Goal: Task Accomplishment & Management: Manage account settings

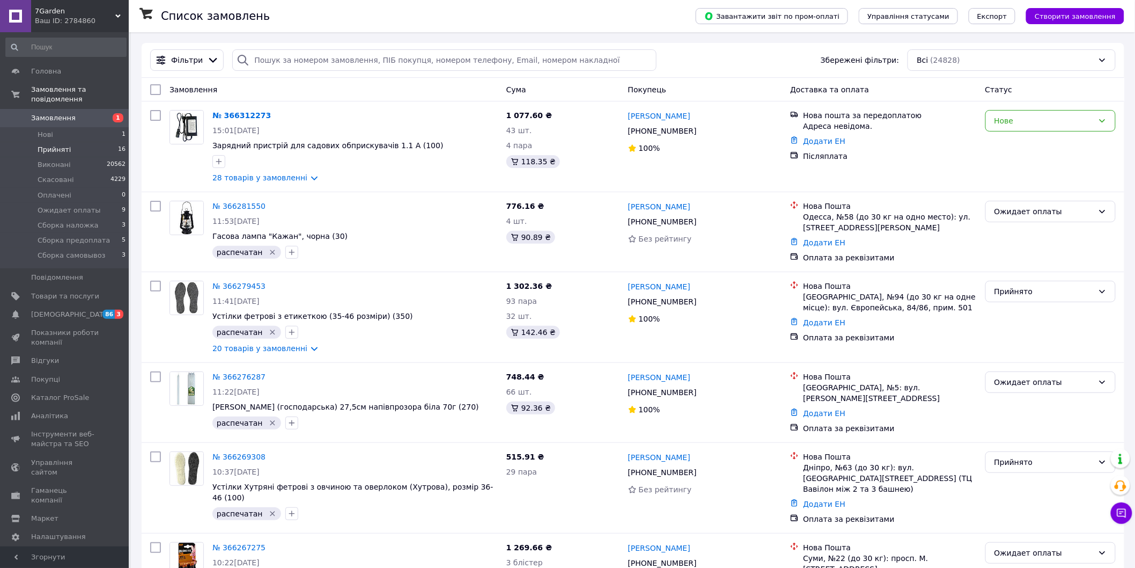
click at [73, 142] on li "Прийняті 16" at bounding box center [66, 149] width 132 height 15
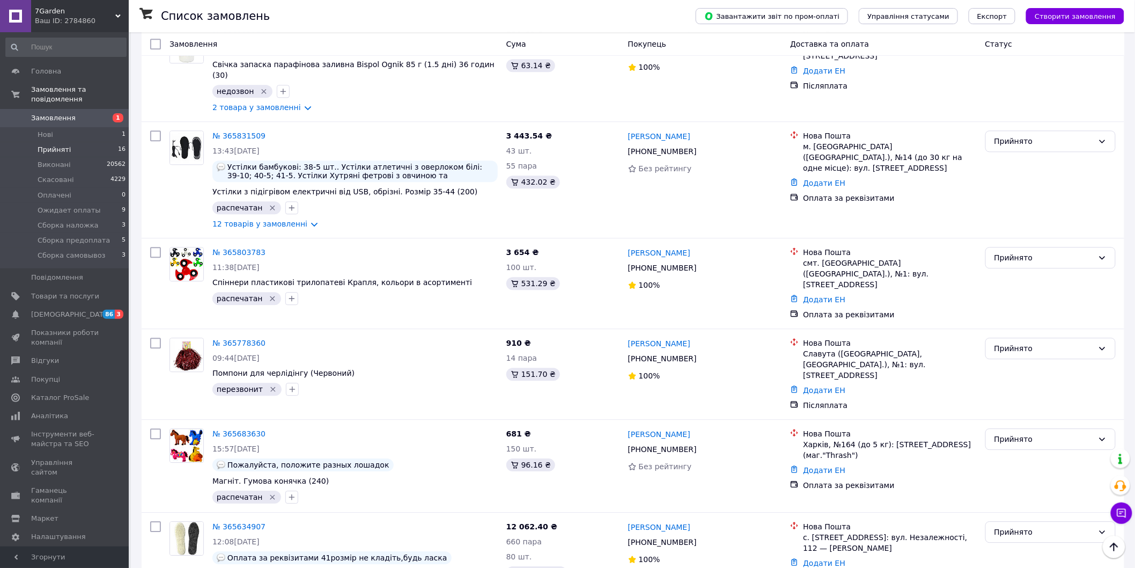
scroll to position [1064, 0]
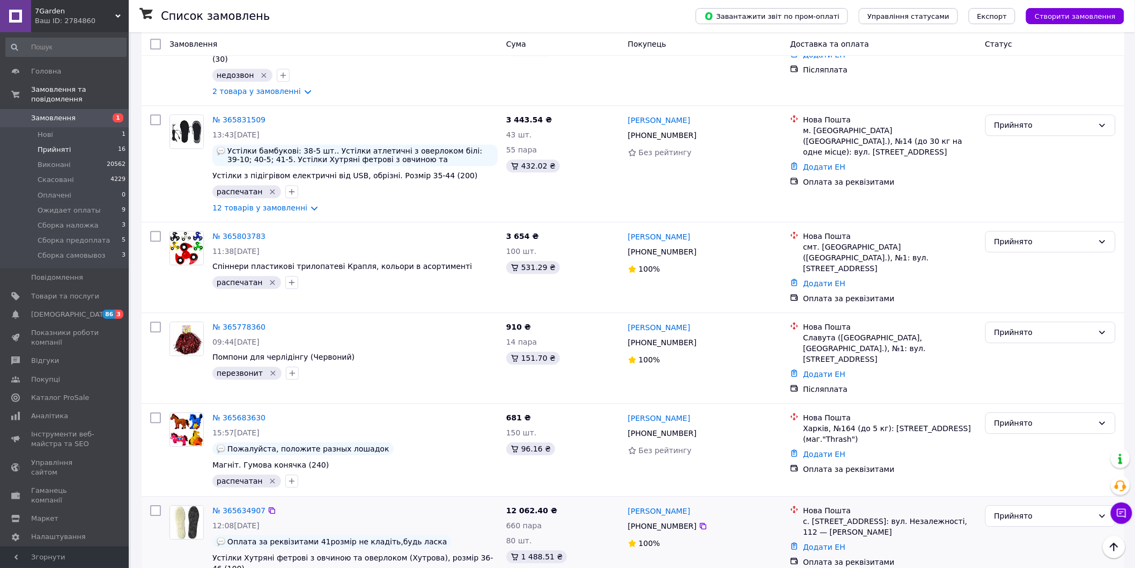
click at [244, 506] on link "№ 365634907" at bounding box center [238, 510] width 53 height 9
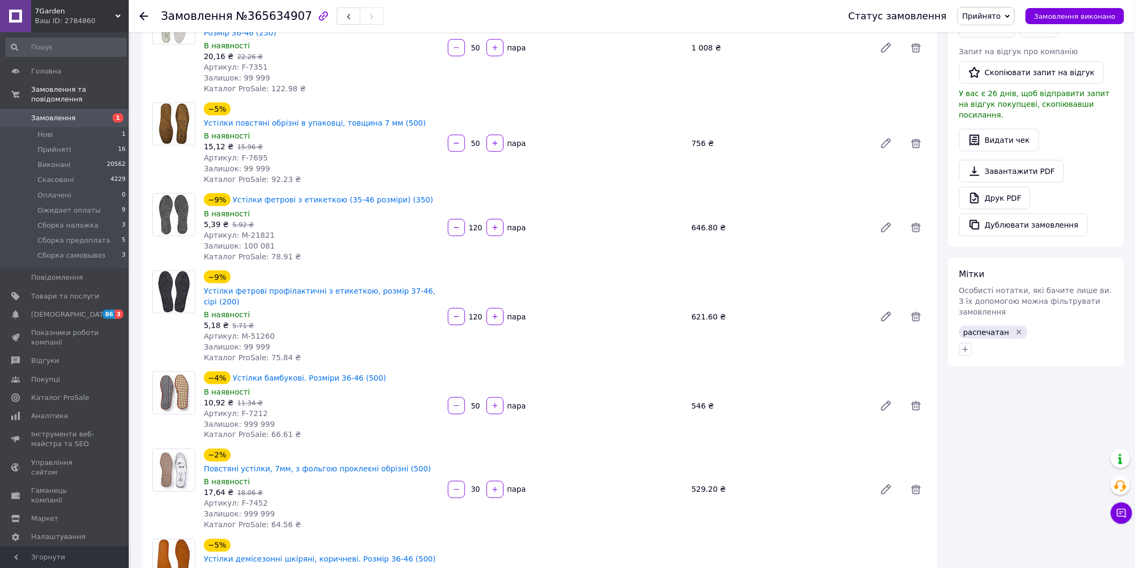
scroll to position [536, 0]
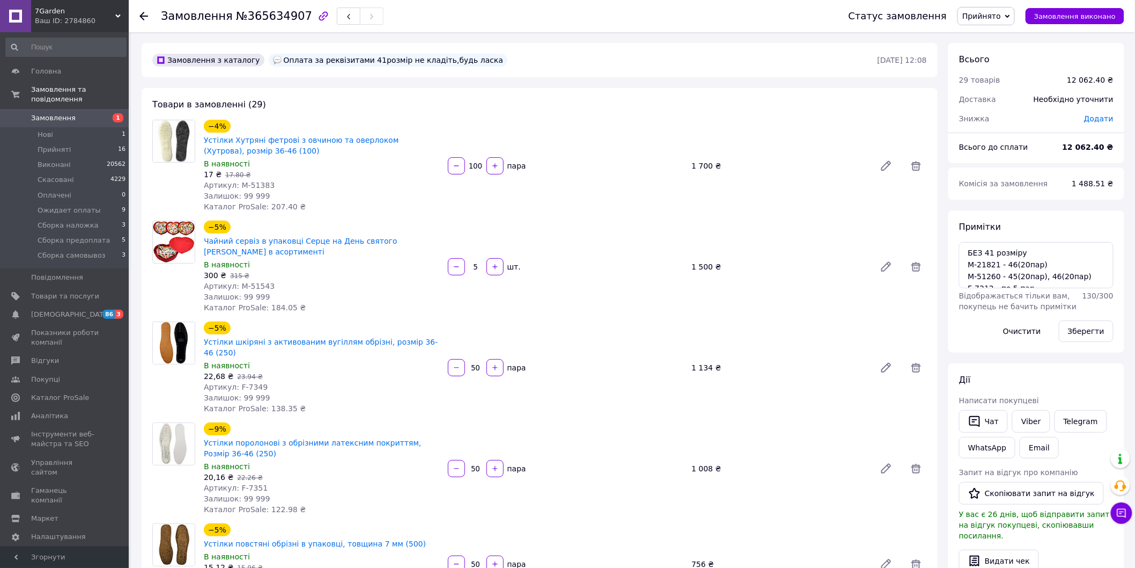
click at [71, 113] on span "Замовлення" at bounding box center [65, 118] width 68 height 10
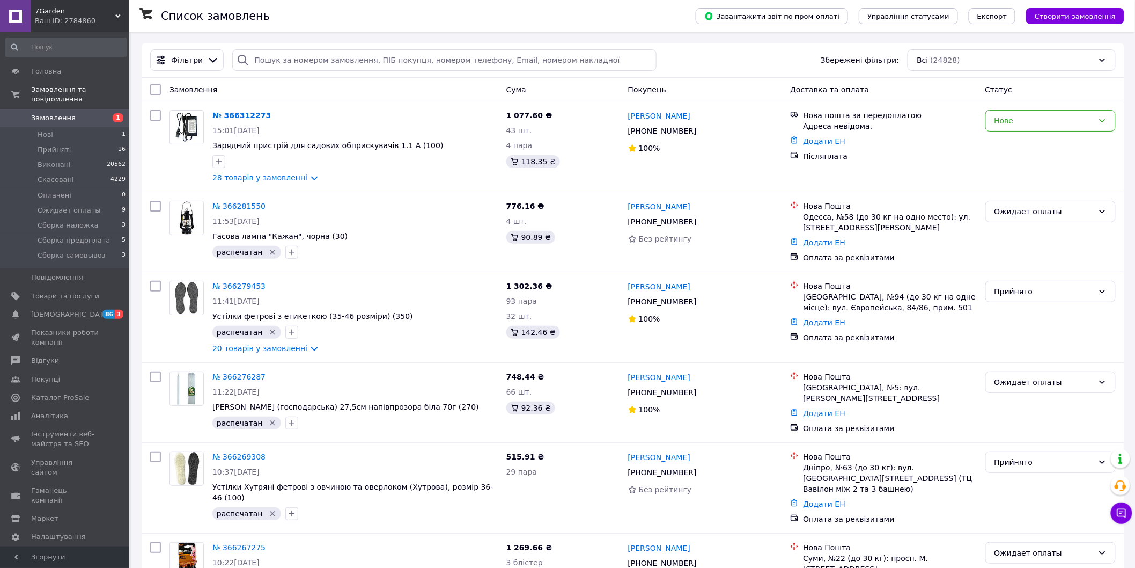
click at [0, 109] on link "Замовлення 1" at bounding box center [66, 118] width 132 height 18
click at [286, 60] on input "search" at bounding box center [444, 59] width 424 height 21
paste input "+380666851395"
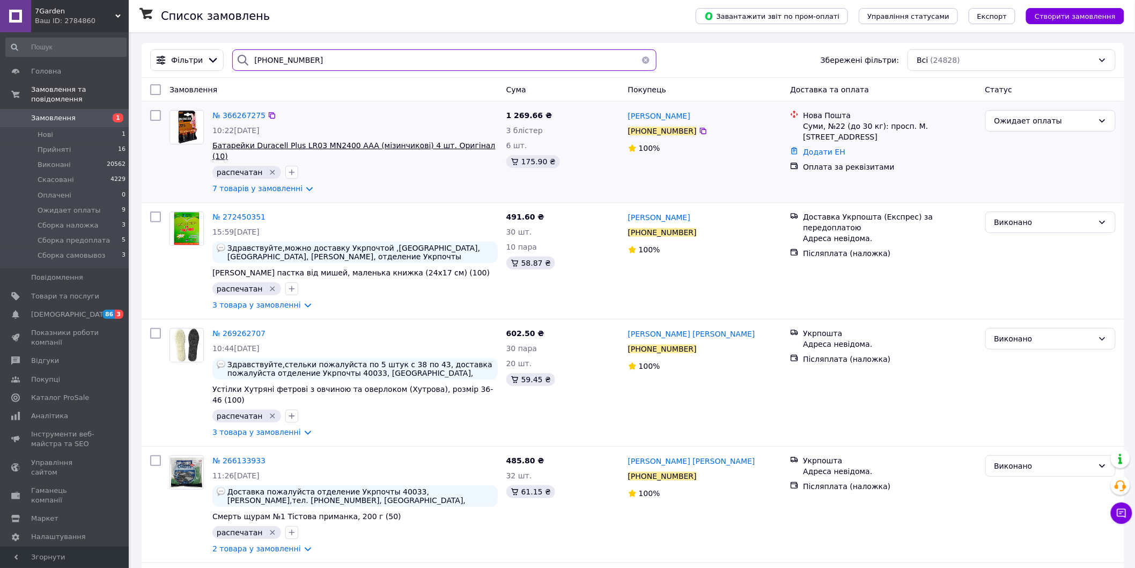
type input "+380666851395"
click at [167, 9] on div "Список замовлень" at bounding box center [417, 16] width 513 height 32
click at [78, 109] on link "Замовлення 1" at bounding box center [66, 118] width 132 height 18
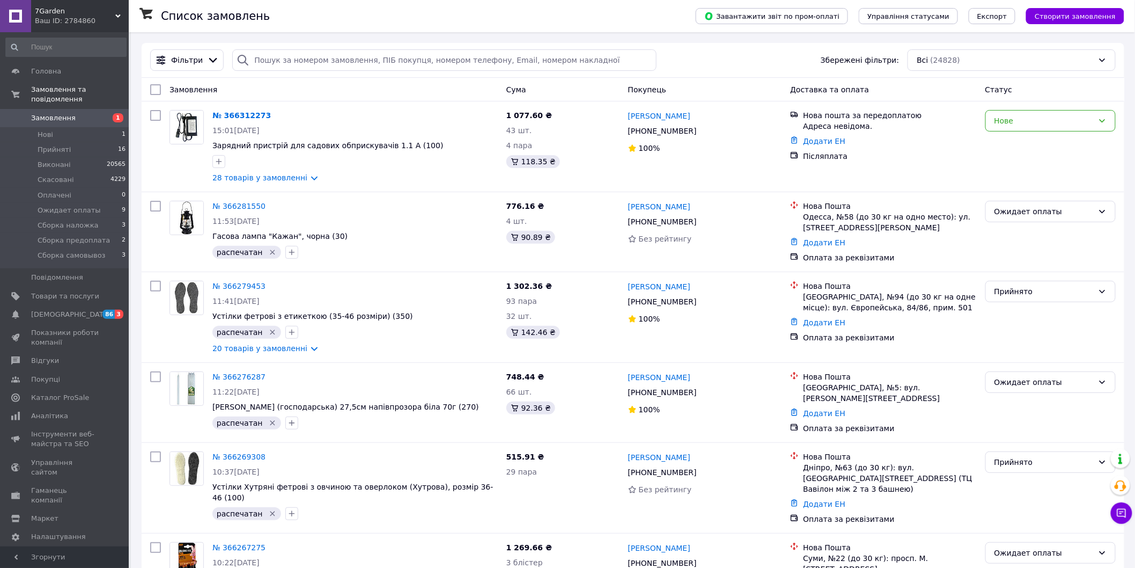
click at [157, 20] on div at bounding box center [149, 16] width 21 height 32
click at [51, 205] on span "Ожидает оплаты" at bounding box center [69, 210] width 63 height 10
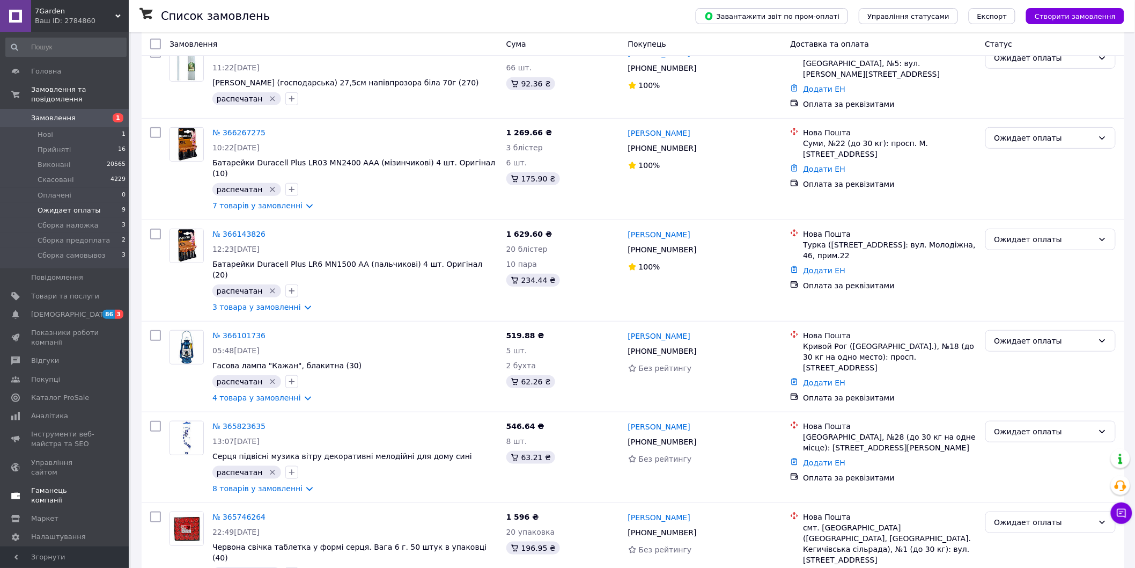
scroll to position [179, 0]
click at [53, 532] on span "Налаштування" at bounding box center [58, 537] width 55 height 10
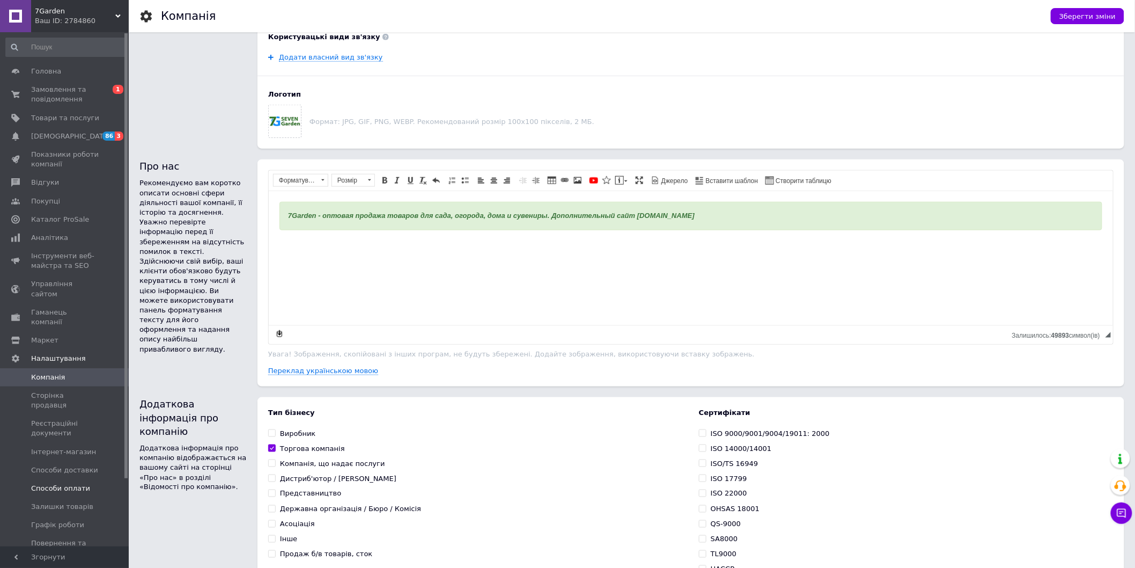
scroll to position [476, 0]
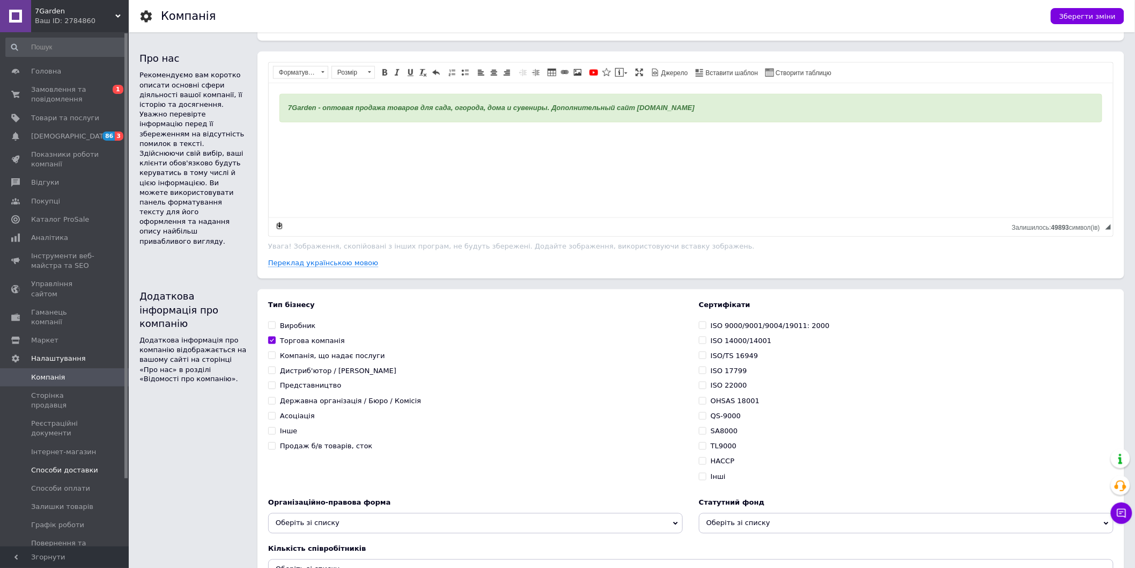
click at [63, 465] on span "Способи доставки" at bounding box center [64, 470] width 67 height 10
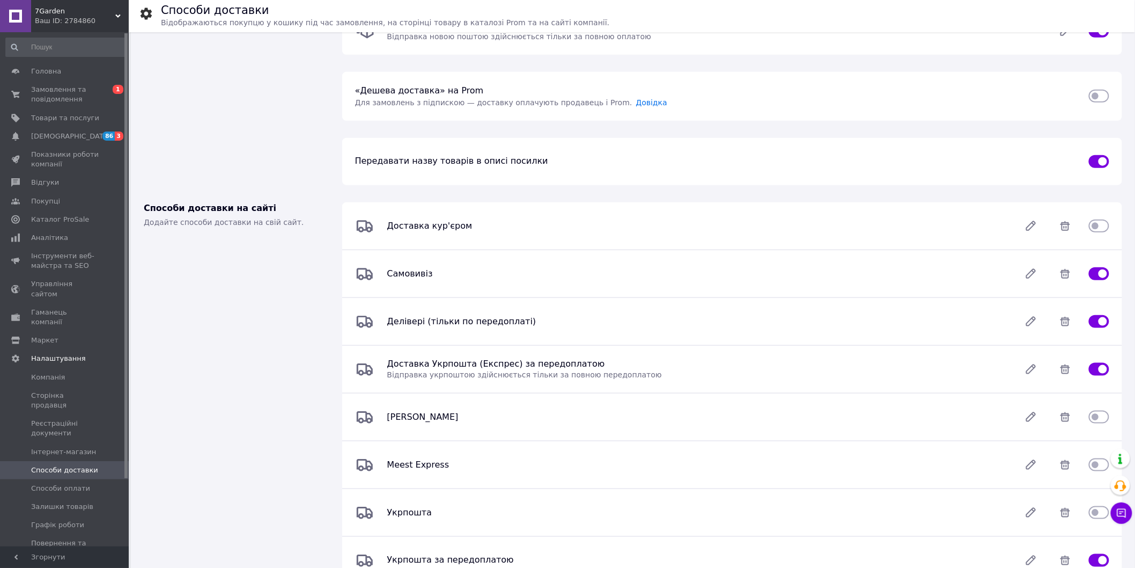
scroll to position [465, 0]
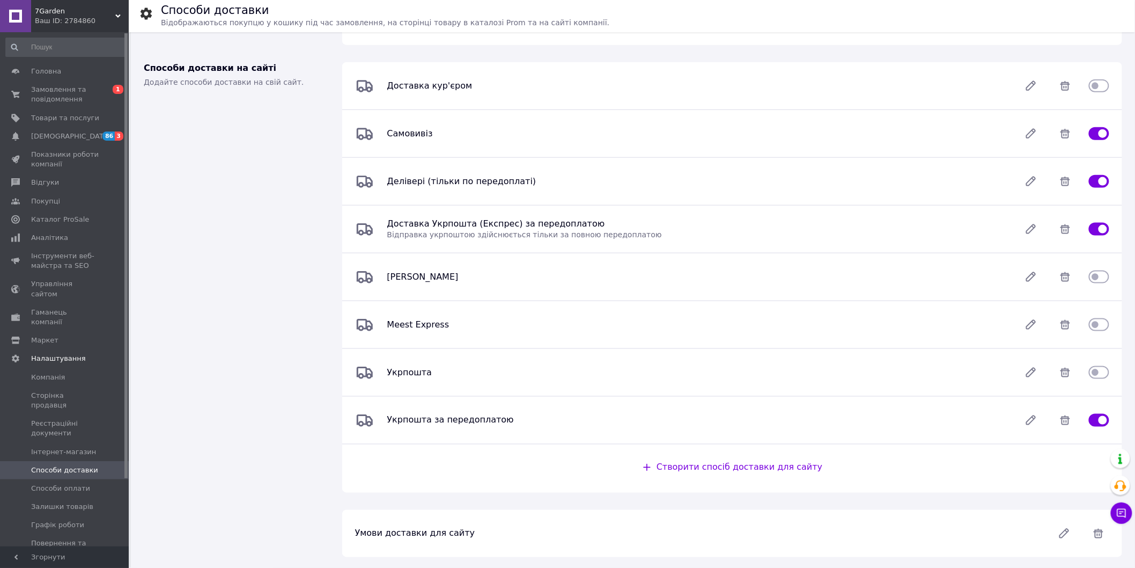
click at [1094, 376] on input "checkbox" at bounding box center [1099, 372] width 20 height 11
checkbox input "true"
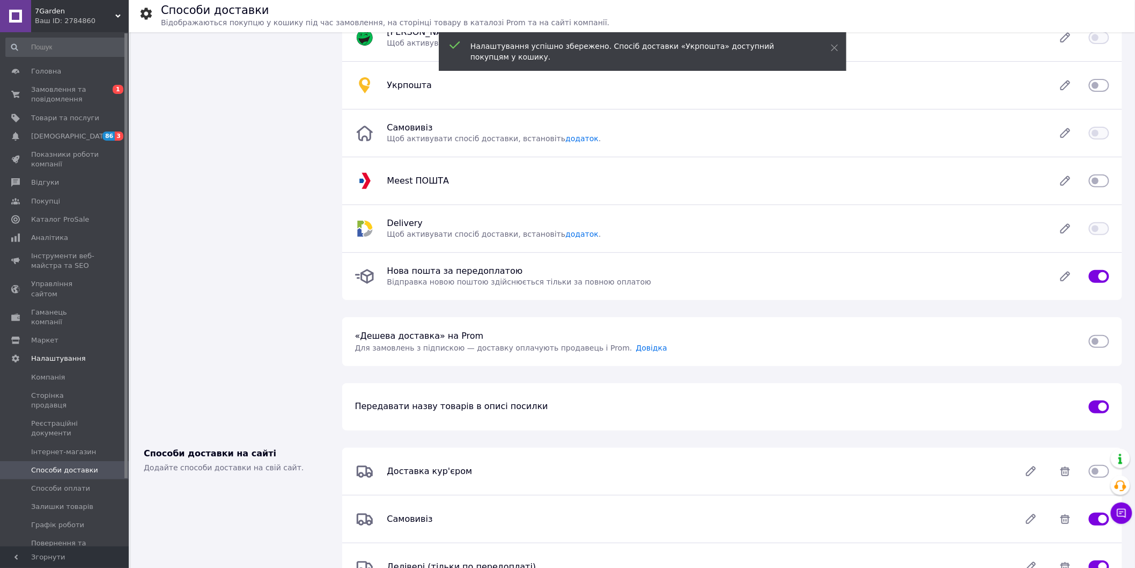
scroll to position [0, 0]
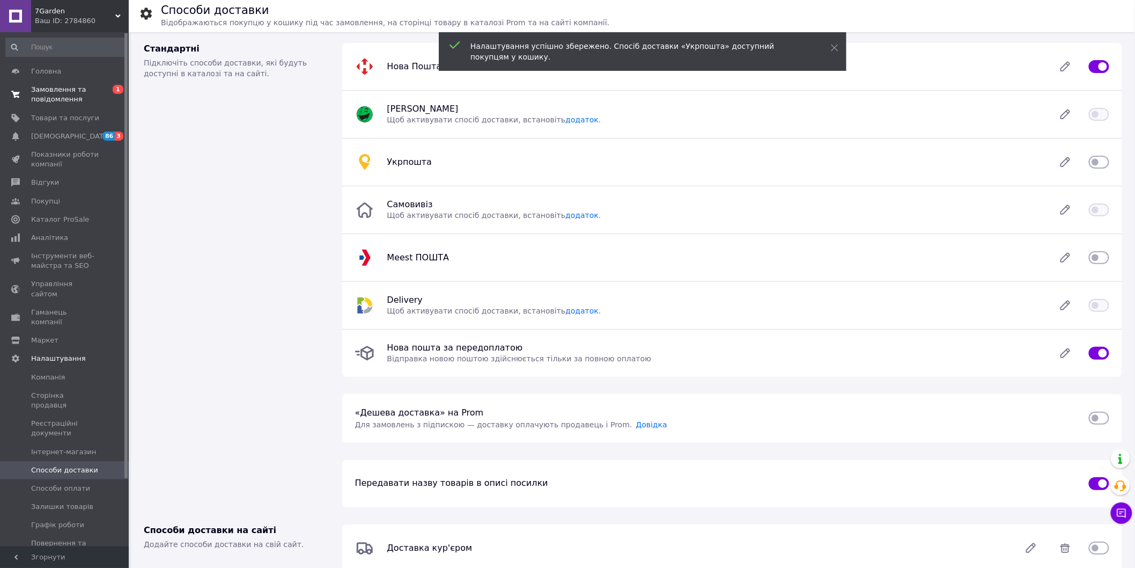
click at [50, 102] on span "Замовлення та повідомлення" at bounding box center [65, 94] width 68 height 19
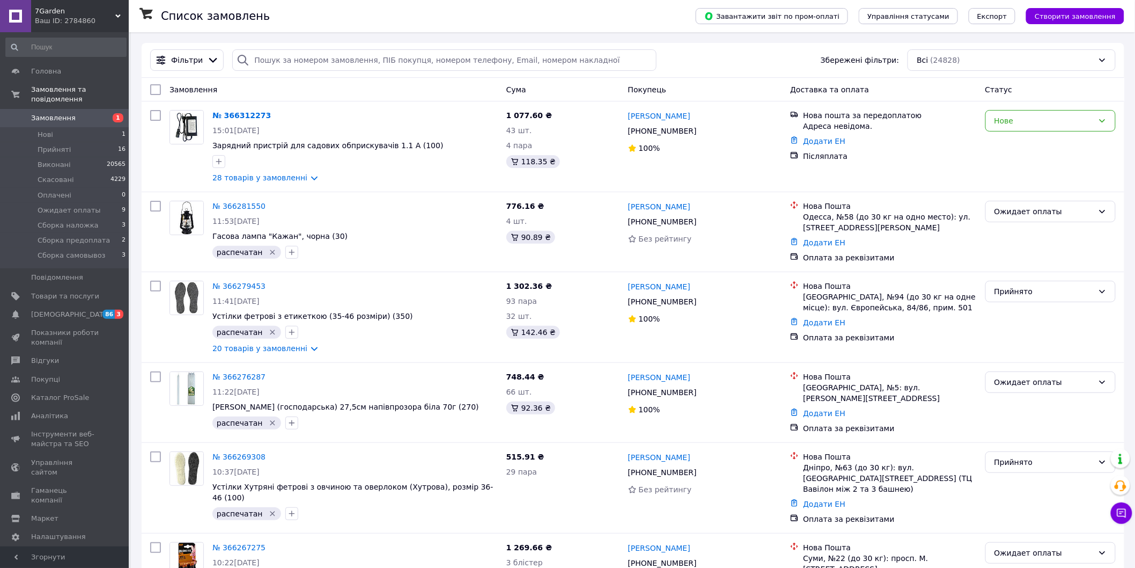
click at [185, 14] on h1 "Список замовлень" at bounding box center [215, 16] width 109 height 13
click at [72, 113] on span "Замовлення" at bounding box center [65, 118] width 68 height 10
click at [272, 180] on link "28 товарів у замовленні" at bounding box center [259, 177] width 95 height 9
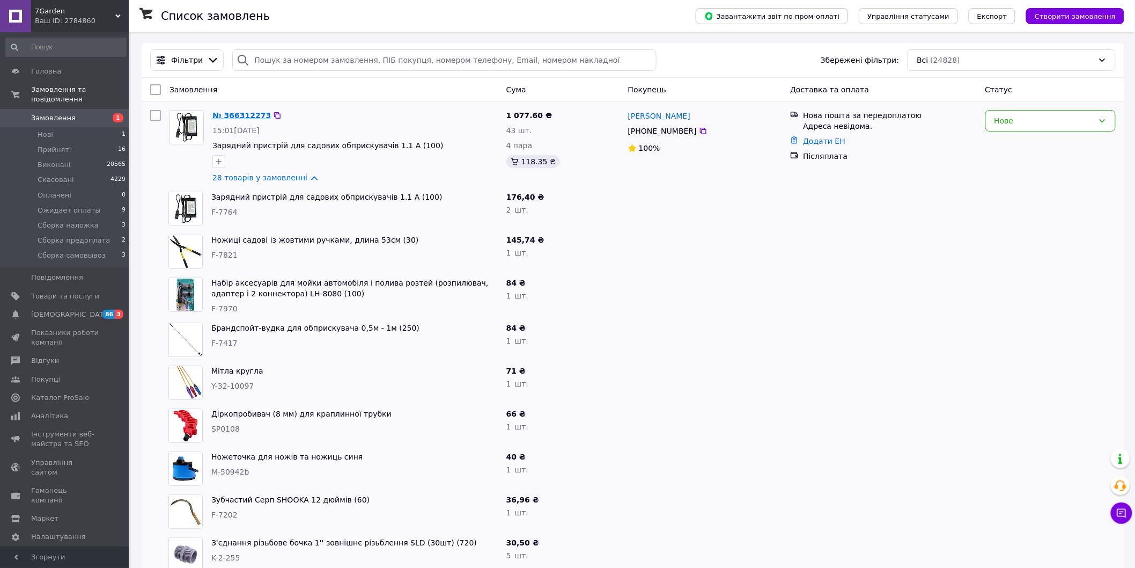
click at [245, 113] on link "№ 366312273" at bounding box center [241, 115] width 58 height 9
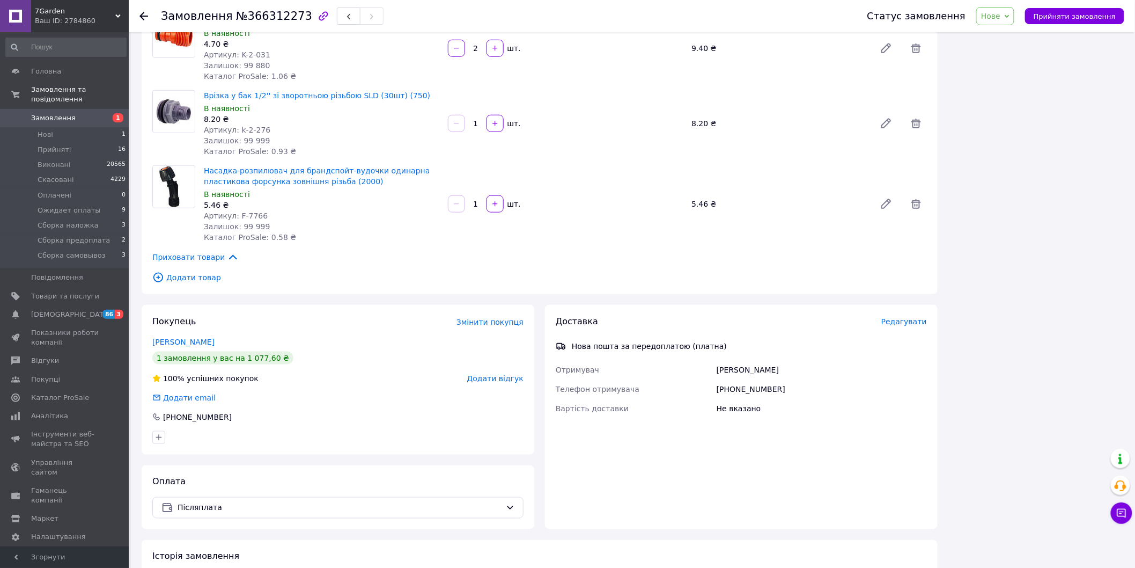
scroll to position [2099, 0]
click at [912, 314] on span "Редагувати" at bounding box center [904, 318] width 46 height 9
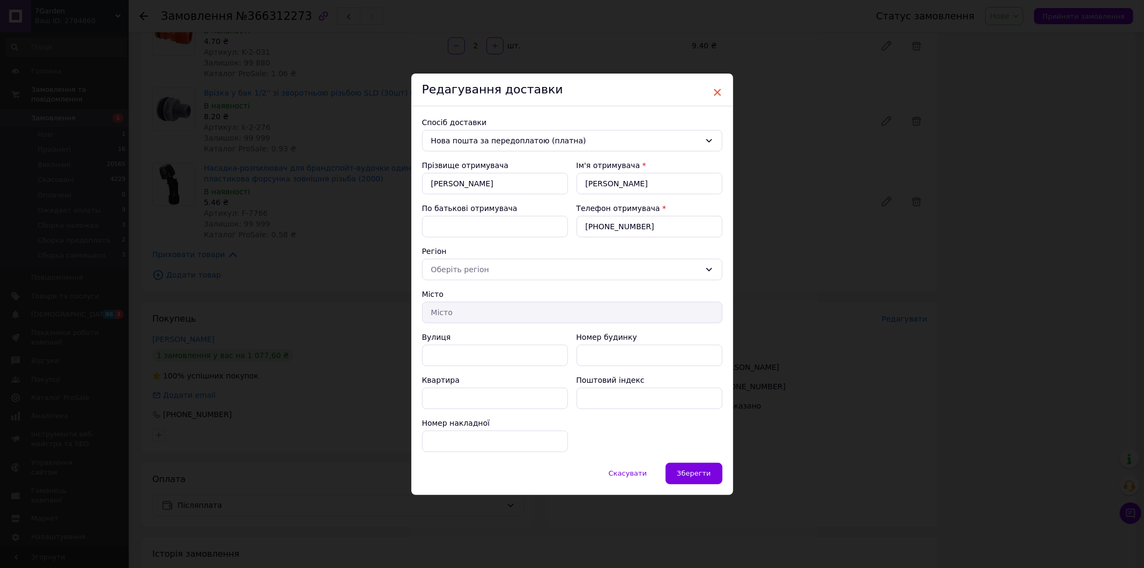
click at [721, 95] on span "×" at bounding box center [718, 92] width 10 height 18
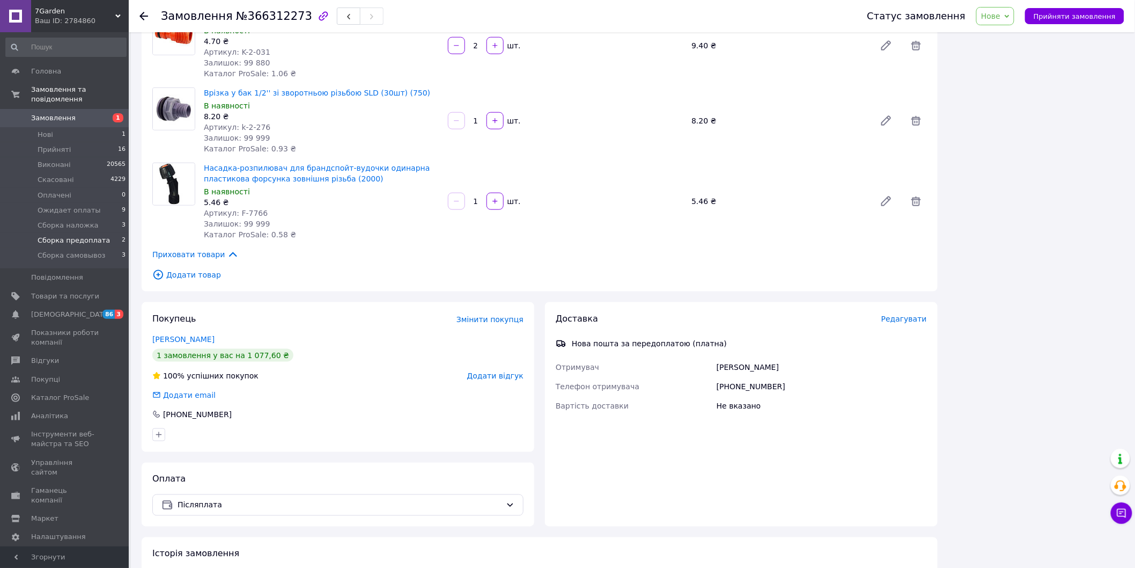
click at [62, 236] on span "Сборка предоплата" at bounding box center [74, 241] width 72 height 10
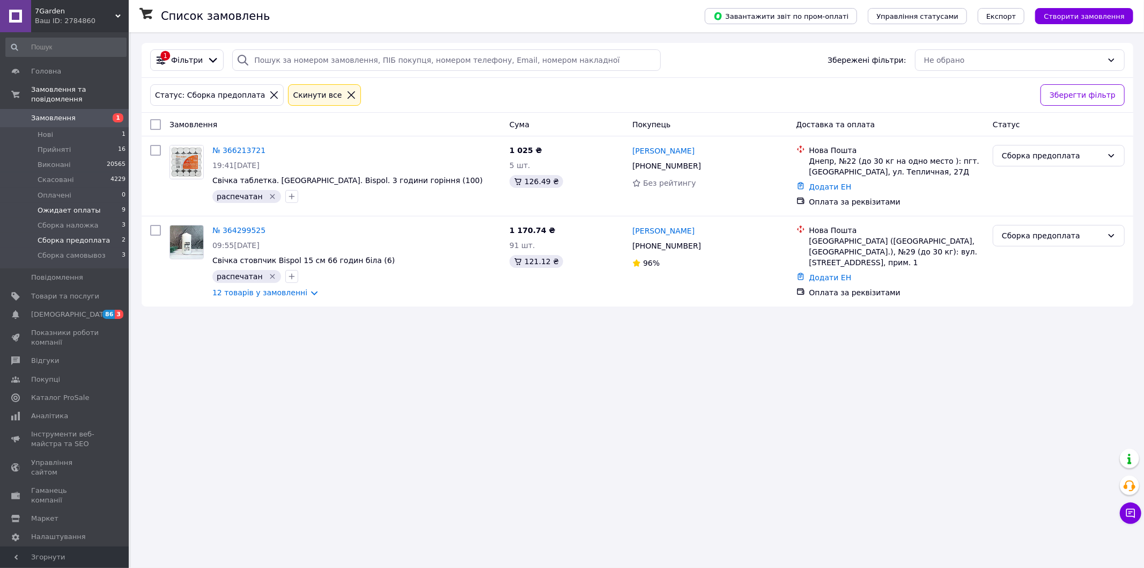
click at [92, 203] on li "Ожидает оплаты 9" at bounding box center [66, 210] width 132 height 15
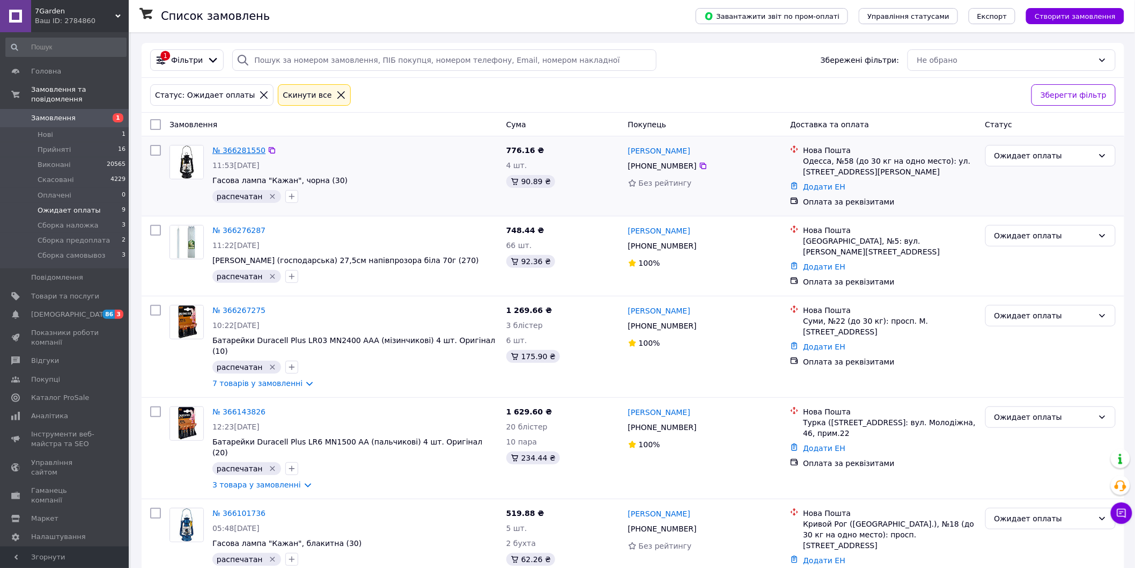
click at [220, 148] on link "№ 366281550" at bounding box center [238, 150] width 53 height 9
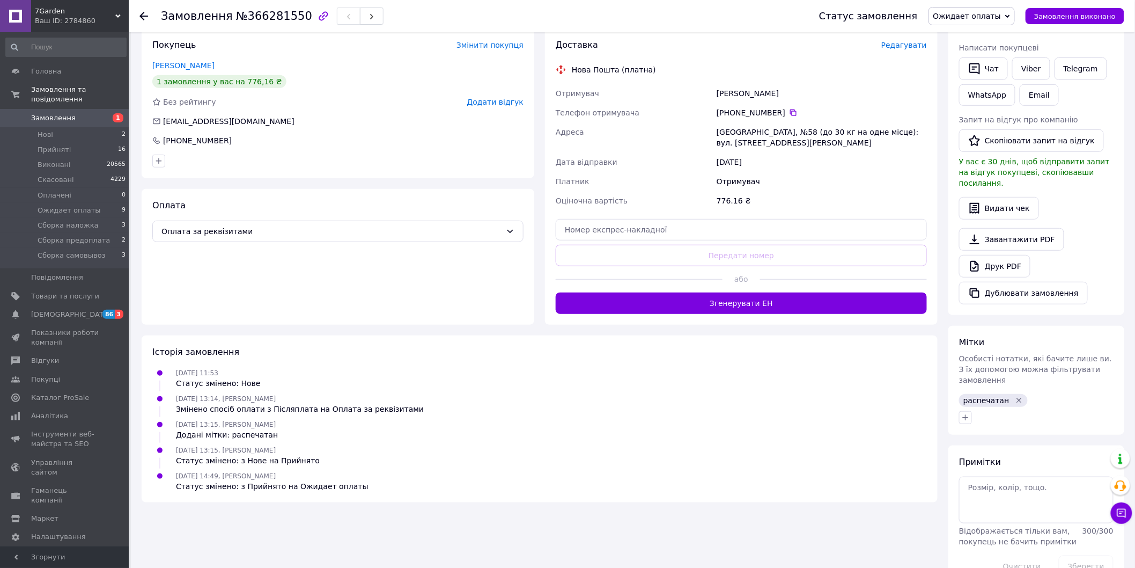
scroll to position [208, 0]
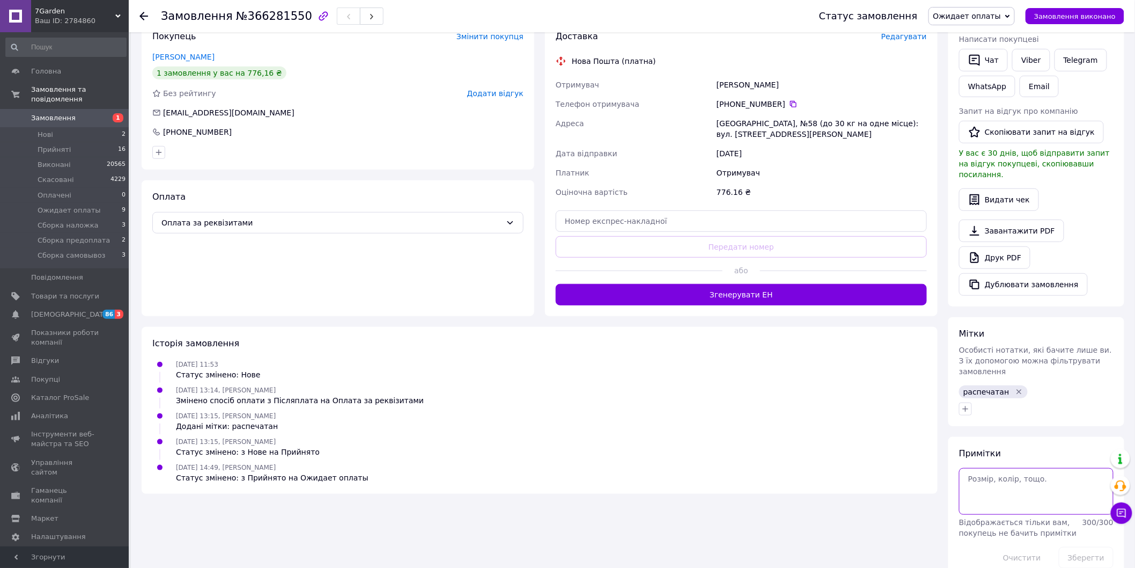
click at [1009, 469] on textarea at bounding box center [1036, 491] width 155 height 46
click at [984, 486] on textarea "ОПЛАТА 6269 12.10" at bounding box center [1036, 491] width 155 height 46
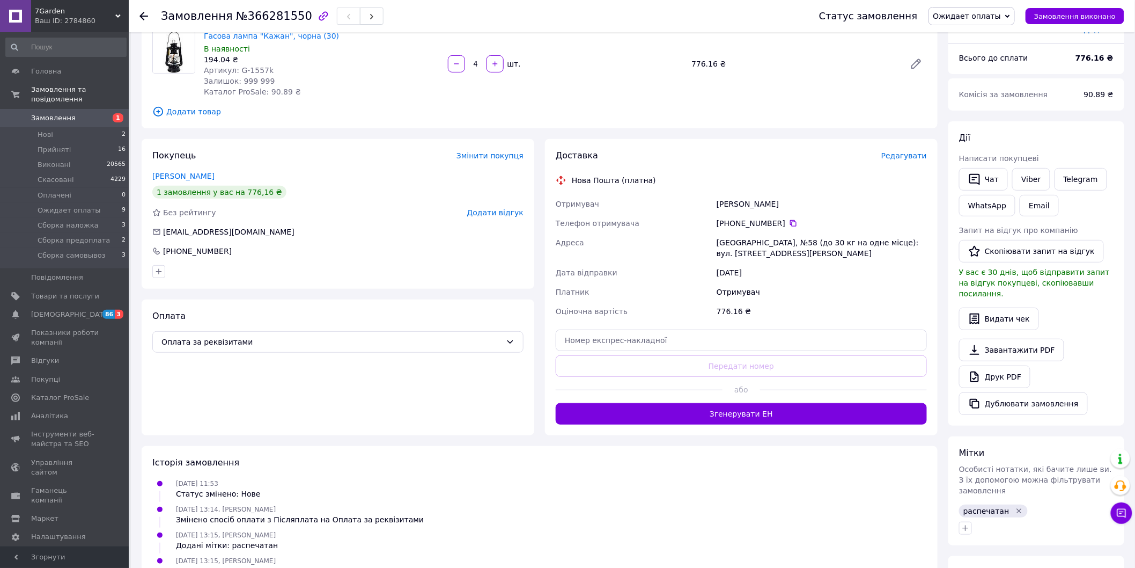
scroll to position [0, 0]
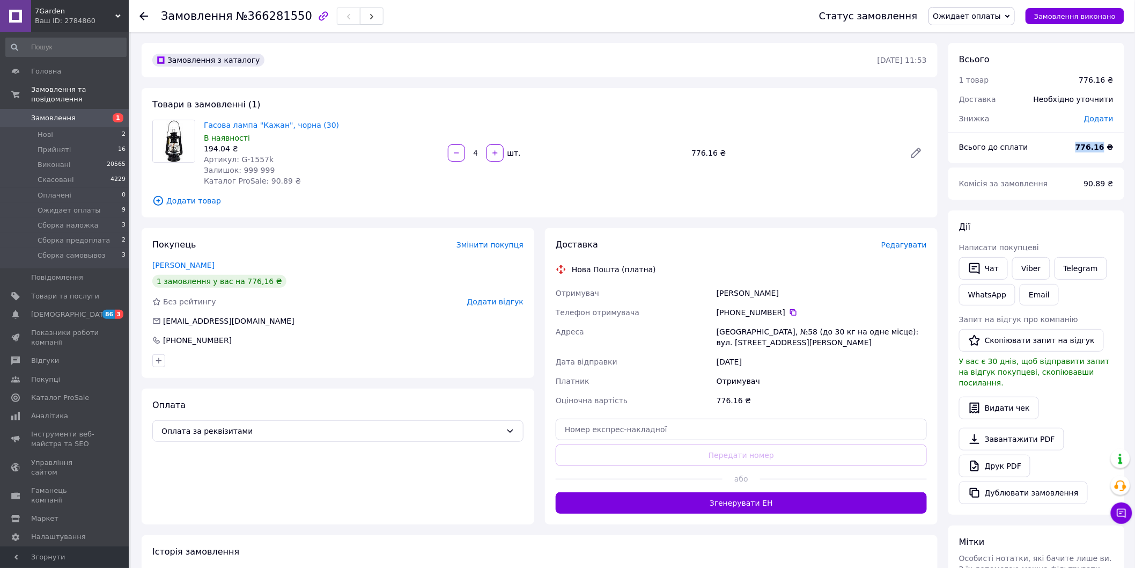
drag, startPoint x: 1085, startPoint y: 149, endPoint x: 1107, endPoint y: 148, distance: 22.5
click at [1107, 148] on b "776.16 ₴" at bounding box center [1095, 147] width 38 height 9
copy b "776.16"
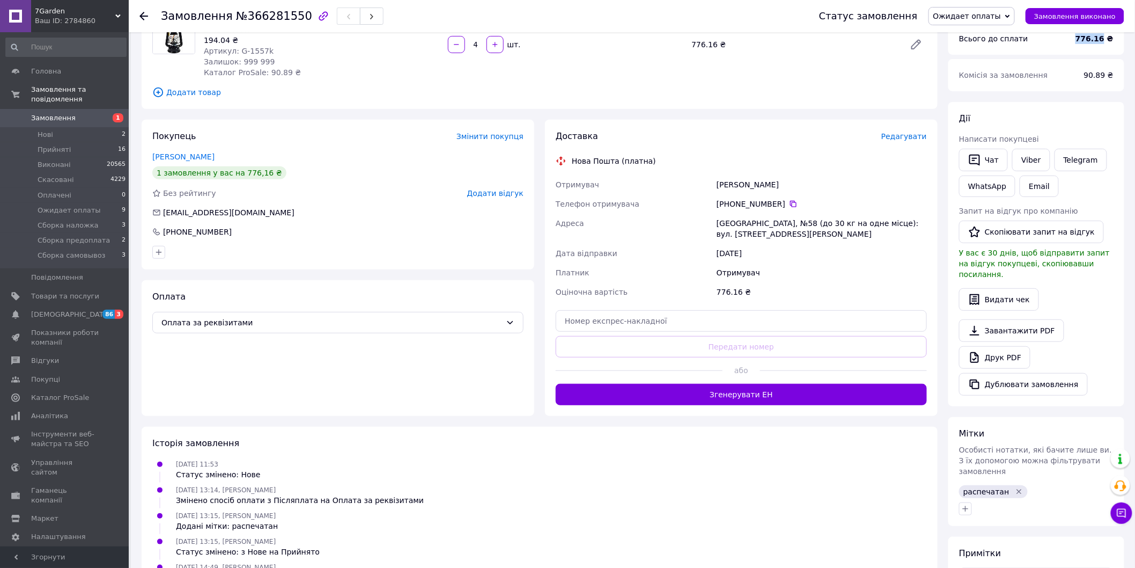
scroll to position [208, 0]
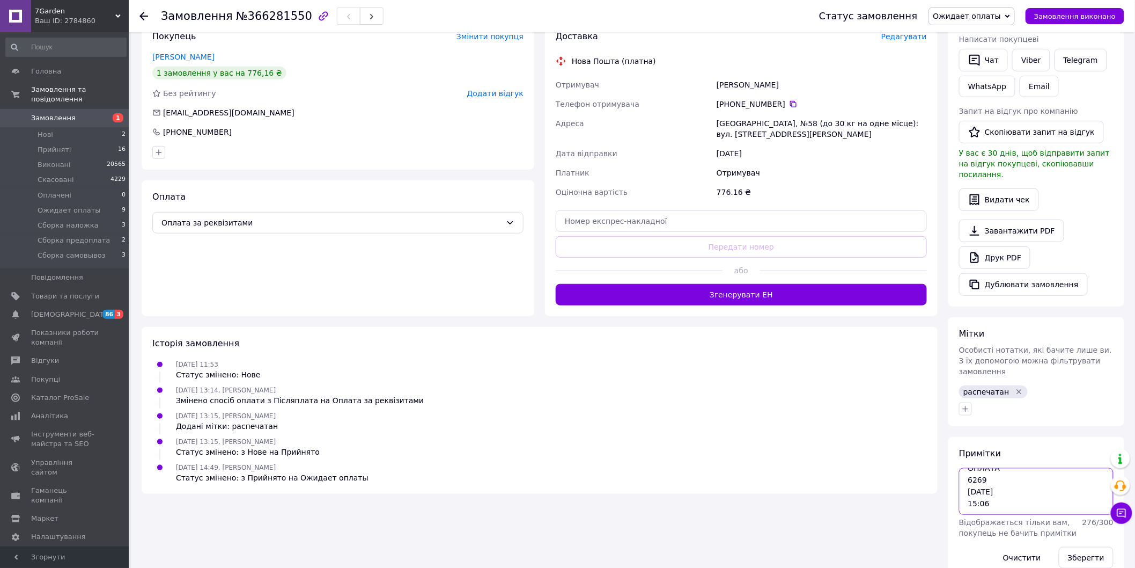
click at [987, 483] on textarea "ОПЛАТА 6269 12.10 15:06" at bounding box center [1036, 491] width 155 height 46
paste textarea "776.16"
drag, startPoint x: 983, startPoint y: 487, endPoint x: 1022, endPoint y: 462, distance: 45.8
click at [983, 486] on textarea "ОПЛАТА 6269 12.10 15:06 776.16" at bounding box center [1036, 491] width 155 height 46
click at [1011, 481] on textarea "ОПЛАТА 6269 12.10 15:06 776,16" at bounding box center [1036, 491] width 155 height 46
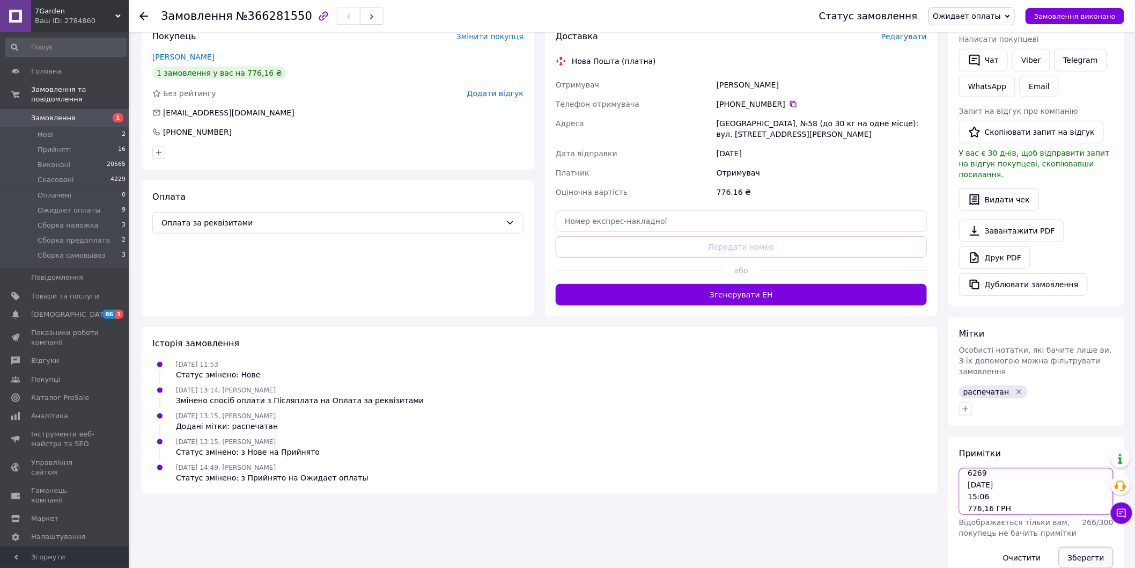
type textarea "ОПЛАТА 6269 12.10 15:06 776,16 ГРН"
click at [1076, 547] on button "Зберегти" at bounding box center [1086, 557] width 55 height 21
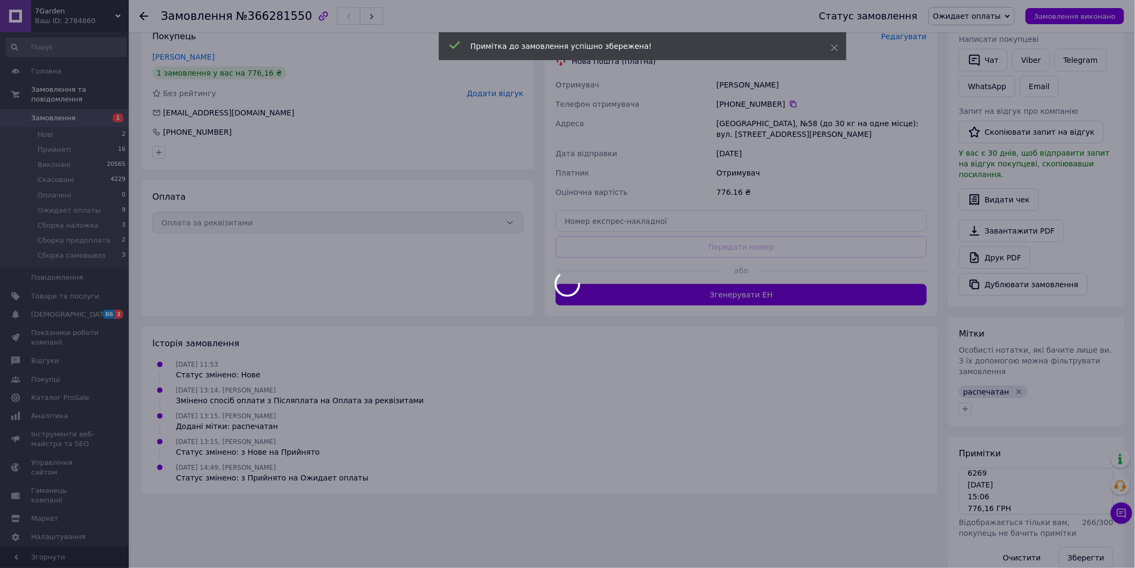
click at [994, 14] on div at bounding box center [567, 284] width 1135 height 568
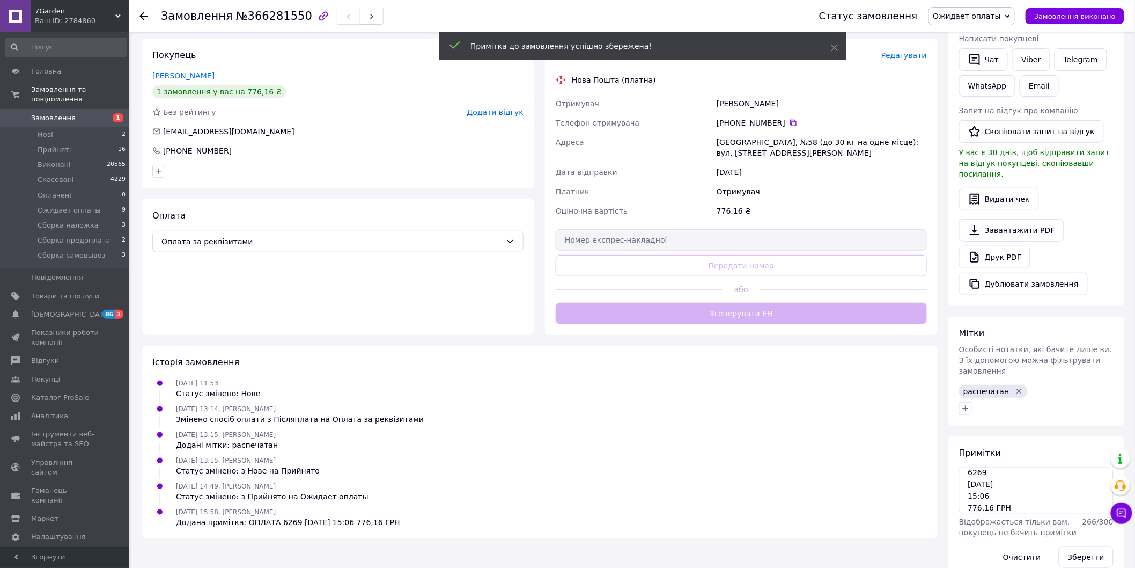
click at [994, 14] on span "Ожидает оплаты" at bounding box center [967, 16] width 68 height 9
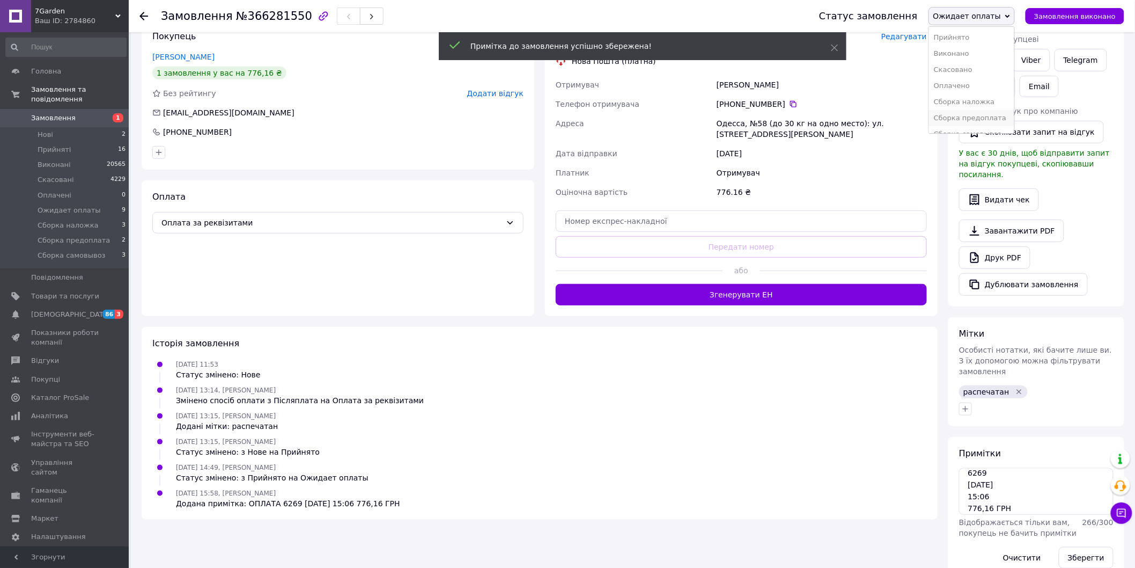
click at [1012, 117] on li "Сборка предоплата" at bounding box center [972, 118] width 86 height 16
click at [97, 113] on span "Замовлення" at bounding box center [65, 118] width 68 height 10
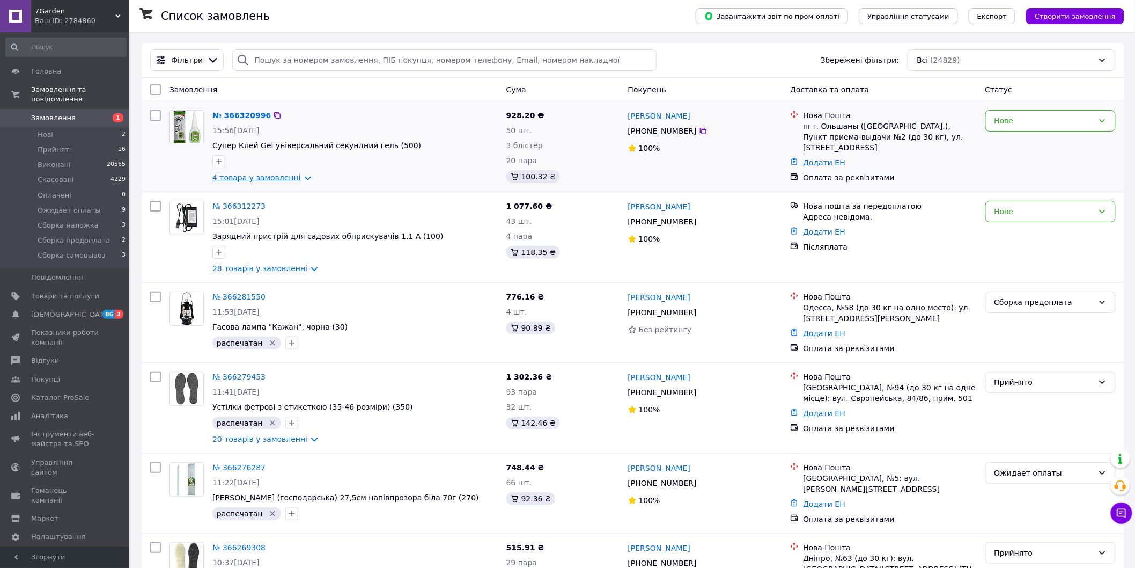
click at [258, 178] on link "4 товара у замовленні" at bounding box center [256, 177] width 89 height 9
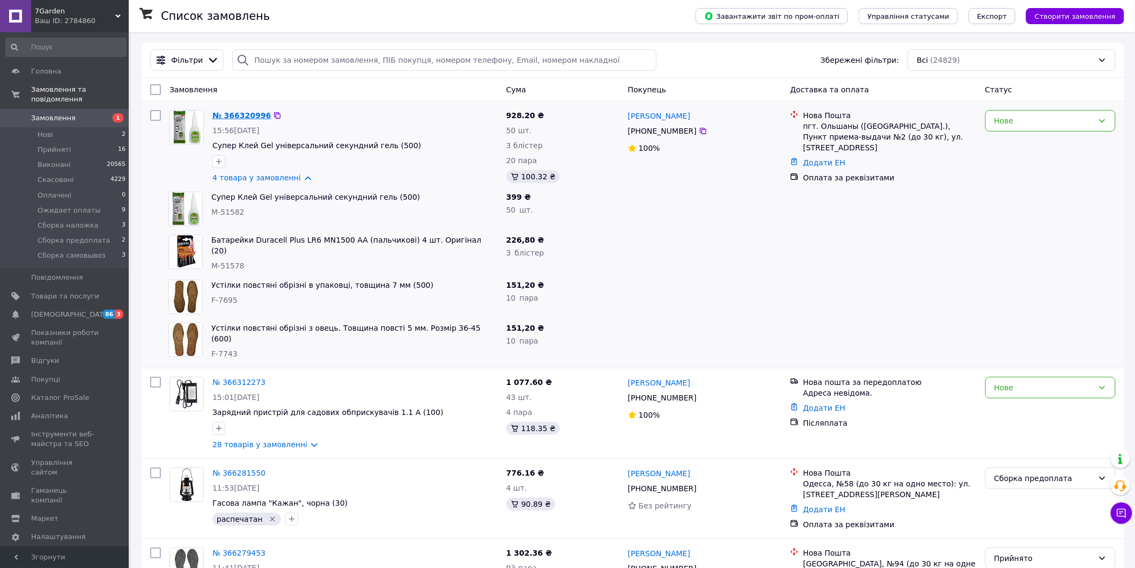
click at [240, 119] on link "№ 366320996" at bounding box center [241, 115] width 58 height 9
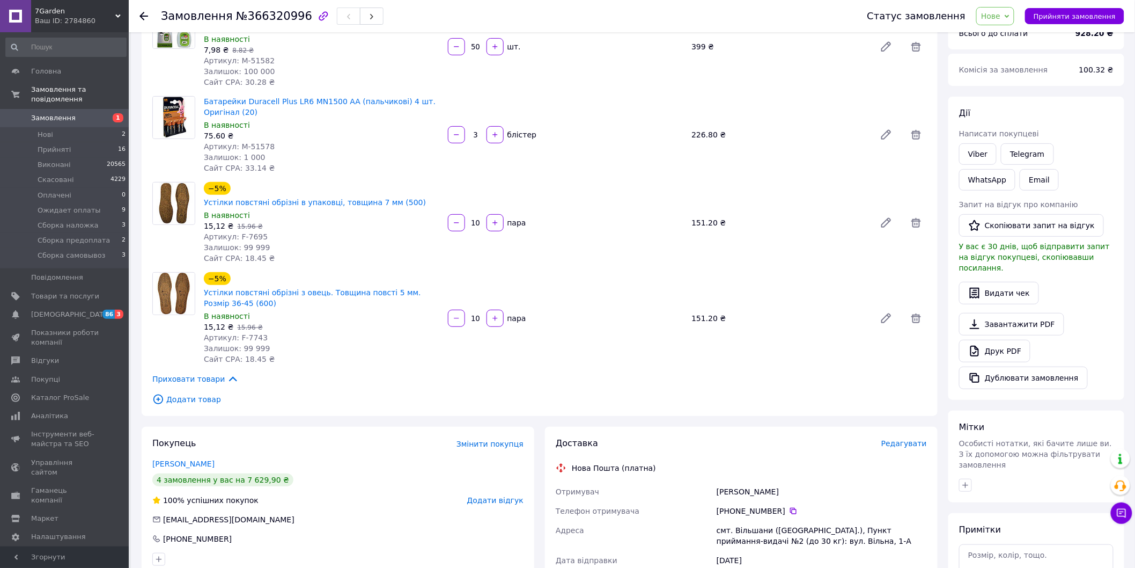
scroll to position [119, 0]
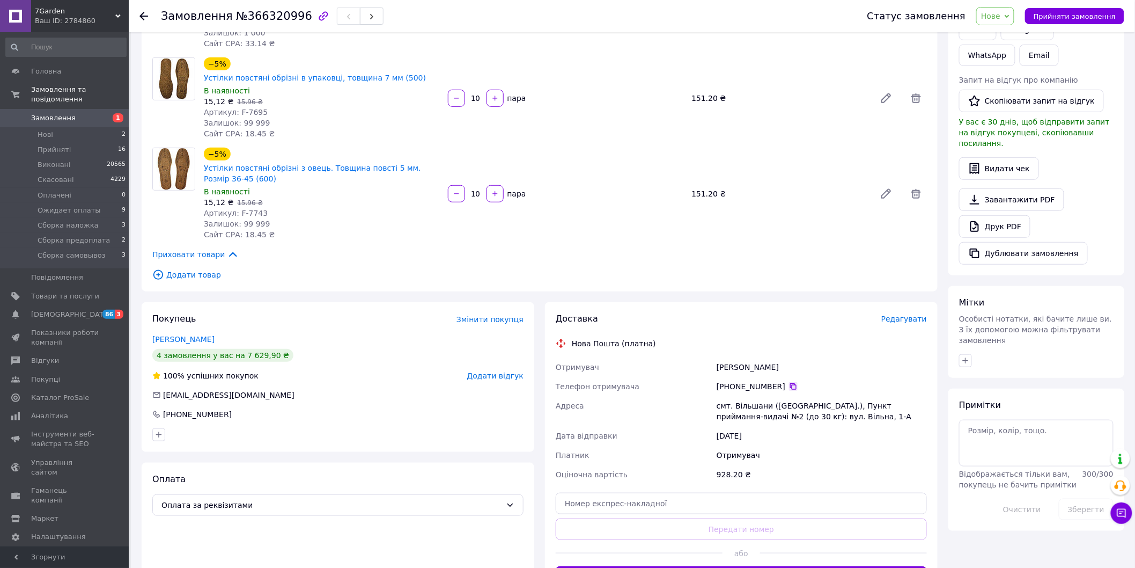
click at [789, 382] on icon at bounding box center [793, 386] width 9 height 9
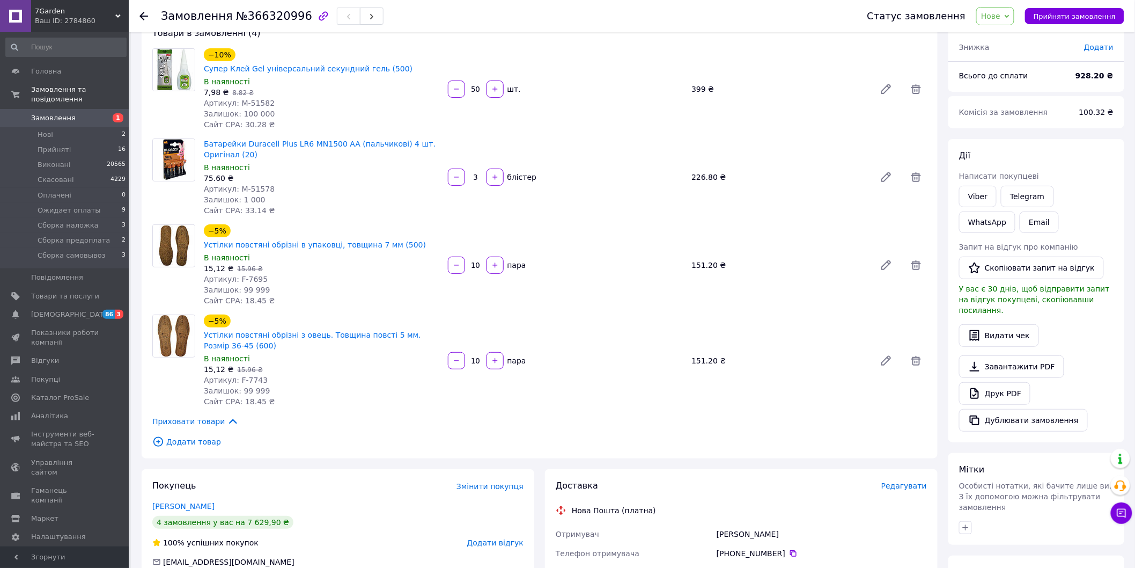
scroll to position [179, 0]
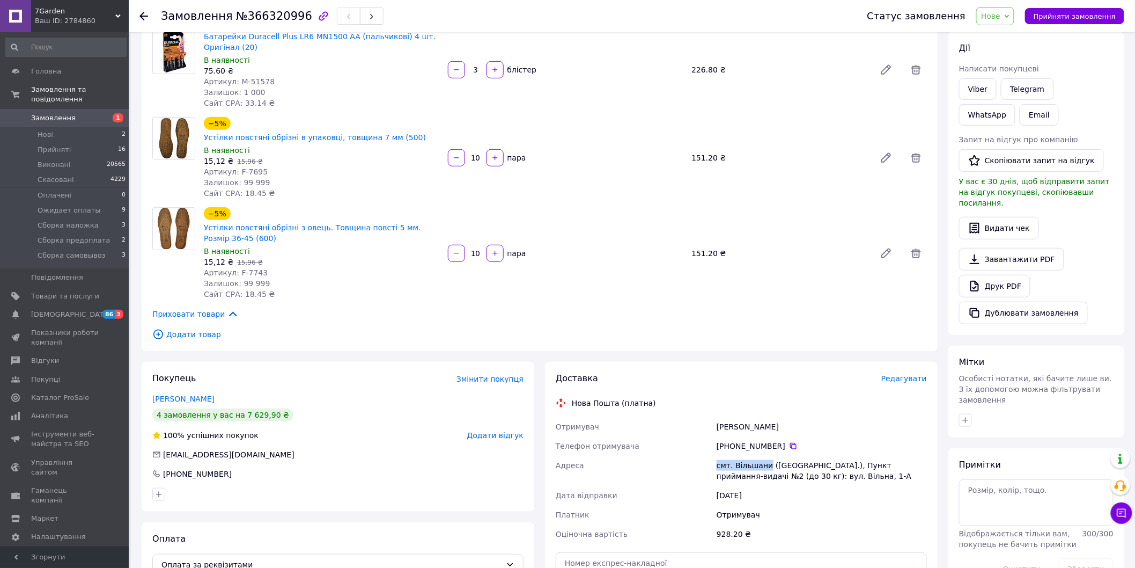
drag, startPoint x: 717, startPoint y: 438, endPoint x: 764, endPoint y: 443, distance: 47.5
click at [764, 455] on div "смт. Вільшани (Харківська обл.), Пункт приймання-видачі №2 (до 30 кг): вул. Віл…" at bounding box center [822, 470] width 215 height 30
click at [738, 455] on div "смт. Вільшани (Харківська обл.), Пункт приймання-видачі №2 (до 30 кг): вул. Віл…" at bounding box center [822, 470] width 215 height 30
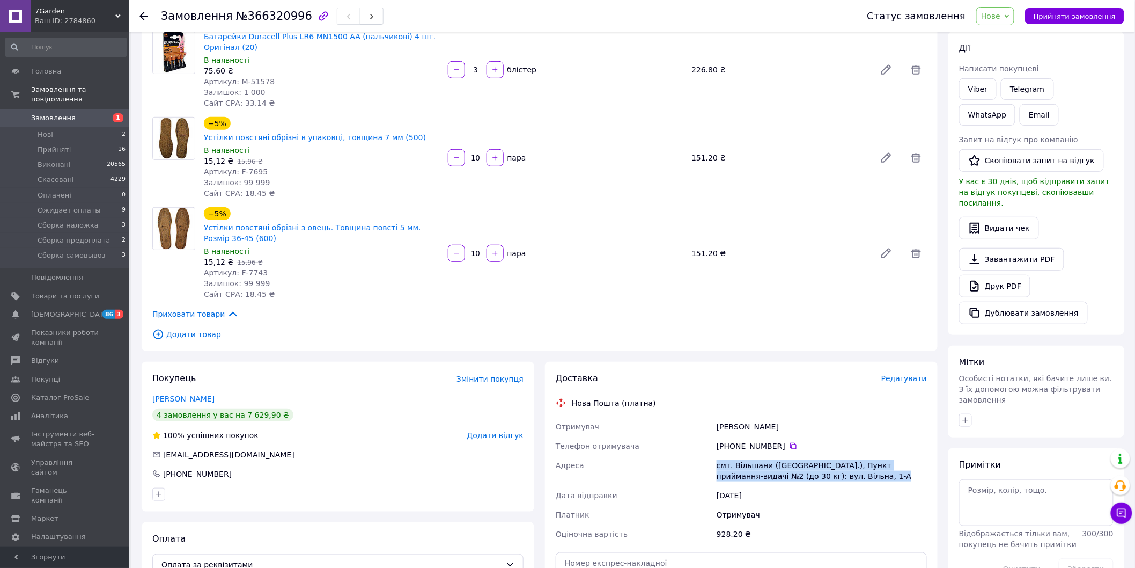
click at [735, 455] on div "смт. Вільшани (Харківська обл.), Пункт приймання-видачі №2 (до 30 кг): вул. Віл…" at bounding box center [822, 470] width 215 height 30
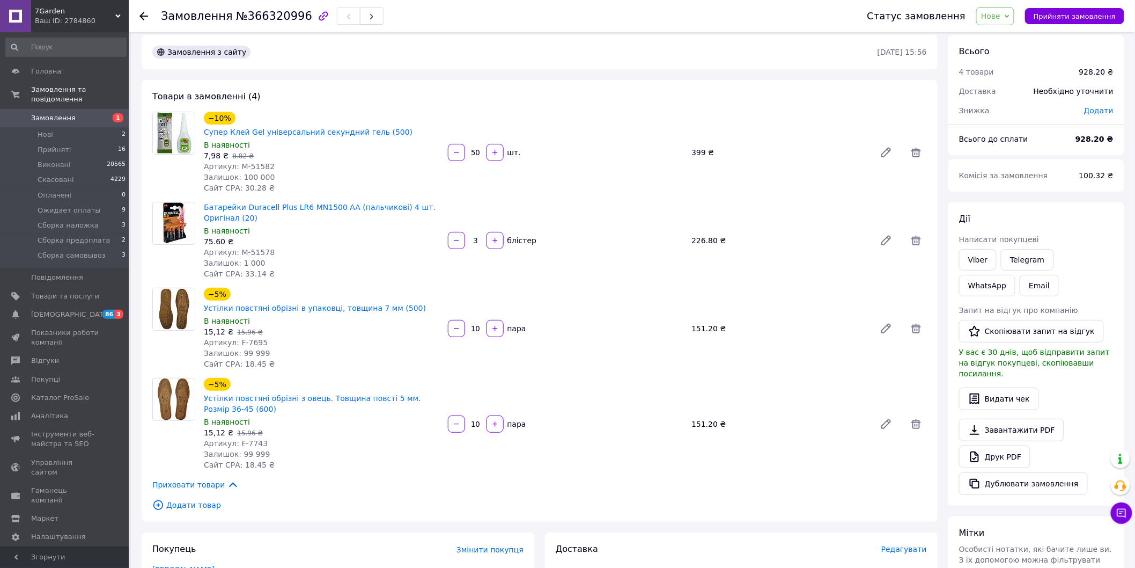
scroll to position [0, 0]
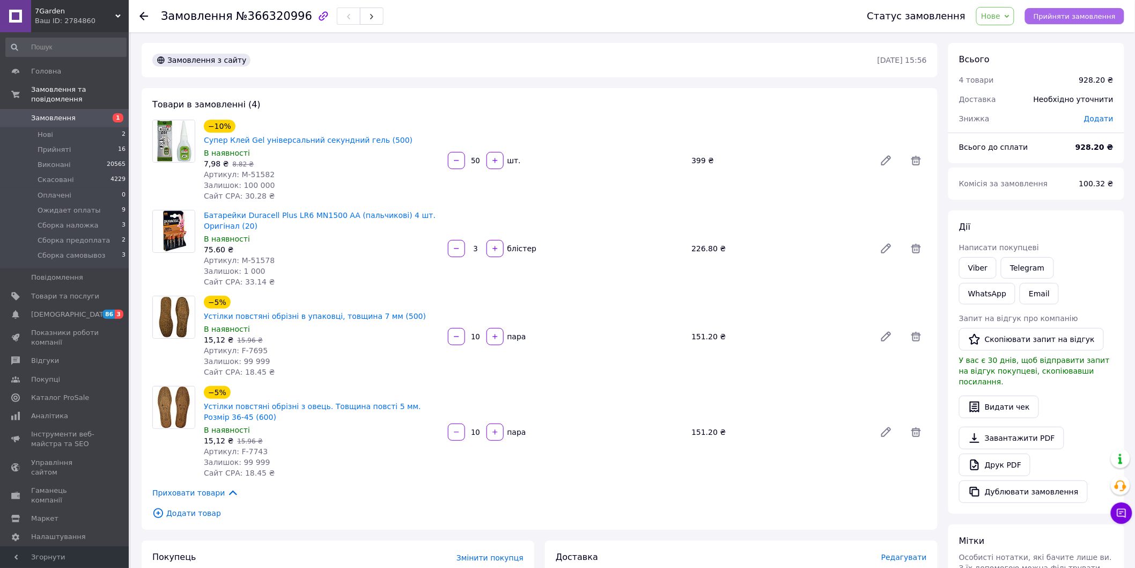
click at [1091, 18] on span "Прийняти замовлення" at bounding box center [1075, 16] width 82 height 8
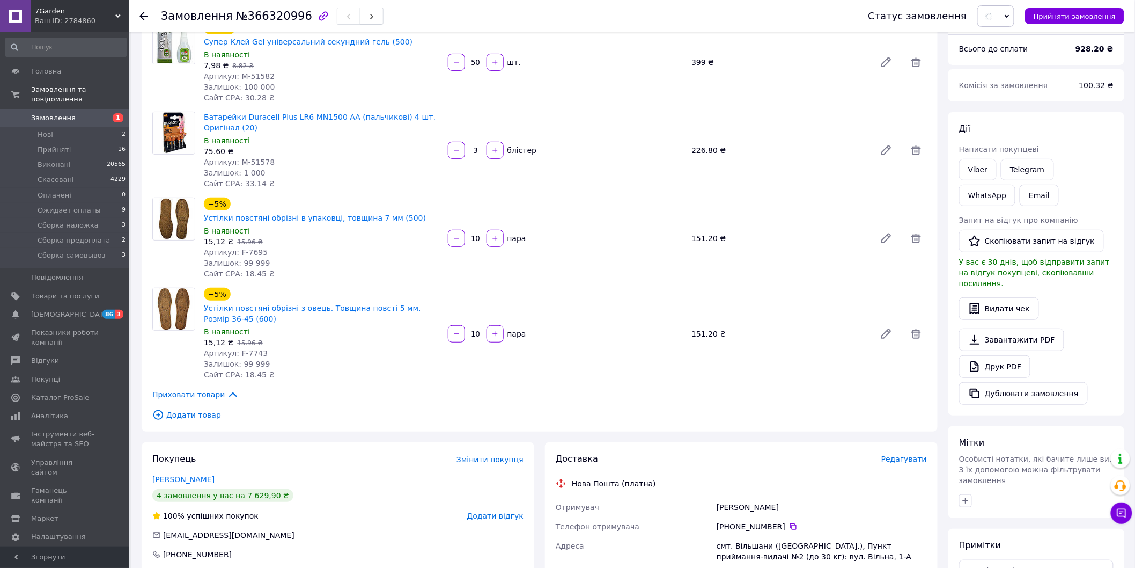
scroll to position [238, 0]
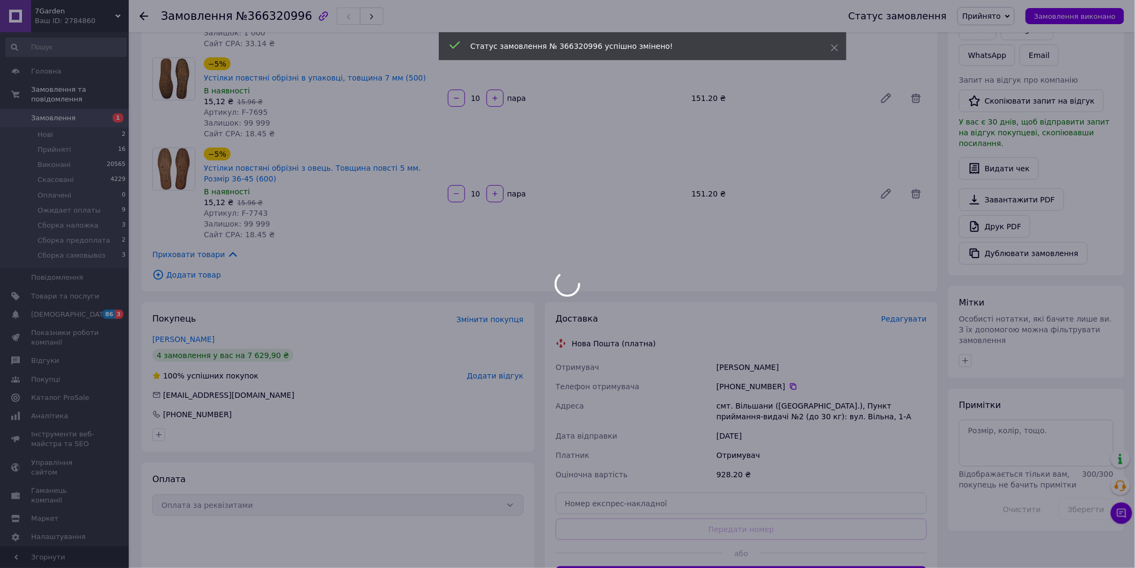
click at [968, 328] on div at bounding box center [567, 284] width 1135 height 568
click at [968, 335] on body "7Garden Ваш ID: 2784860 Сайт 7Garden Кабінет покупця Перевірити стан системи Ст…" at bounding box center [567, 223] width 1135 height 922
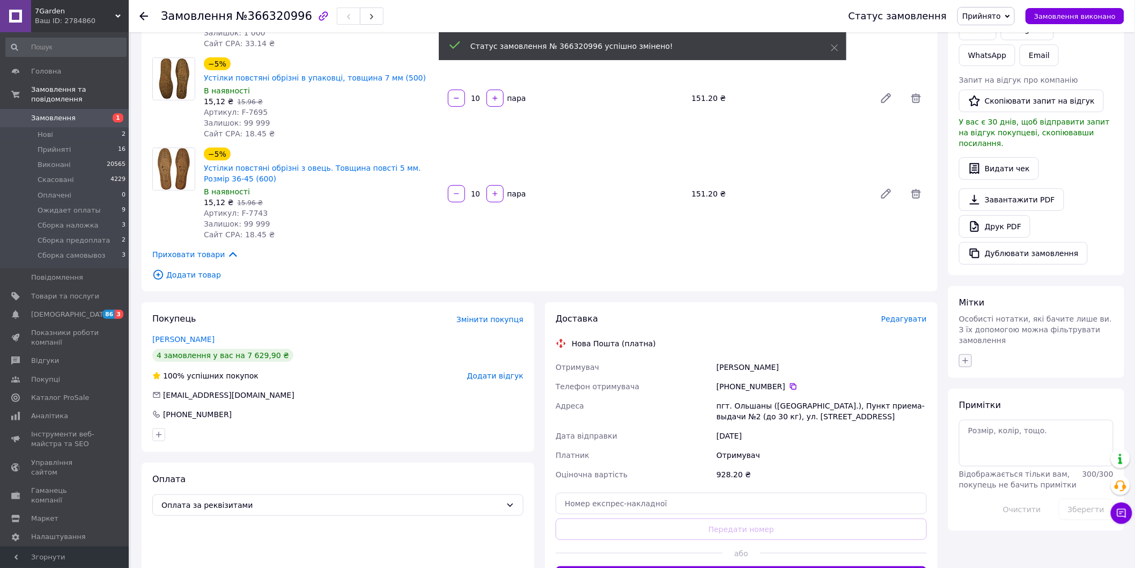
click at [967, 357] on icon "button" at bounding box center [966, 360] width 6 height 6
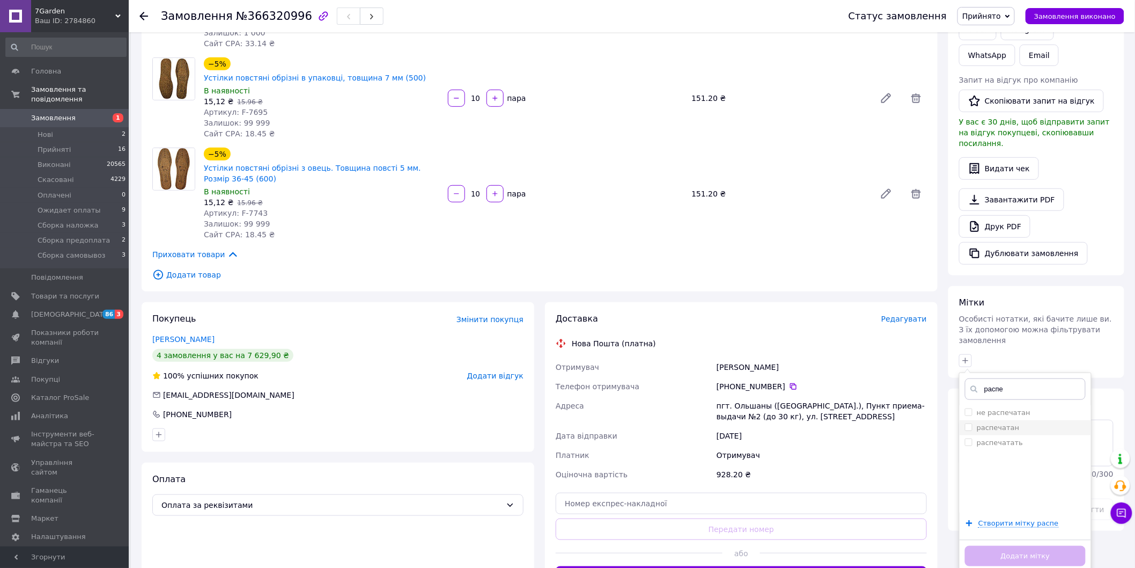
type input "распе"
click at [996, 423] on label "распечатан" at bounding box center [998, 427] width 43 height 8
checkbox input "true"
click at [1028, 546] on button "Додати мітку" at bounding box center [1025, 556] width 121 height 21
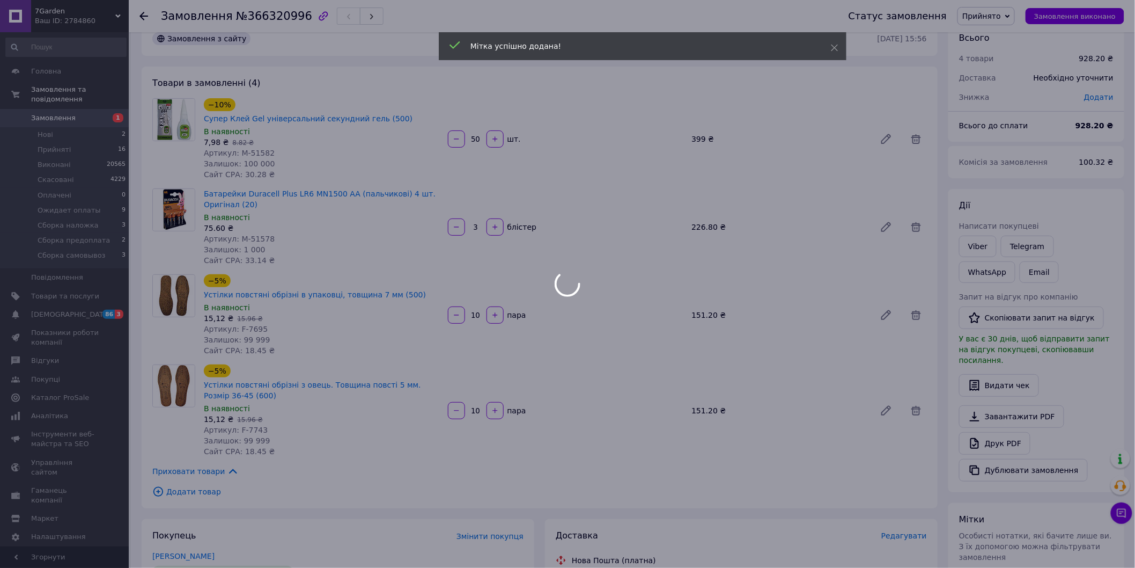
scroll to position [0, 0]
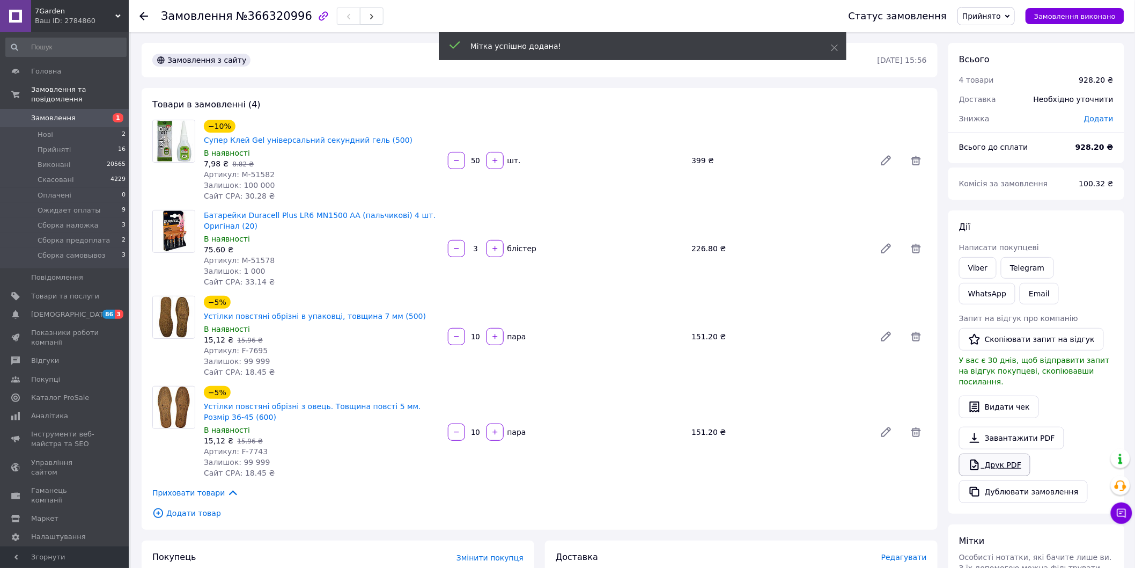
click at [1009, 454] on link "Друк PDF" at bounding box center [994, 464] width 71 height 23
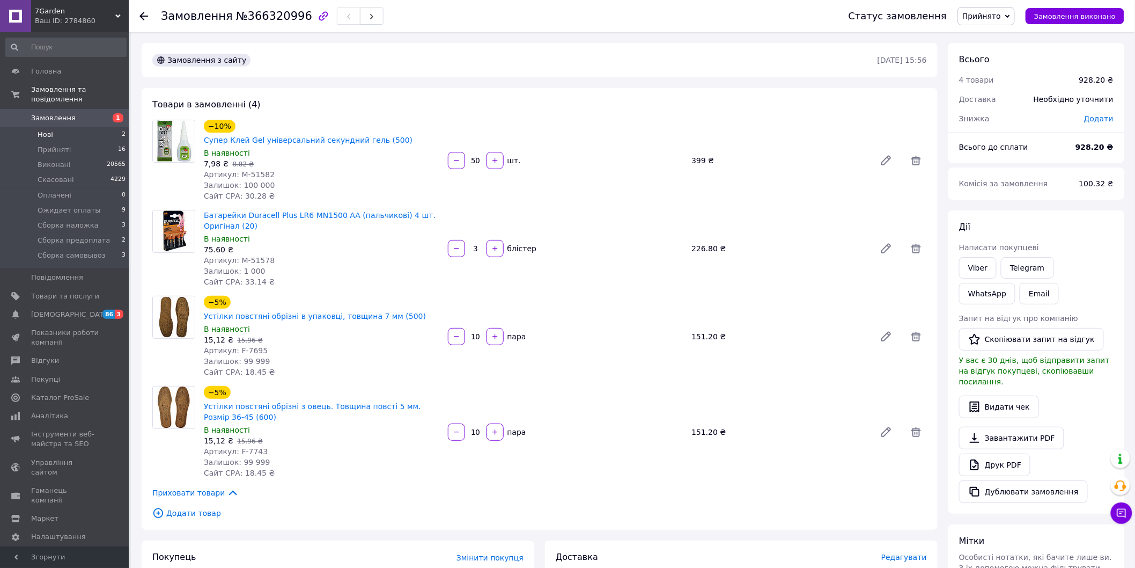
click at [76, 127] on li "Нові 2" at bounding box center [66, 134] width 132 height 15
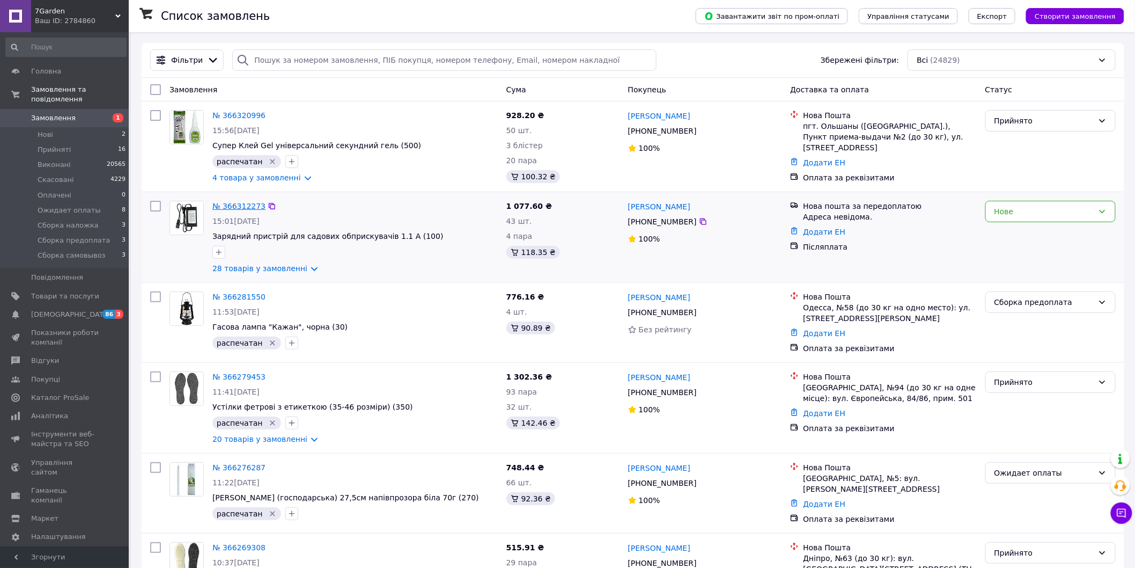
click at [245, 210] on link "№ 366312273" at bounding box center [238, 206] width 53 height 9
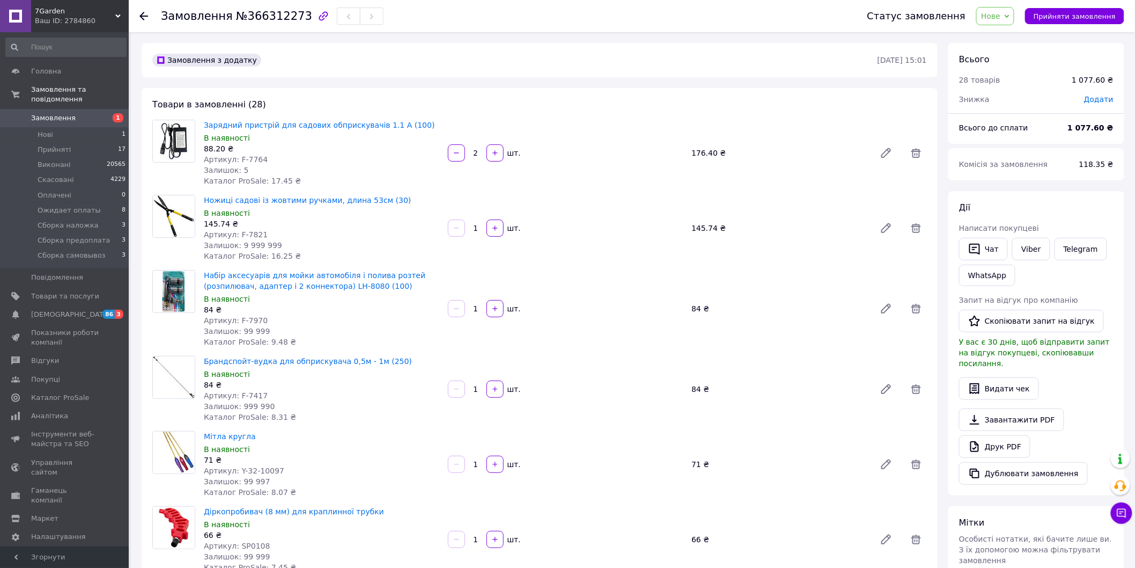
click at [1001, 14] on span "Нове" at bounding box center [990, 16] width 19 height 9
click at [1015, 69] on li "Скасовано" at bounding box center [1018, 70] width 83 height 16
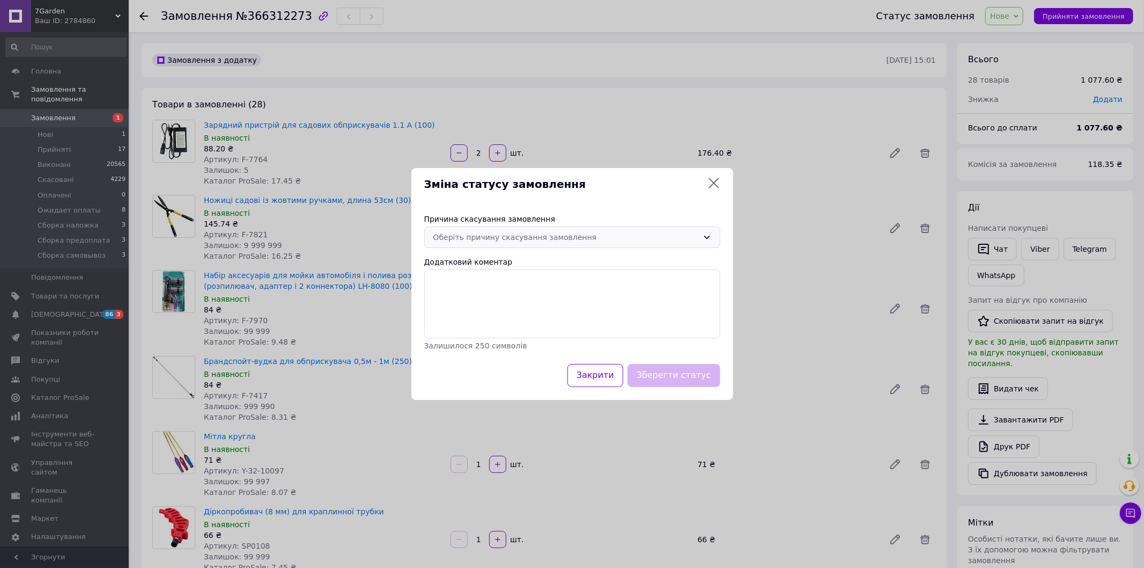
click at [537, 239] on div "Оберіть причину скасування замовлення" at bounding box center [565, 237] width 265 height 12
click at [486, 315] on li "На прохання покупця" at bounding box center [572, 317] width 295 height 19
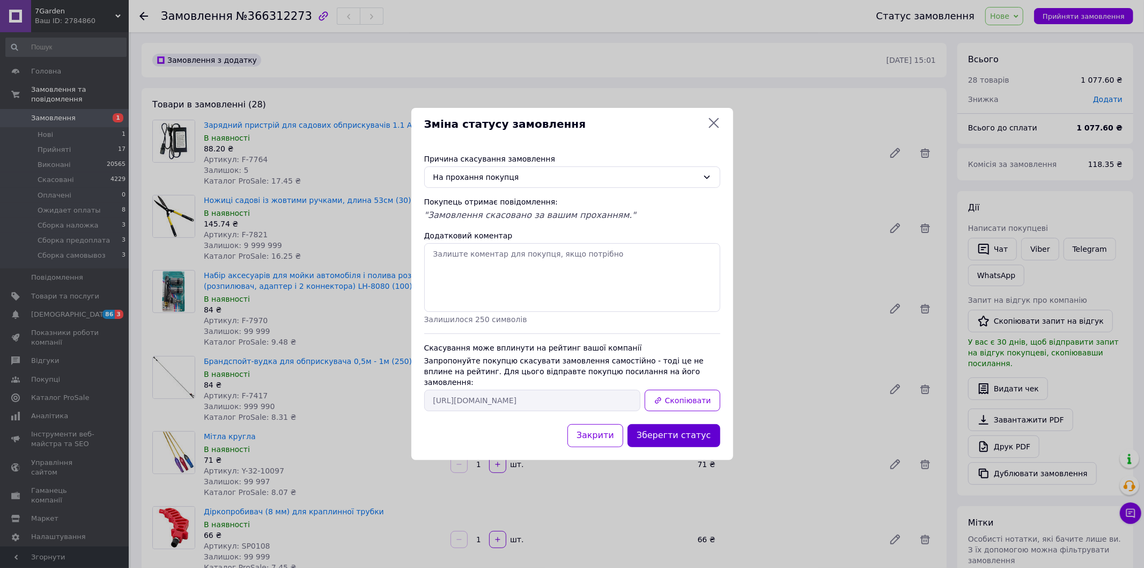
click at [689, 424] on button "Зберегти статус" at bounding box center [674, 435] width 93 height 23
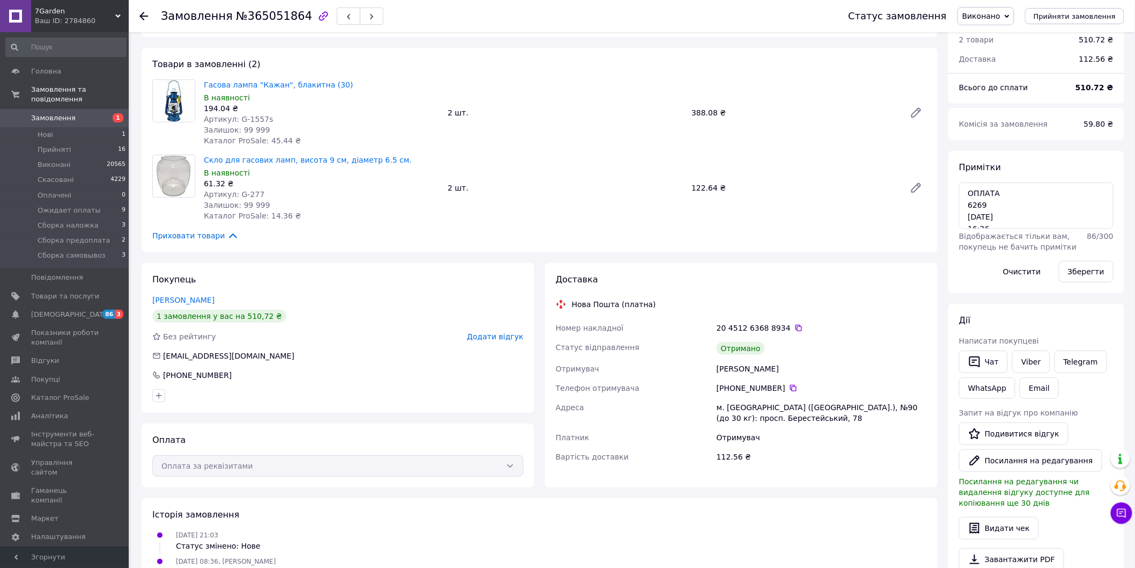
scroll to position [60, 0]
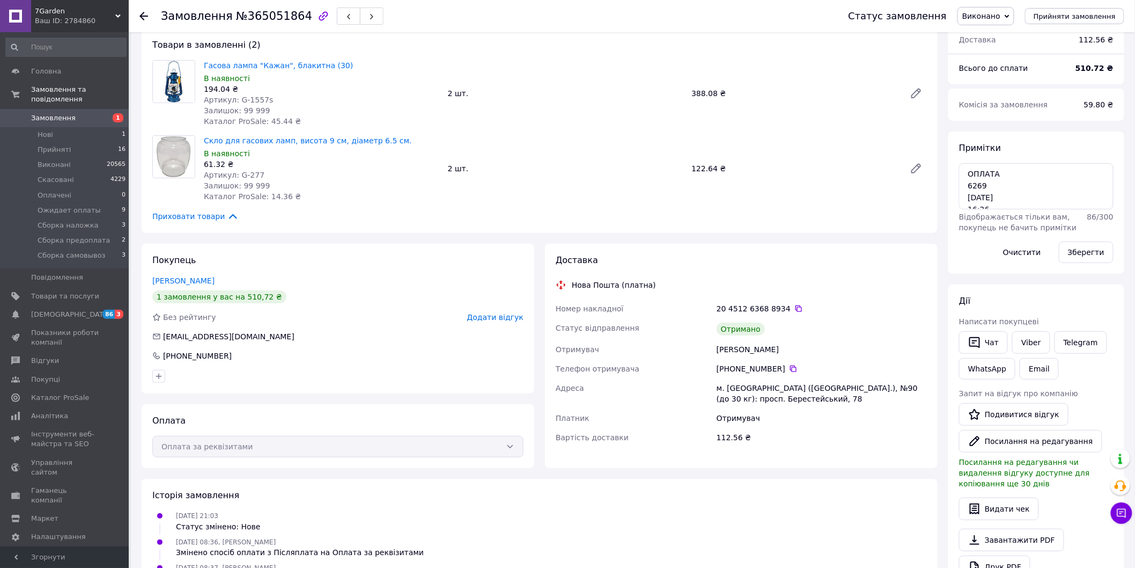
click at [501, 315] on span "Додати відгук" at bounding box center [495, 317] width 56 height 9
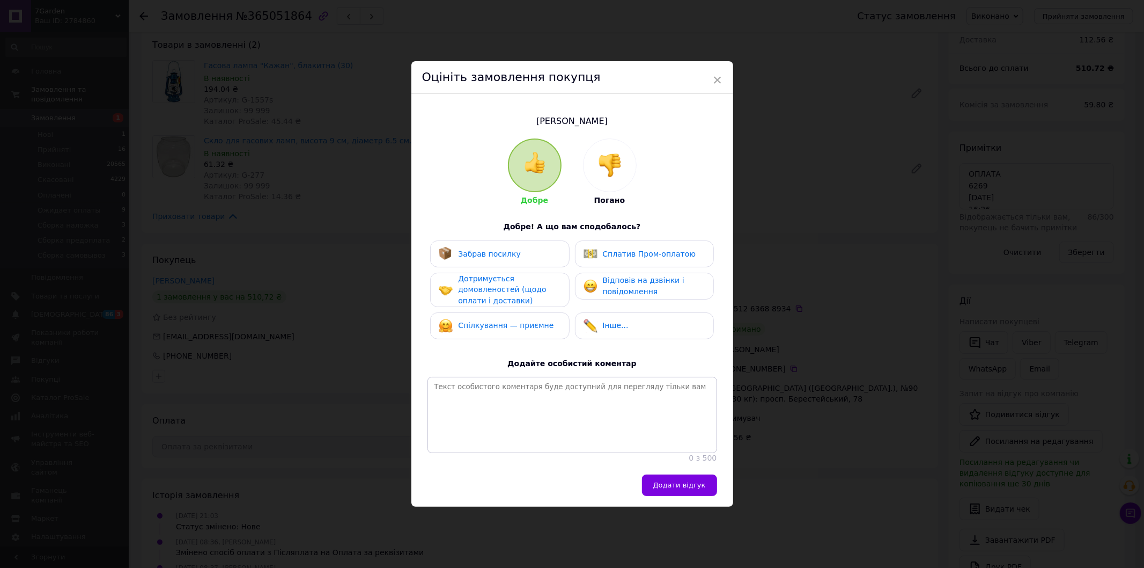
click at [504, 259] on div "Забрав посилку" at bounding box center [499, 253] width 139 height 27
click at [496, 286] on span "Дотримується домовленостей (щодо оплати і доставки)" at bounding box center [502, 289] width 88 height 31
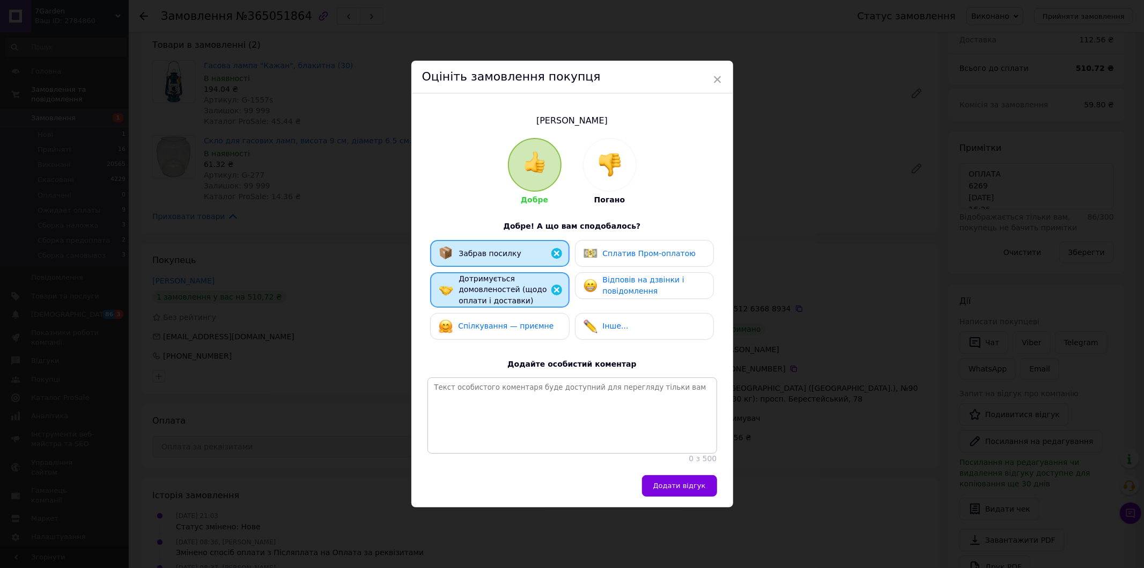
click at [496, 321] on span "Спілкування — приємне" at bounding box center [505, 325] width 95 height 9
click at [675, 274] on div "Відповів на дзвінки і повідомлення" at bounding box center [654, 285] width 102 height 22
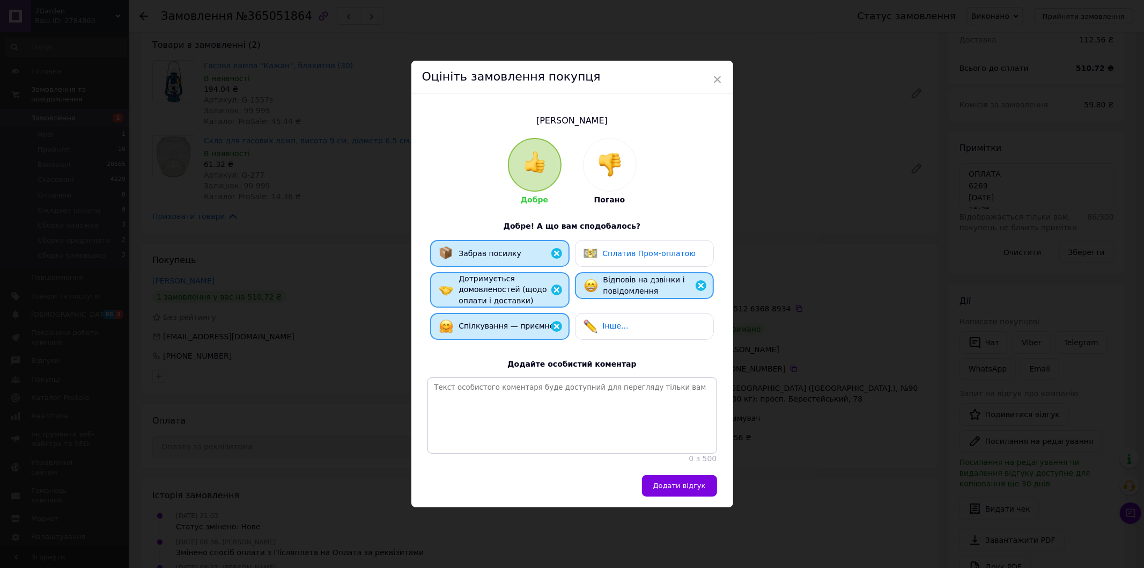
click at [672, 489] on span "Додати відгук" at bounding box center [679, 485] width 53 height 8
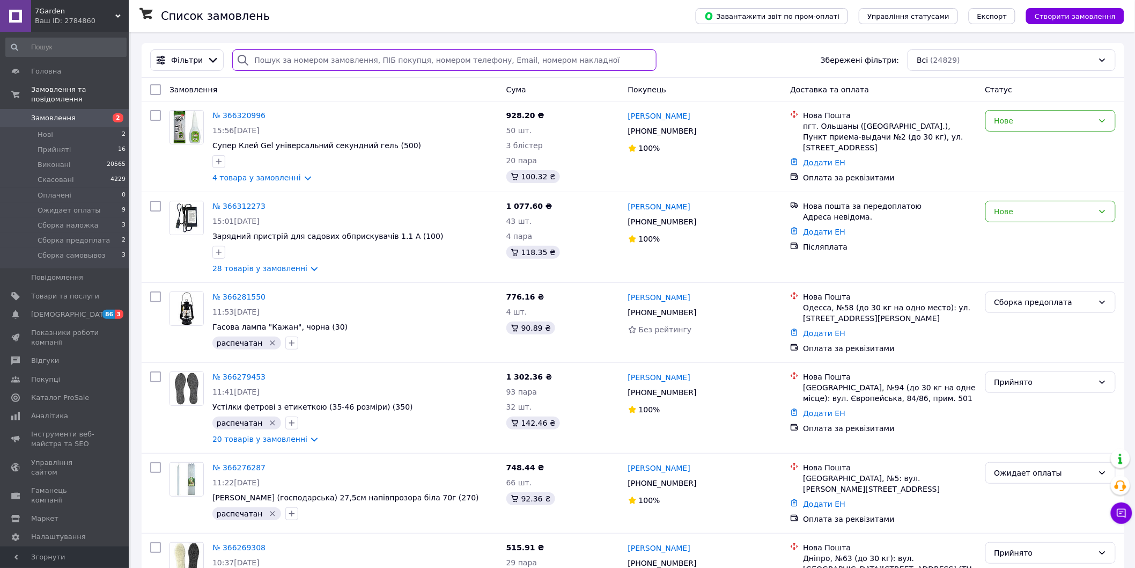
click at [314, 66] on input "search" at bounding box center [444, 59] width 424 height 21
paste input "[PHONE_NUMBER]"
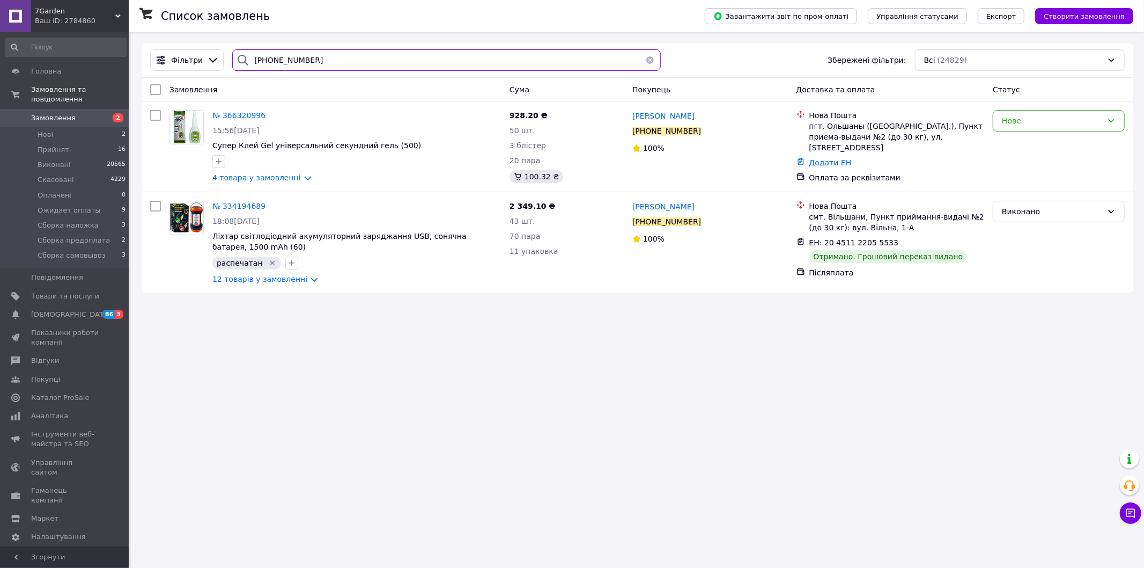
type input "[PHONE_NUMBER]"
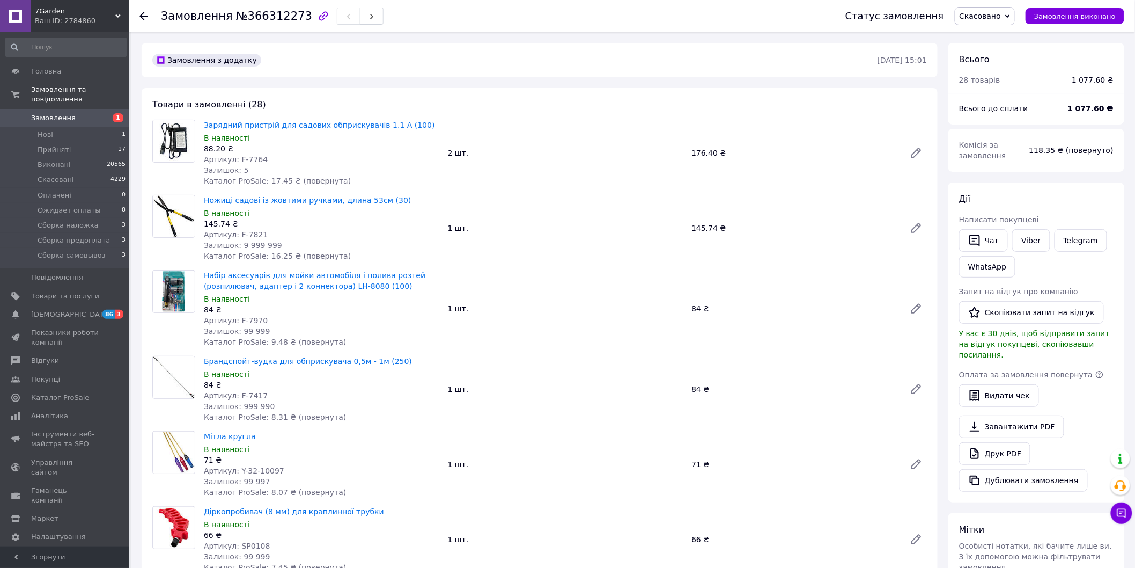
drag, startPoint x: 501, startPoint y: 15, endPoint x: 459, endPoint y: 41, distance: 49.4
click at [501, 15] on div "Замовлення №366312273" at bounding box center [492, 16] width 663 height 32
click at [93, 113] on span "Замовлення" at bounding box center [65, 118] width 68 height 10
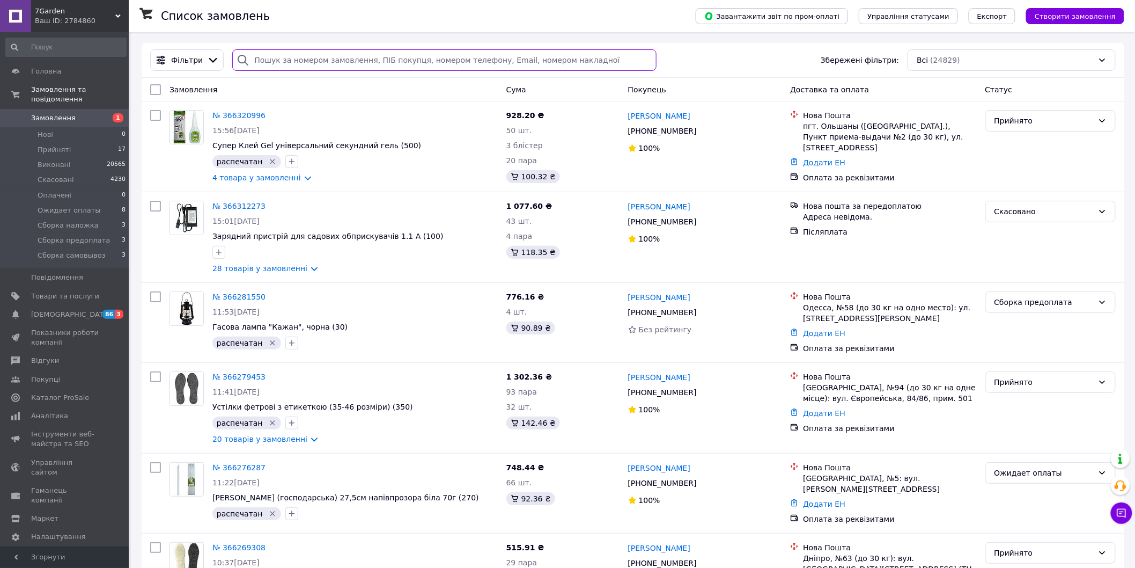
click at [293, 57] on input "search" at bounding box center [444, 59] width 424 height 21
paste input "[PHONE_NUMBER]"
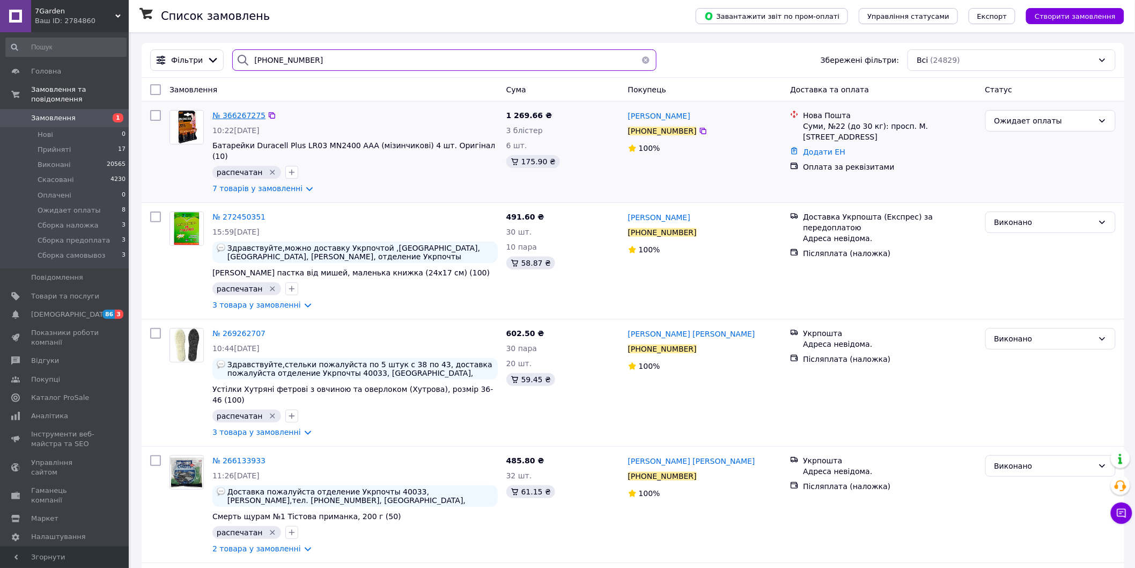
type input "+380666851395"
click at [234, 116] on span "№ 366267275" at bounding box center [238, 115] width 53 height 9
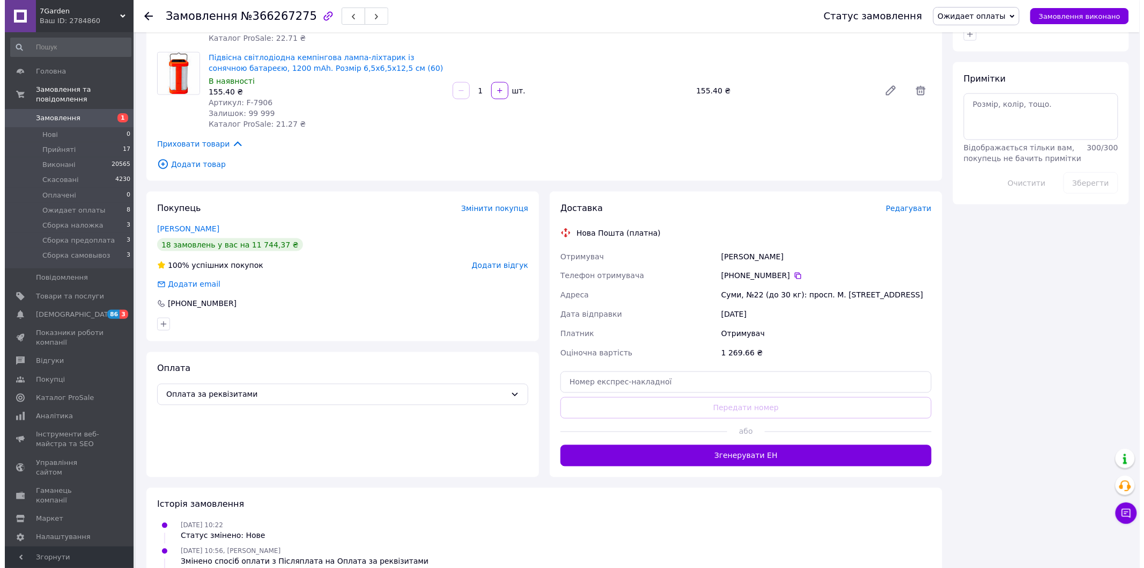
scroll to position [668, 0]
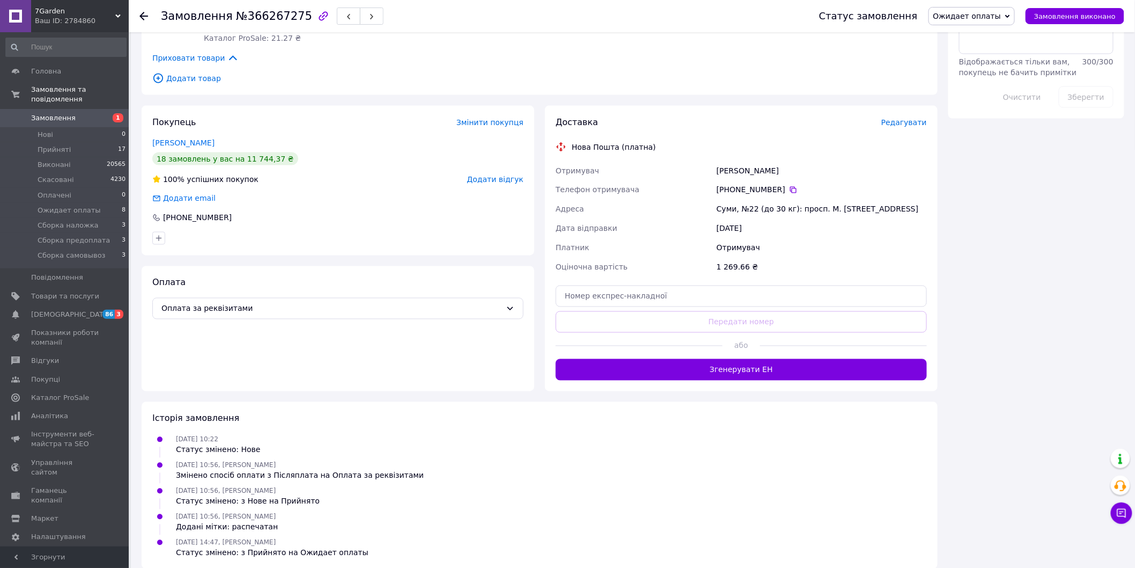
click at [904, 118] on span "Редагувати" at bounding box center [904, 122] width 46 height 9
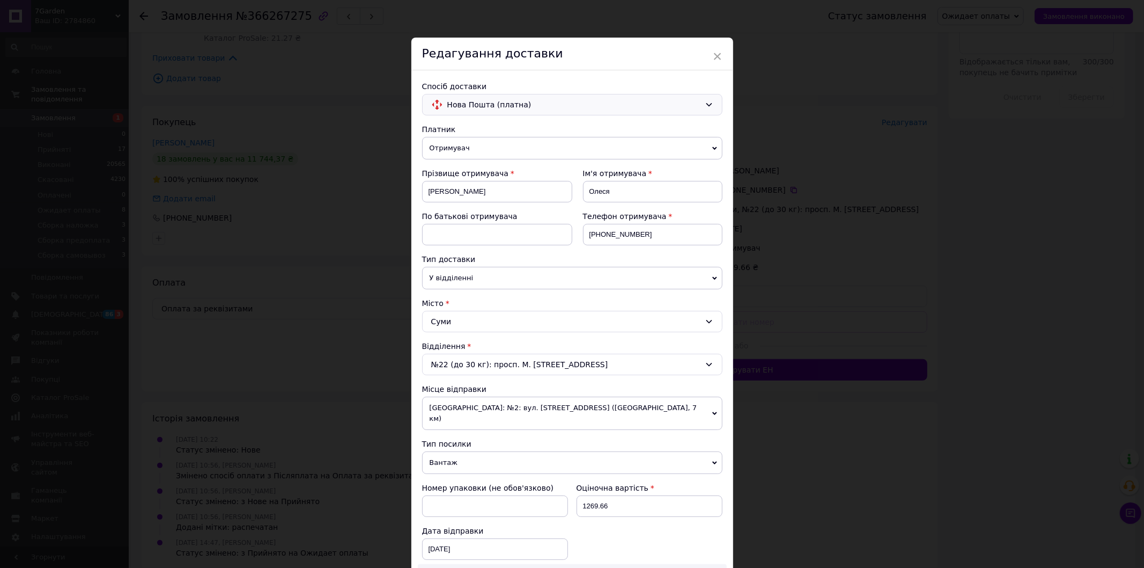
click at [477, 104] on span "Нова Пошта (платна)" at bounding box center [573, 105] width 253 height 12
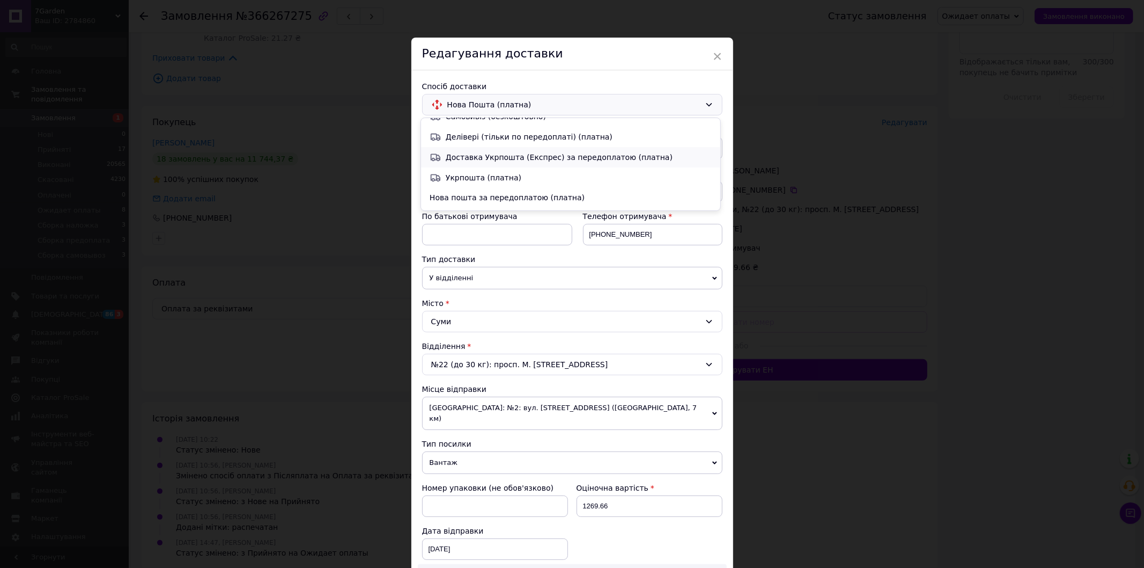
scroll to position [49, 0]
click at [526, 138] on span "Доставка Укрпошта (Експрес) за передоплатою (платна)" at bounding box center [579, 140] width 266 height 11
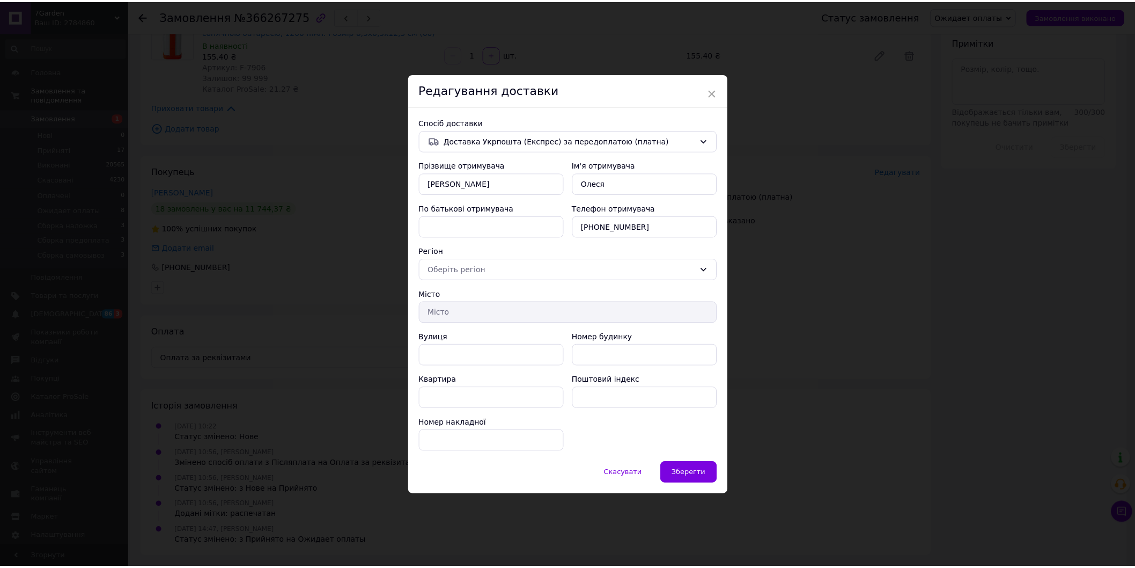
scroll to position [607, 0]
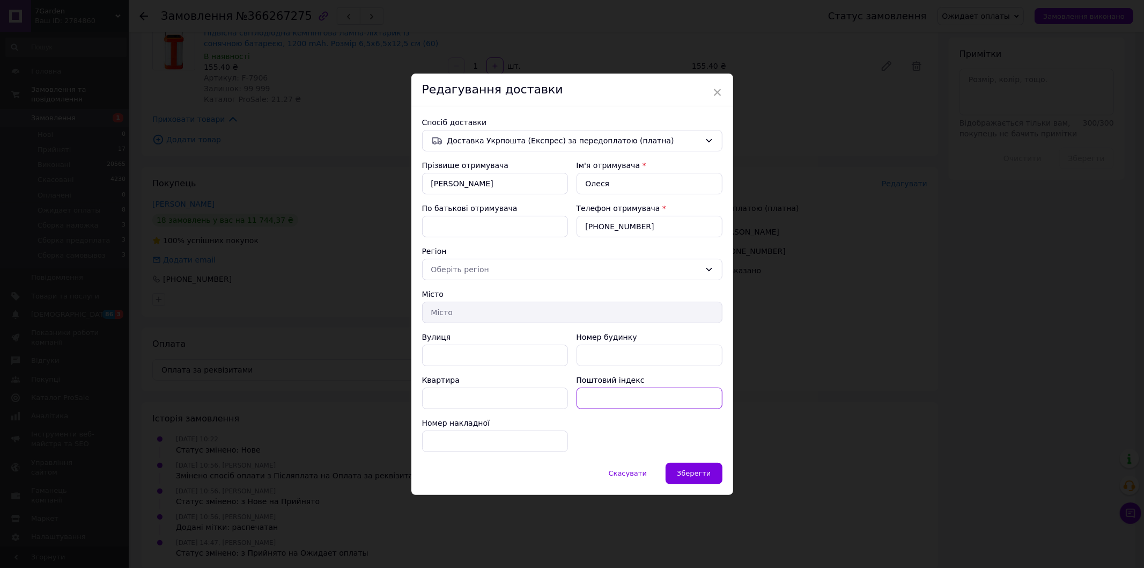
click at [612, 396] on input "Поштовий індекс" at bounding box center [650, 397] width 146 height 21
paste input "41842"
type input "41842"
click at [693, 464] on div "Зберегти" at bounding box center [694, 472] width 56 height 21
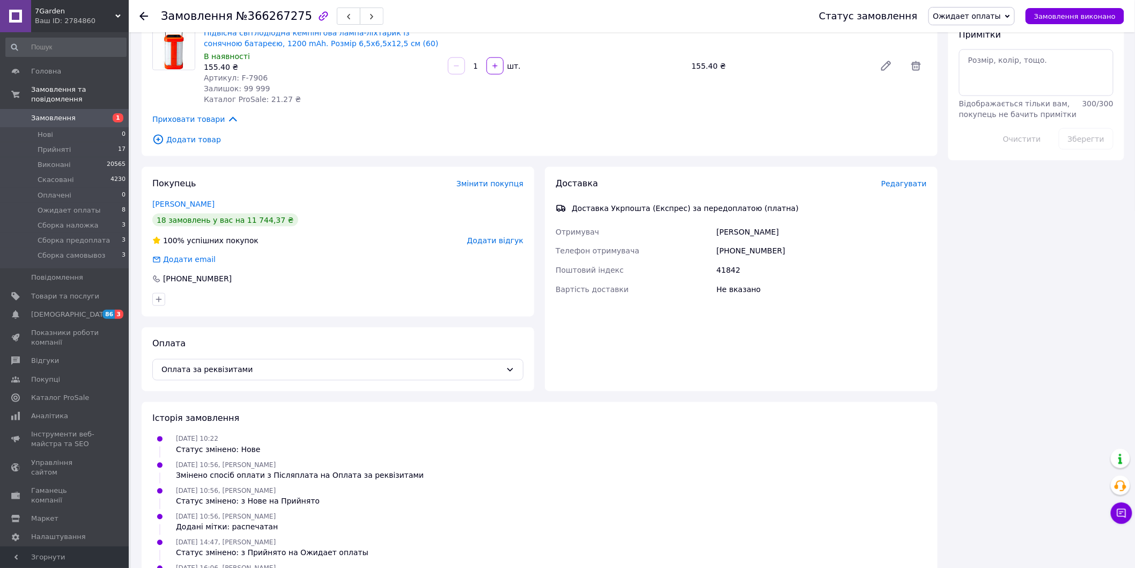
click at [900, 179] on span "Редагувати" at bounding box center [904, 183] width 46 height 9
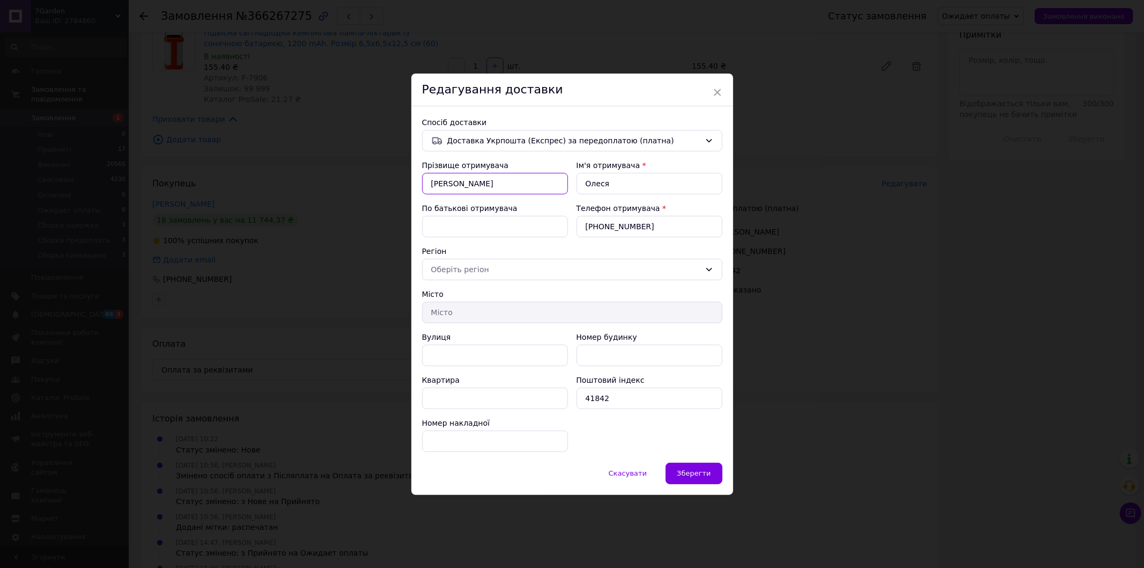
drag, startPoint x: 494, startPoint y: 178, endPoint x: 393, endPoint y: 185, distance: 101.6
click at [393, 185] on div "× Редагування доставки Спосіб доставки Доставка Укрпошта (Експрес) за передопла…" at bounding box center [572, 284] width 1144 height 568
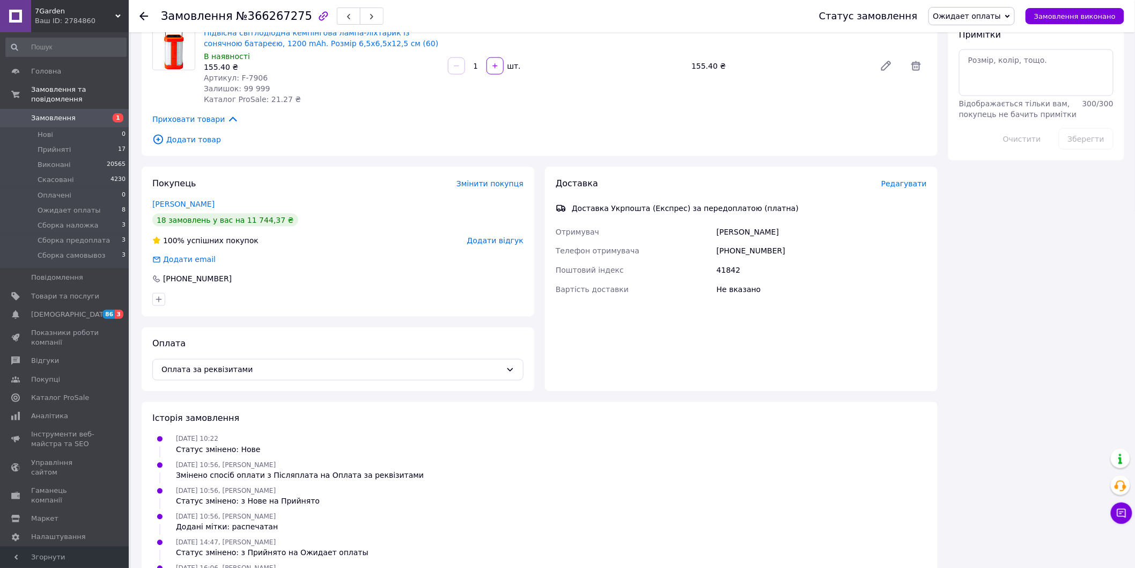
click at [902, 179] on span "Редагувати" at bounding box center [904, 183] width 46 height 9
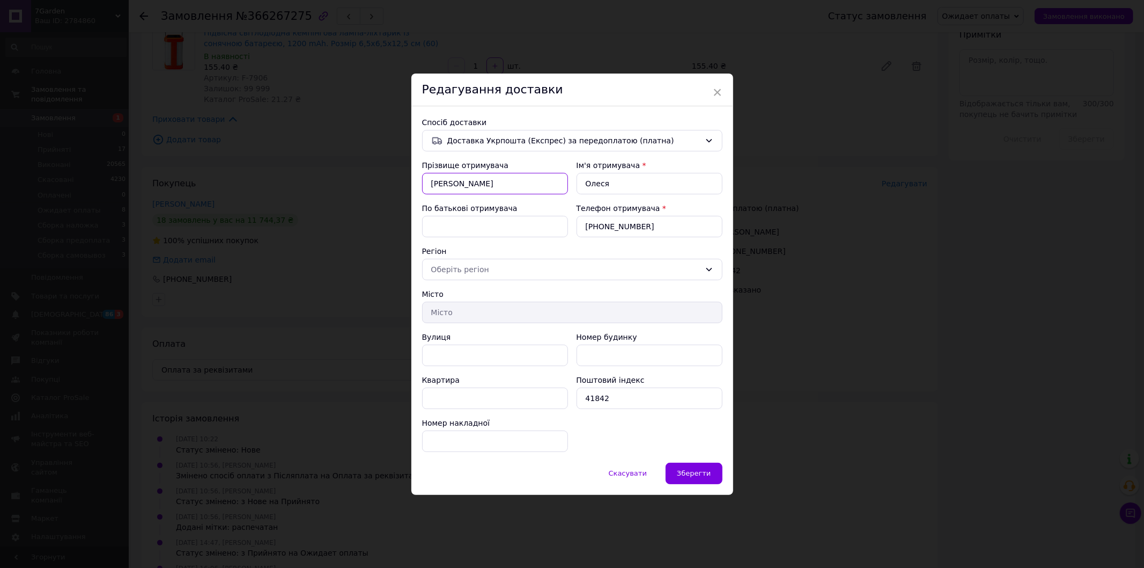
drag, startPoint x: 481, startPoint y: 189, endPoint x: 428, endPoint y: 190, distance: 53.1
click at [428, 190] on input "Артеменко" at bounding box center [495, 183] width 146 height 21
paste input "агорна Олена Петровна"
drag, startPoint x: 460, startPoint y: 184, endPoint x: 540, endPoint y: 185, distance: 79.9
click at [540, 185] on input "Нагорна Олена Петровна" at bounding box center [495, 183] width 146 height 21
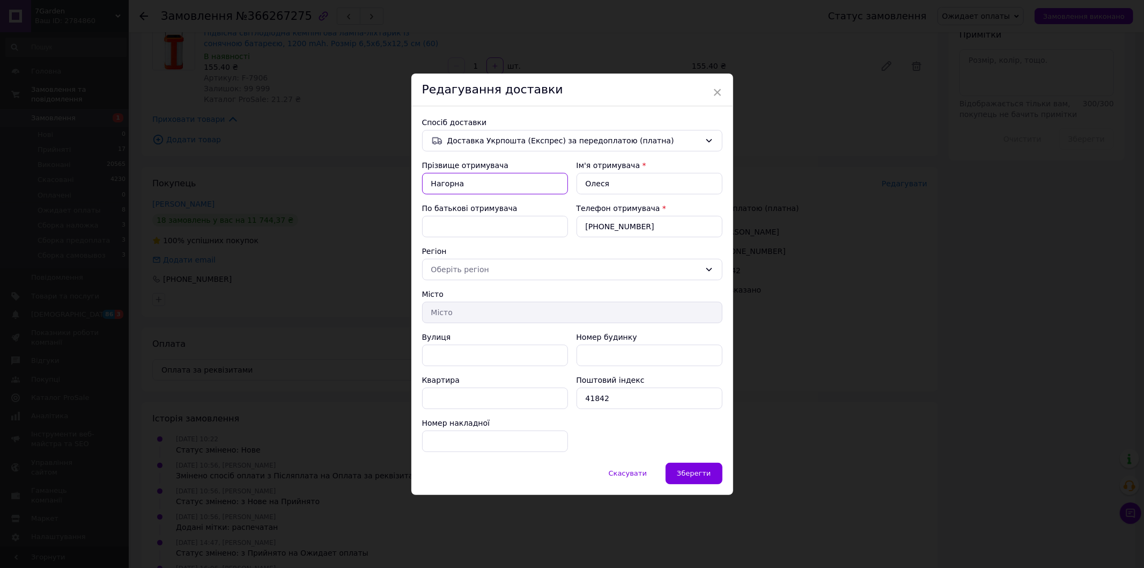
type input "Нагорна"
drag, startPoint x: 631, startPoint y: 184, endPoint x: 581, endPoint y: 184, distance: 49.9
click at [581, 184] on input "Олеся" at bounding box center [650, 183] width 146 height 21
paste input "на Петровна"
type input "Олена Петровна"
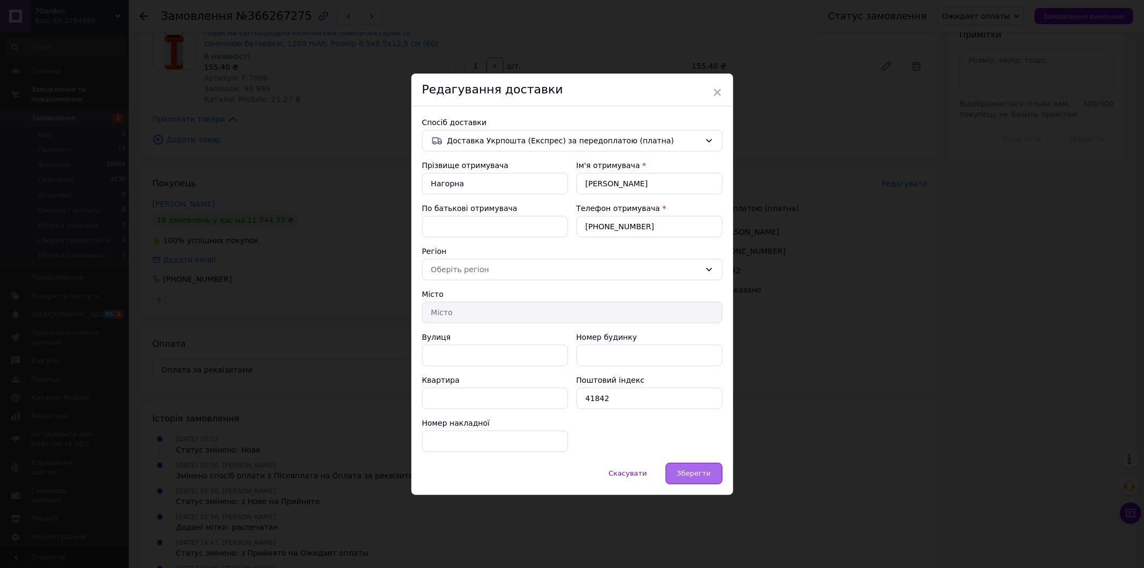
click at [701, 474] on span "Зберегти" at bounding box center [694, 473] width 34 height 8
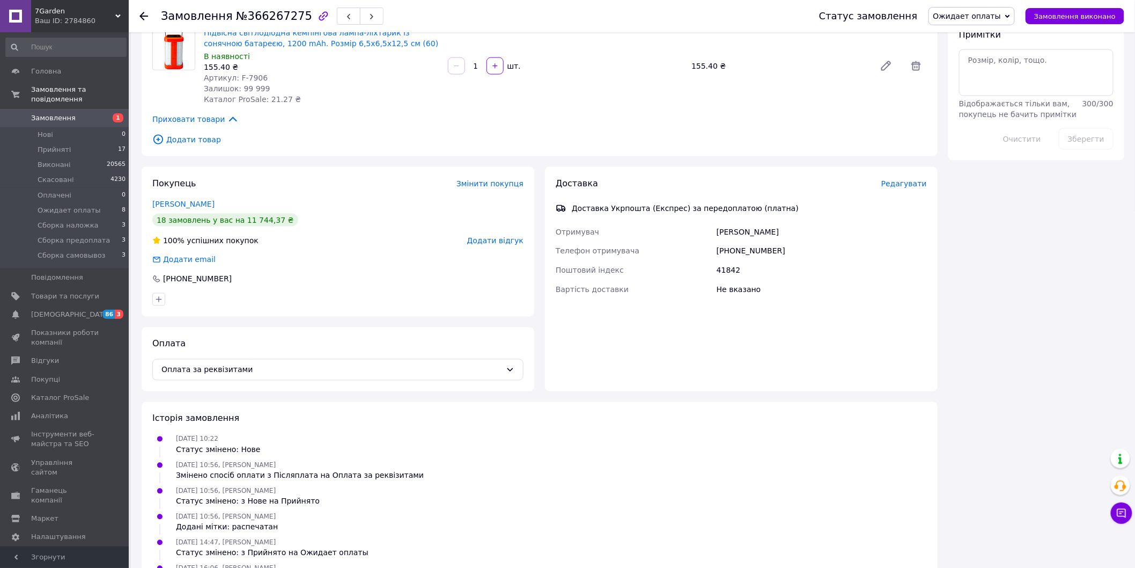
click at [1015, 345] on div "Всього 7 товарів 1 269.66 ₴ Знижка Додати Всього до сплати 1 269.66 ₴ Комісія з…" at bounding box center [1036, 47] width 187 height 1222
drag, startPoint x: 1075, startPoint y: 258, endPoint x: 1067, endPoint y: 260, distance: 9.0
click at [1075, 258] on div "Всього 7 товарів 1 269.66 ₴ Знижка Додати Всього до сплати 1 269.66 ₴ Комісія з…" at bounding box center [1036, 47] width 187 height 1222
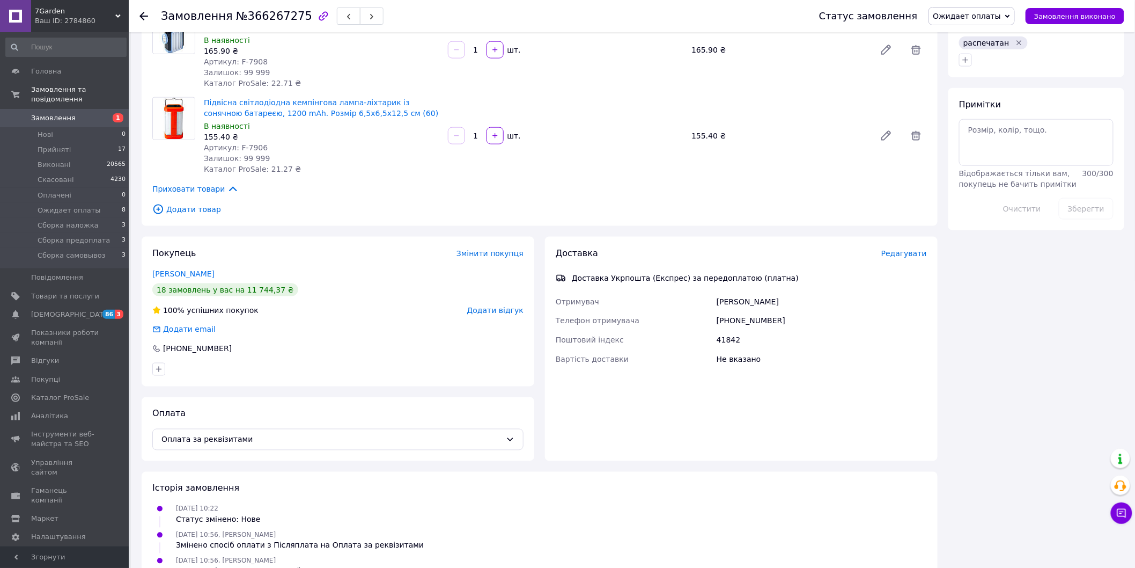
scroll to position [428, 0]
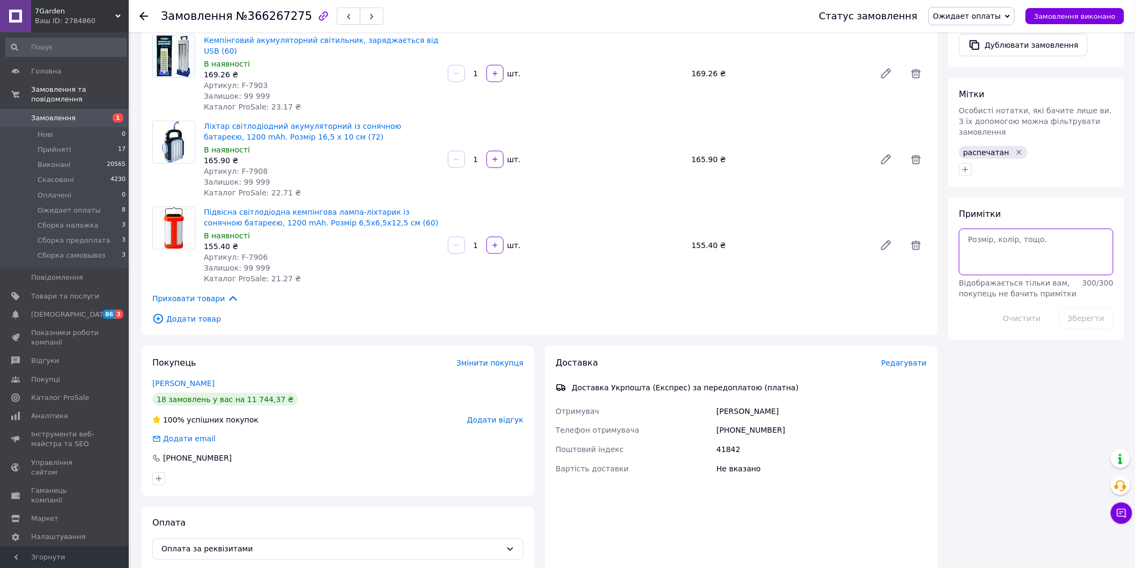
click at [1008, 238] on textarea at bounding box center [1036, 252] width 155 height 46
click at [1003, 251] on textarea "ОПЛАТА 6269 12.10" at bounding box center [1036, 252] width 155 height 46
click at [982, 239] on textarea "ОПЛАТА 6269 12.10 16601" at bounding box center [1036, 252] width 155 height 46
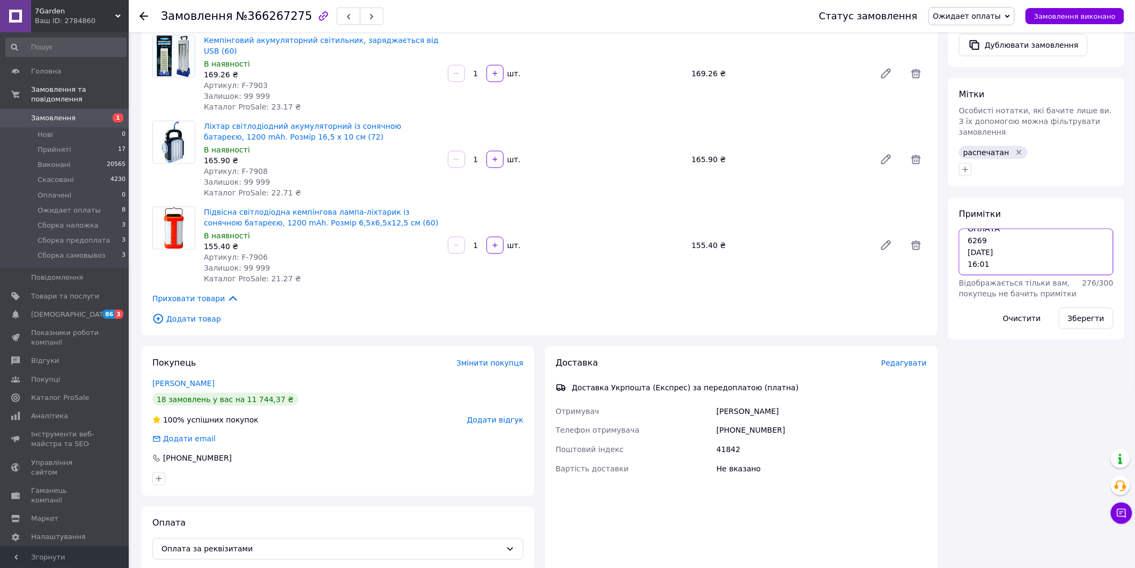
click at [980, 245] on textarea "ОПЛАТА 6269 12.10 16:01" at bounding box center [1036, 252] width 155 height 46
click at [995, 249] on textarea "ОПЛАТА 6269 12.10 16:01" at bounding box center [1036, 252] width 155 height 46
click at [1002, 248] on textarea "ОПЛАТА 6269 12.10 16:01 1269," at bounding box center [1036, 252] width 155 height 46
type textarea "ОПЛАТА 6269 12.10 16:01 1269, 66 ГРН"
click at [1084, 307] on button "Зберегти" at bounding box center [1086, 317] width 55 height 21
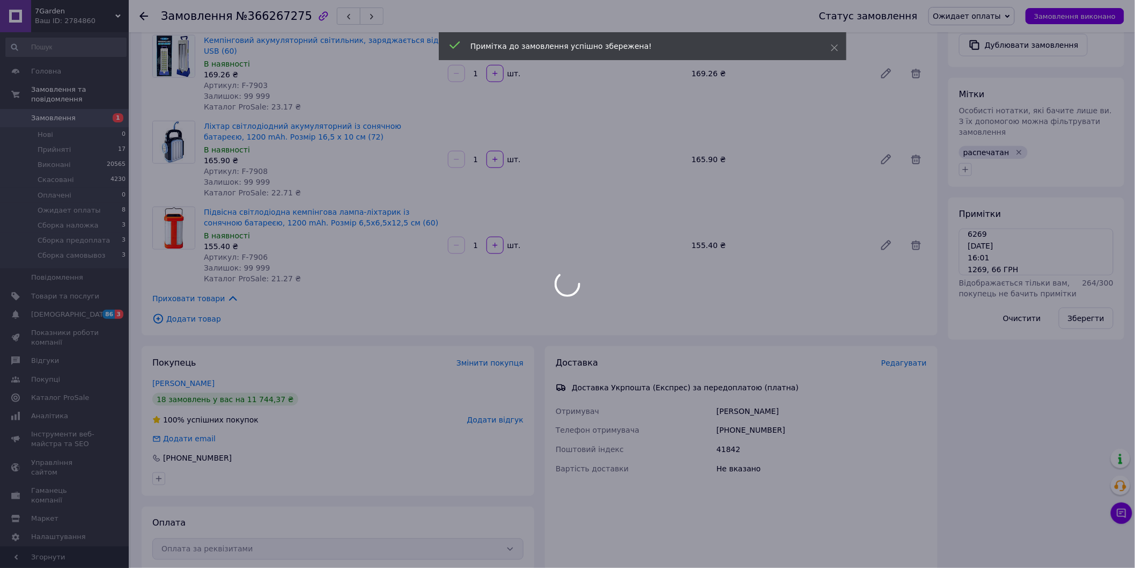
click at [1002, 12] on div at bounding box center [567, 284] width 1135 height 568
click at [1003, 14] on div at bounding box center [567, 284] width 1135 height 568
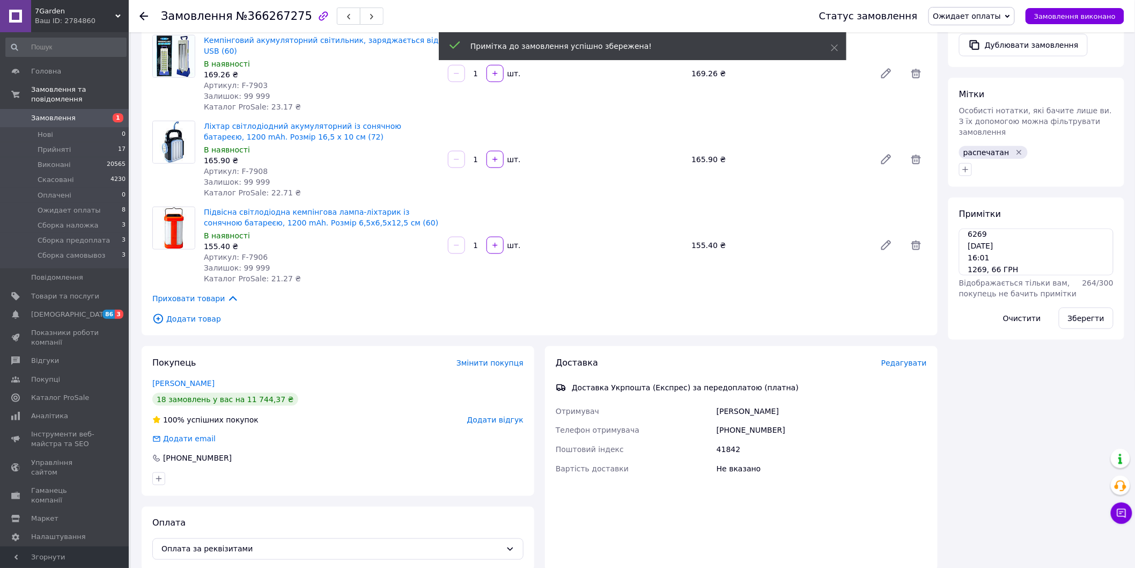
click at [1002, 14] on span "Ожидает оплаты" at bounding box center [967, 16] width 68 height 9
click at [998, 114] on li "Сборка предоплата" at bounding box center [972, 118] width 86 height 16
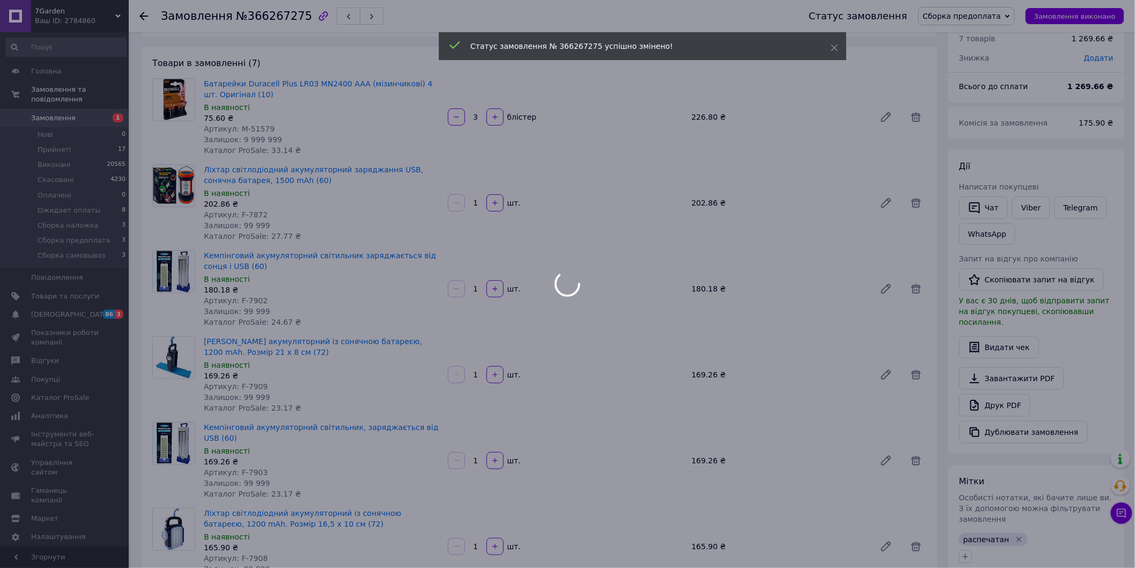
scroll to position [0, 0]
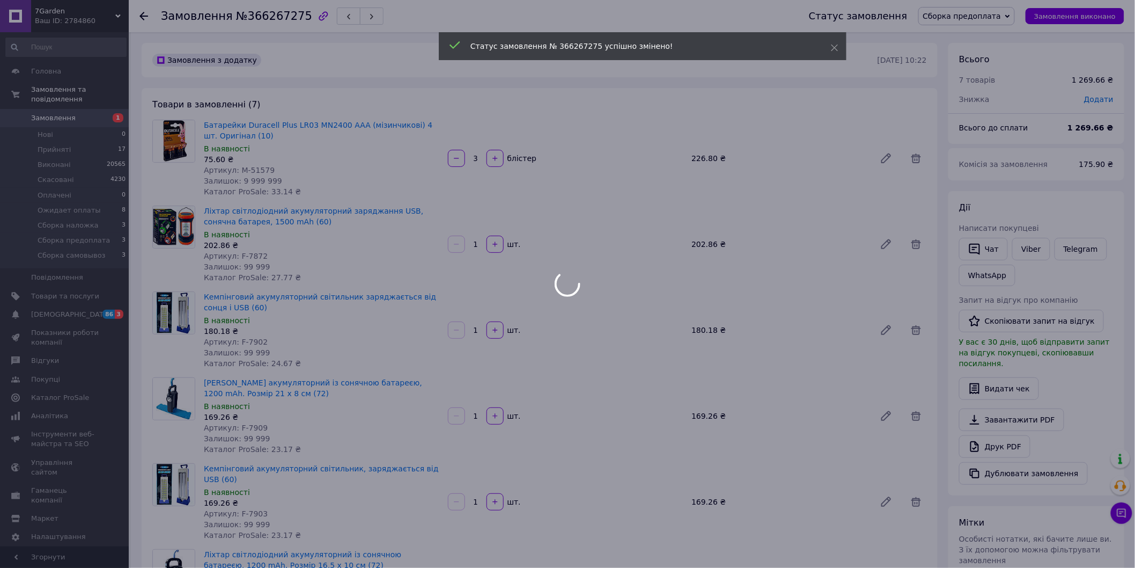
click at [97, 105] on div at bounding box center [567, 284] width 1135 height 568
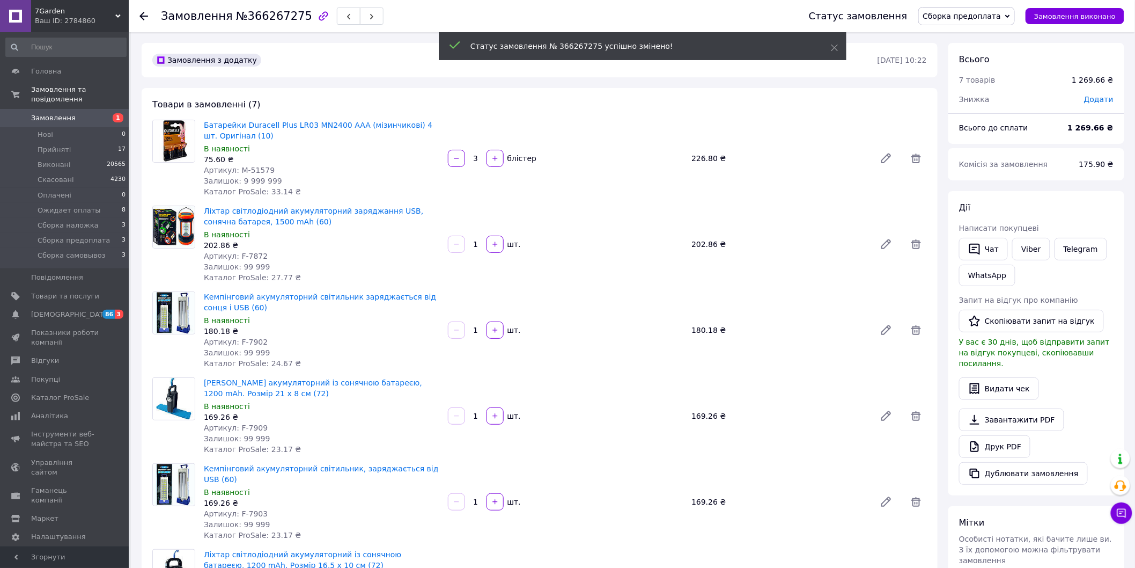
click at [91, 113] on span "Замовлення" at bounding box center [65, 118] width 68 height 10
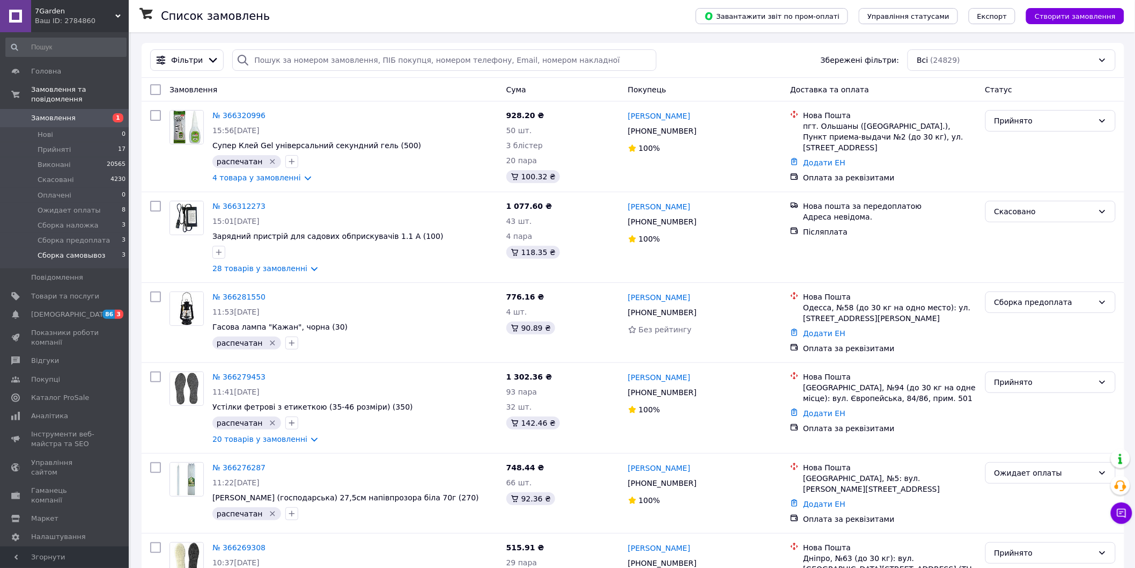
click at [95, 248] on li "Сборка самовывоз 3" at bounding box center [66, 258] width 132 height 20
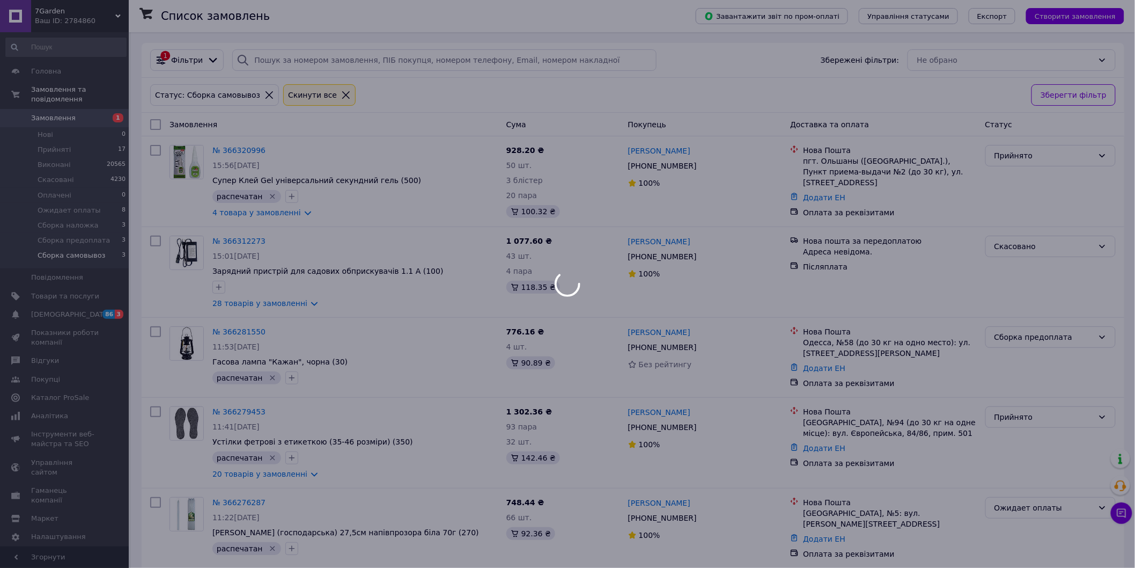
click at [98, 232] on div at bounding box center [567, 284] width 1135 height 568
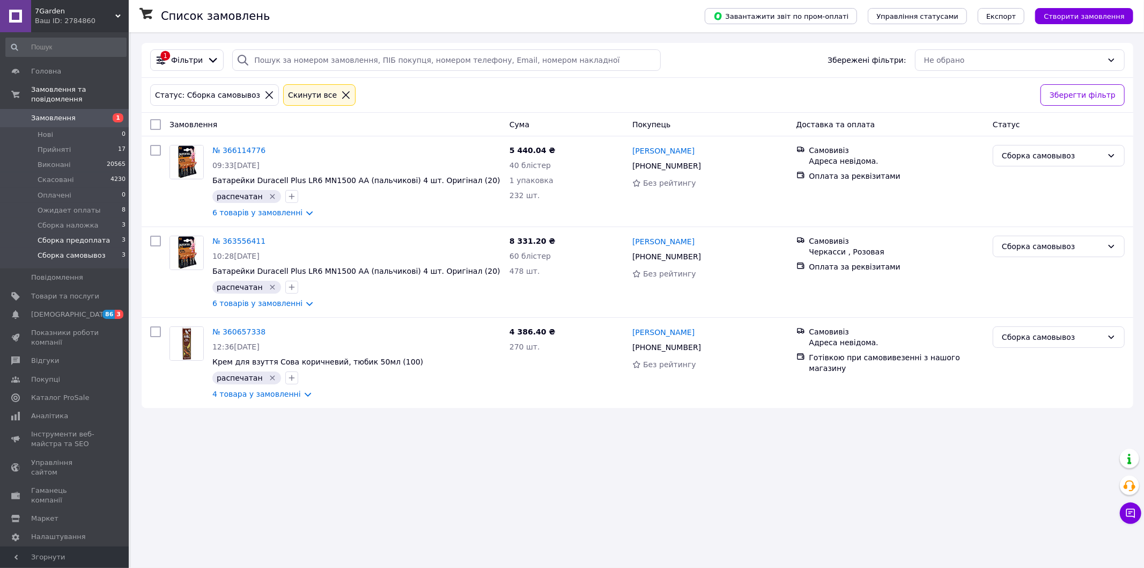
click at [100, 233] on li "Сборка предоплата 3" at bounding box center [66, 240] width 132 height 15
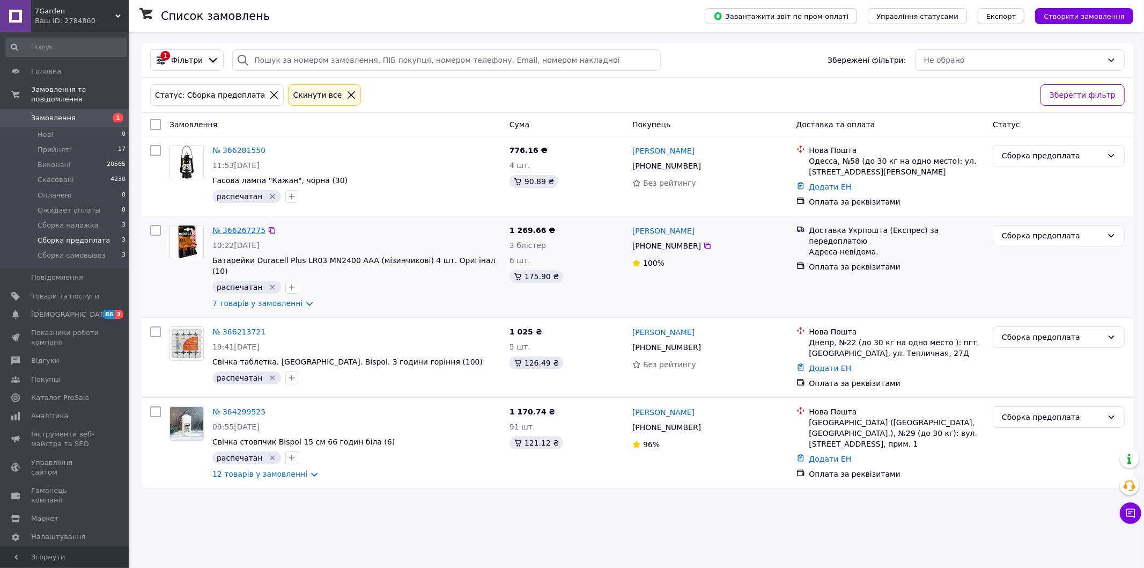
click at [239, 234] on link "№ 366267275" at bounding box center [238, 230] width 53 height 9
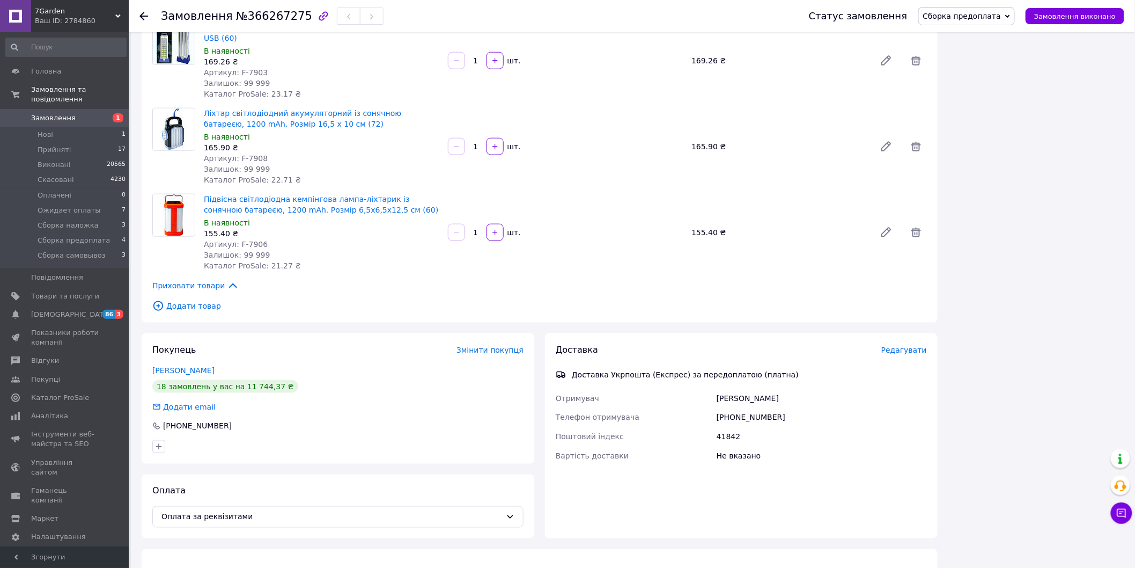
scroll to position [443, 0]
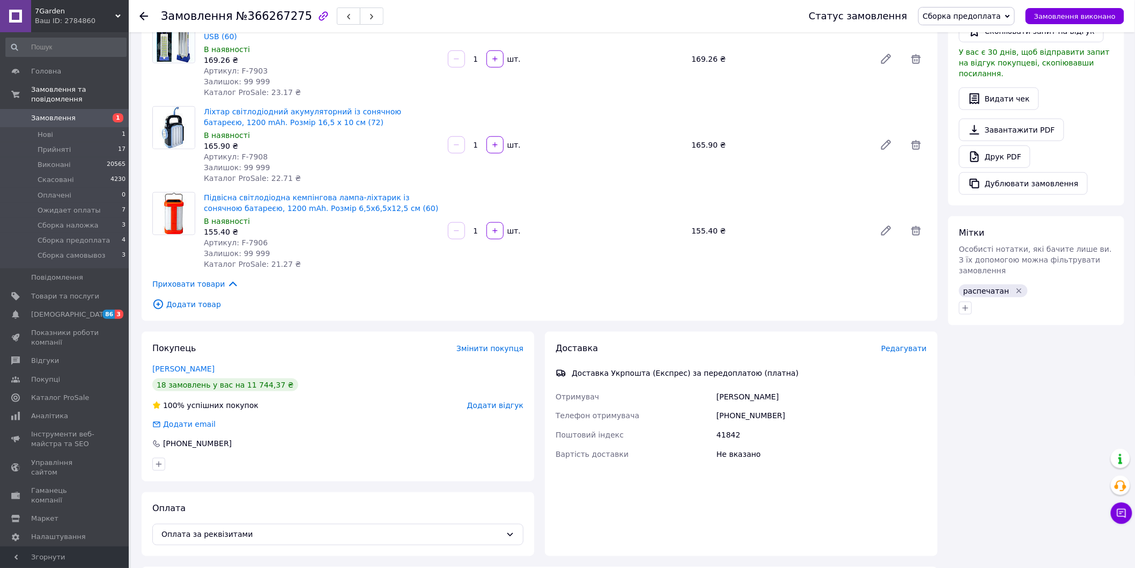
drag, startPoint x: 1045, startPoint y: 387, endPoint x: 1036, endPoint y: 391, distance: 9.2
click at [1045, 387] on div "Всього 7 товарів 1 269.66 ₴ Знижка Додати Всього до сплати 1 269.66 ₴ Комісія з…" at bounding box center [1036, 236] width 187 height 1273
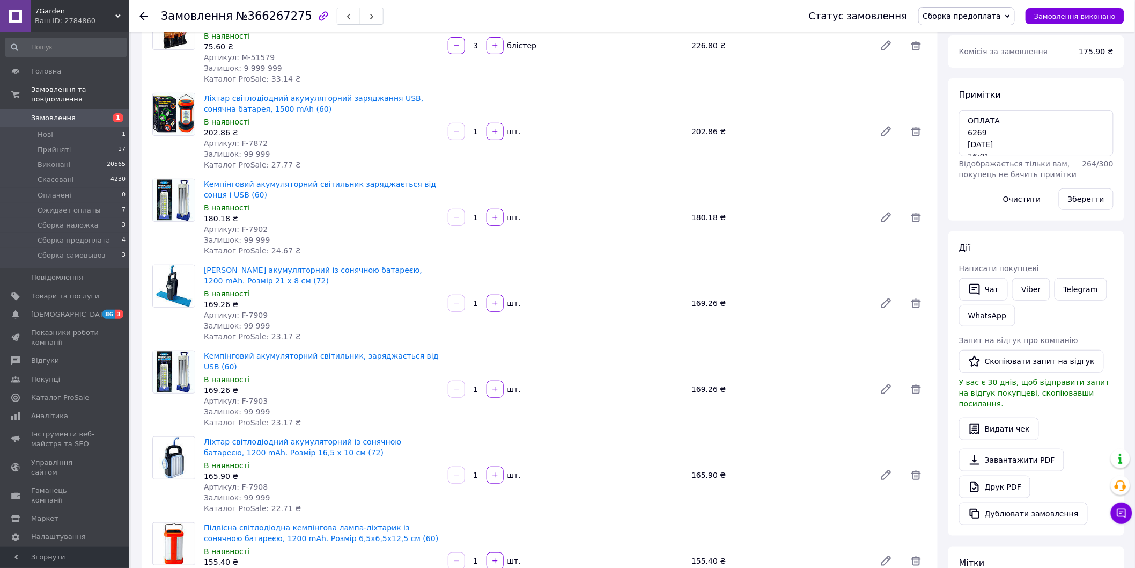
scroll to position [25, 0]
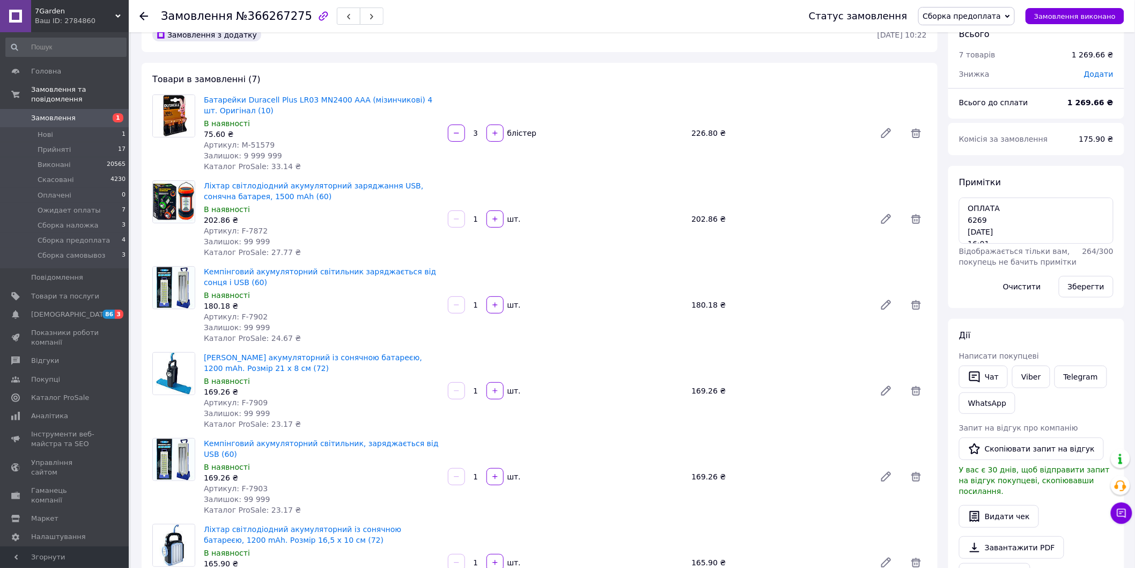
click at [67, 113] on span "Замовлення" at bounding box center [53, 118] width 45 height 10
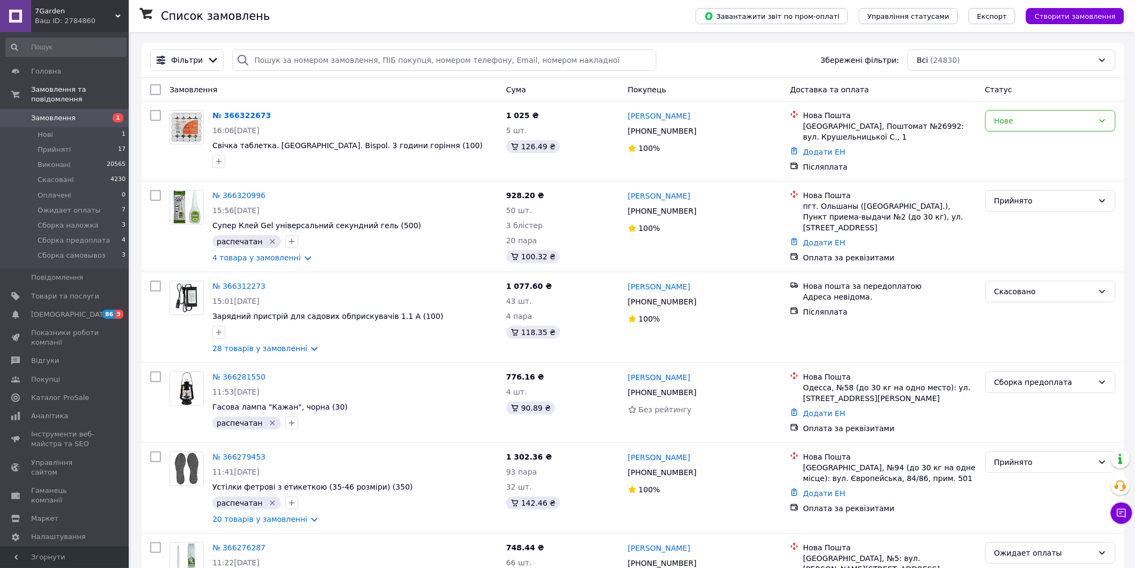
click at [93, 113] on span "Замовлення" at bounding box center [65, 118] width 68 height 10
click at [53, 205] on span "Ожидает оплаты" at bounding box center [69, 210] width 63 height 10
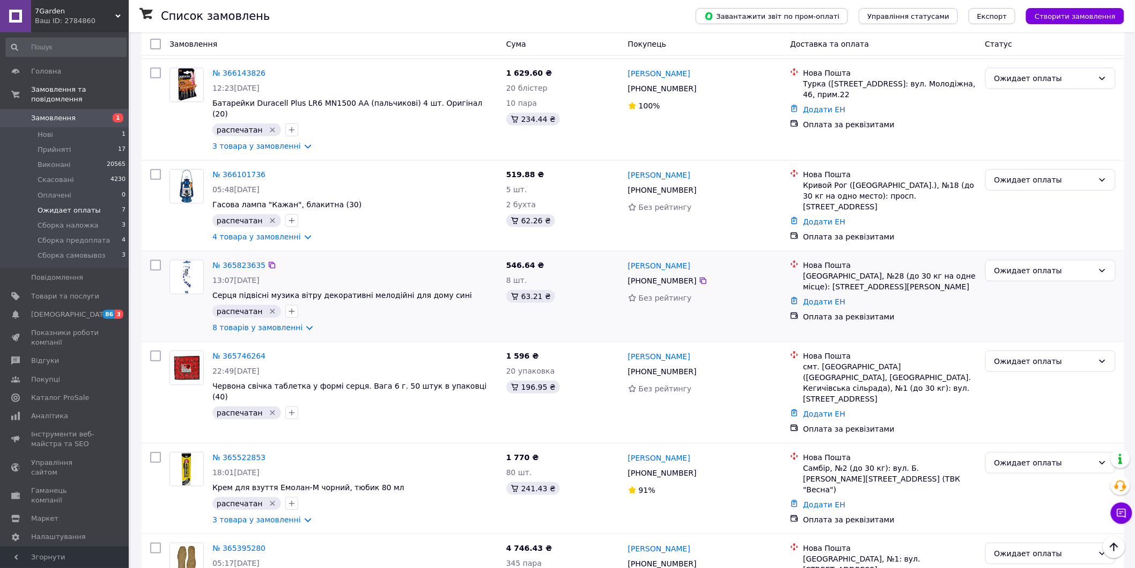
scroll to position [23, 0]
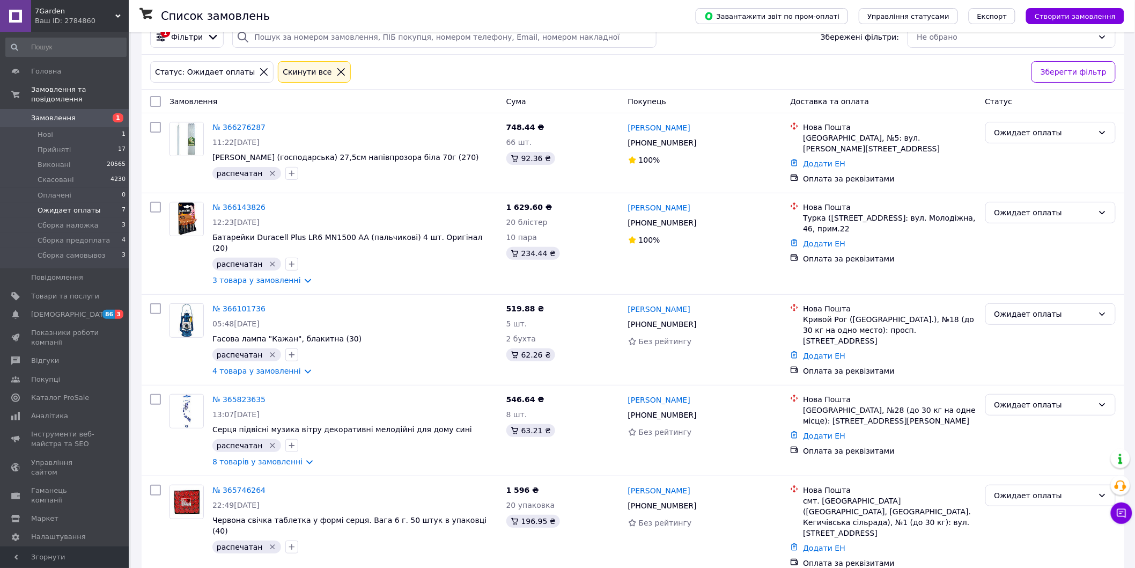
click at [106, 113] on span "1" at bounding box center [114, 118] width 30 height 10
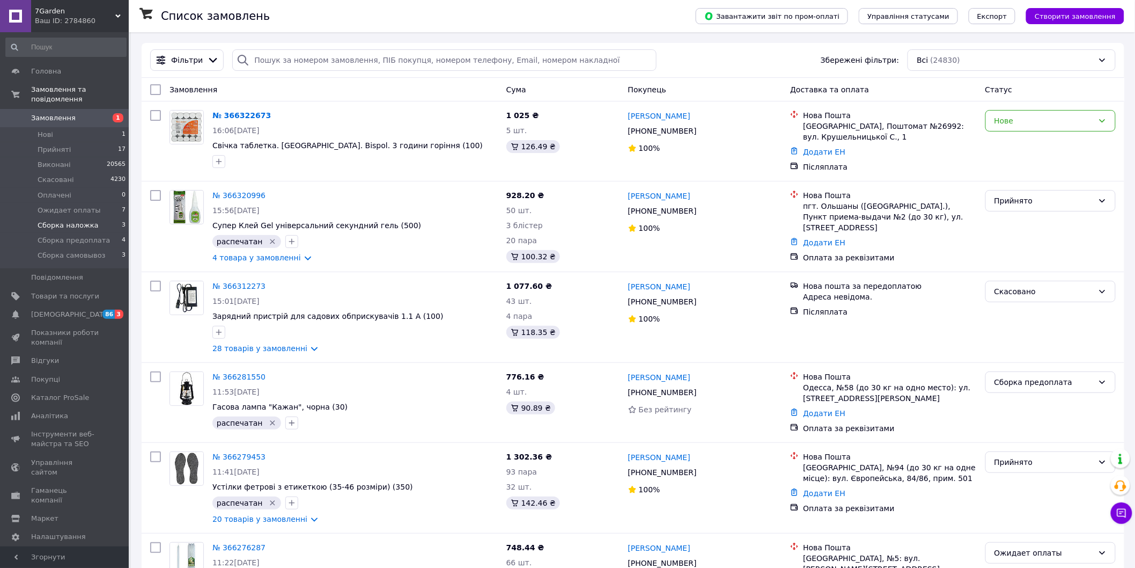
click at [68, 220] on span "Сборка наложка" at bounding box center [68, 225] width 61 height 10
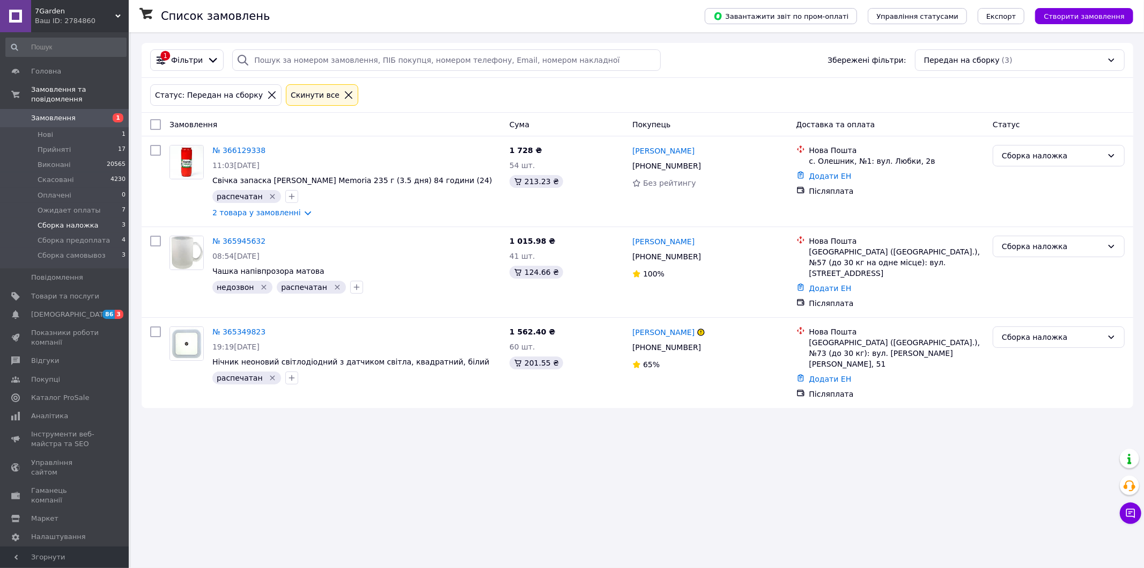
click at [78, 113] on span "Замовлення" at bounding box center [65, 118] width 68 height 10
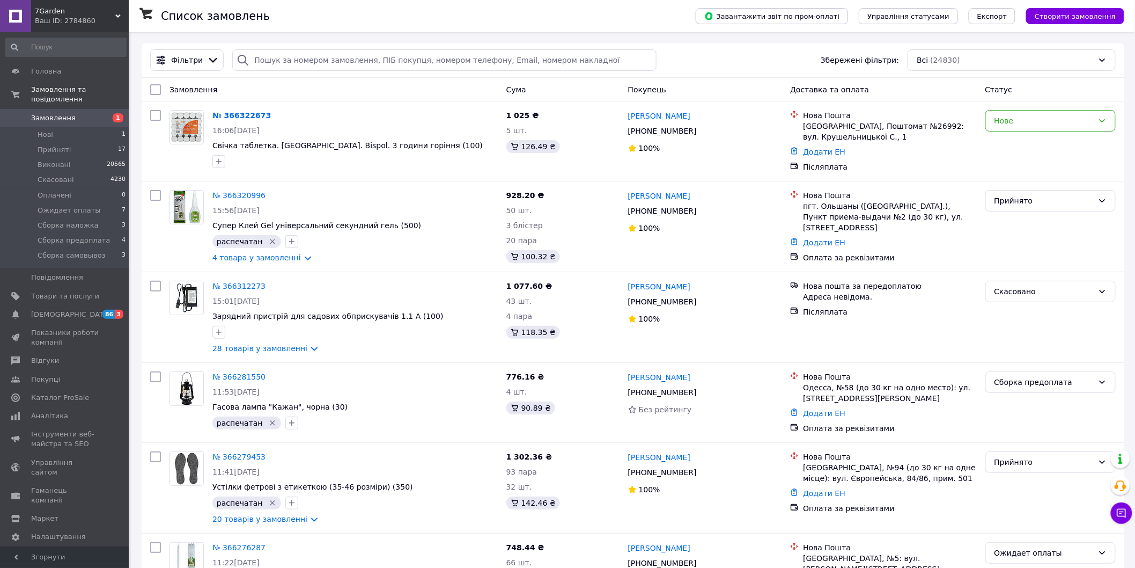
click at [157, 22] on div at bounding box center [149, 16] width 21 height 32
click at [240, 120] on link "№ 366322673" at bounding box center [241, 115] width 58 height 9
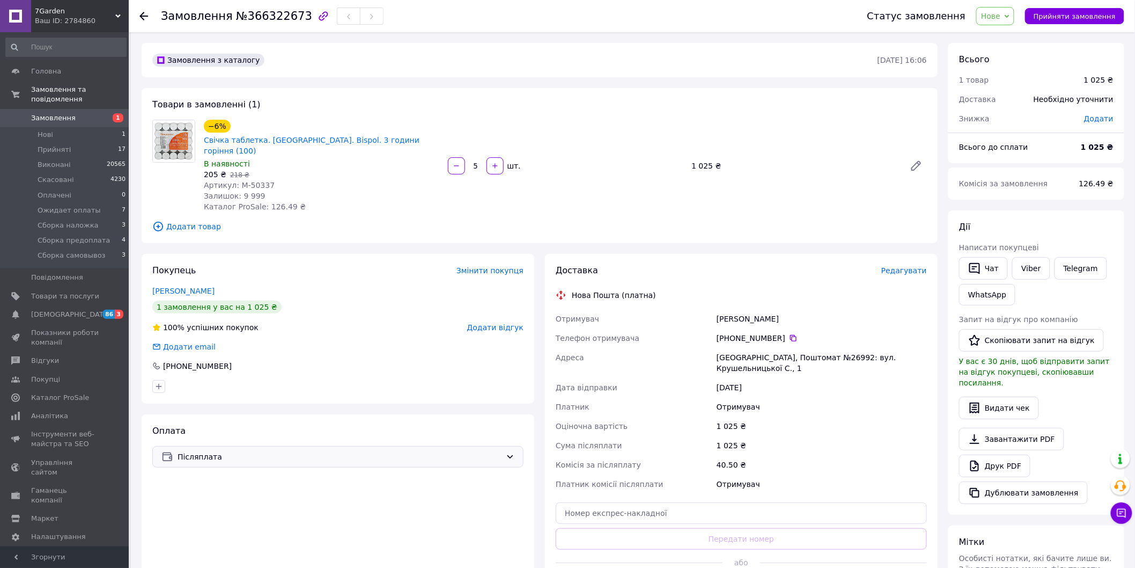
click at [224, 451] on span "Післяплата" at bounding box center [340, 457] width 324 height 12
click at [225, 495] on span "Оплата за реквізитами" at bounding box center [337, 495] width 353 height 11
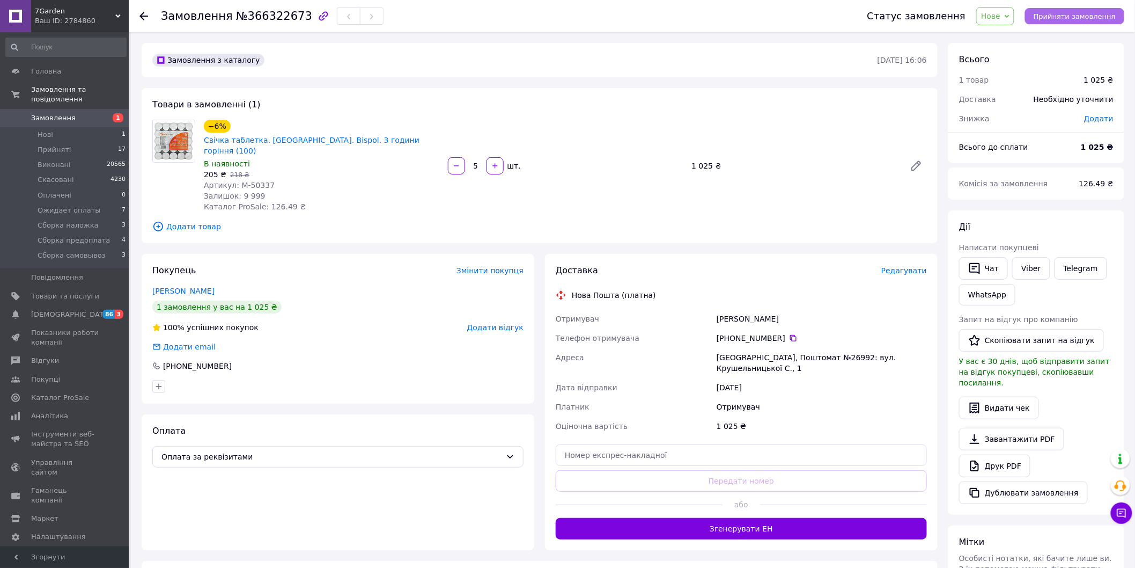
click at [1089, 15] on span "Прийняти замовлення" at bounding box center [1075, 16] width 82 height 8
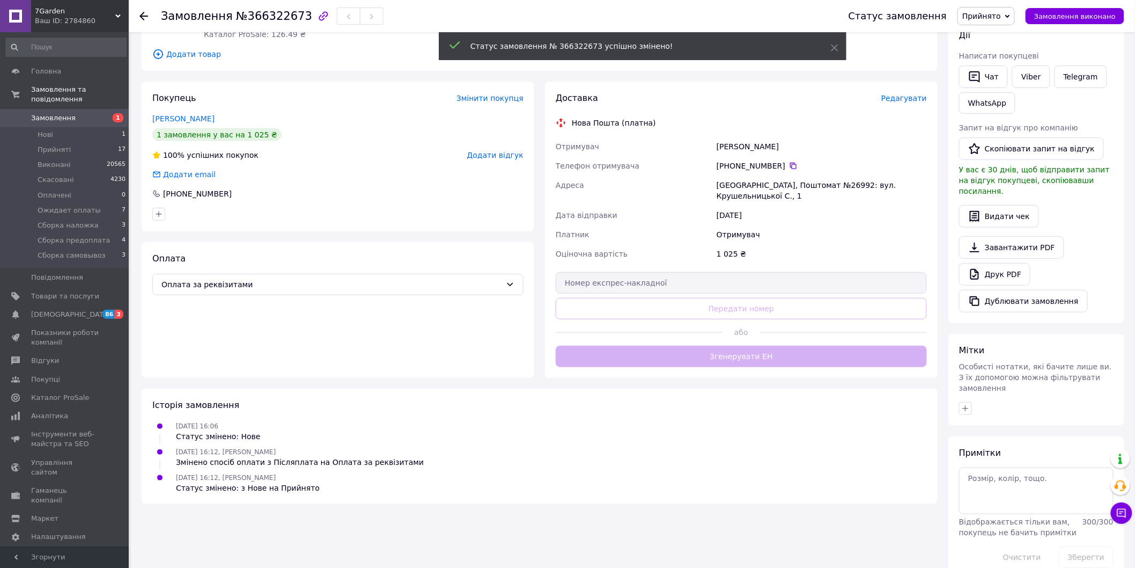
scroll to position [179, 0]
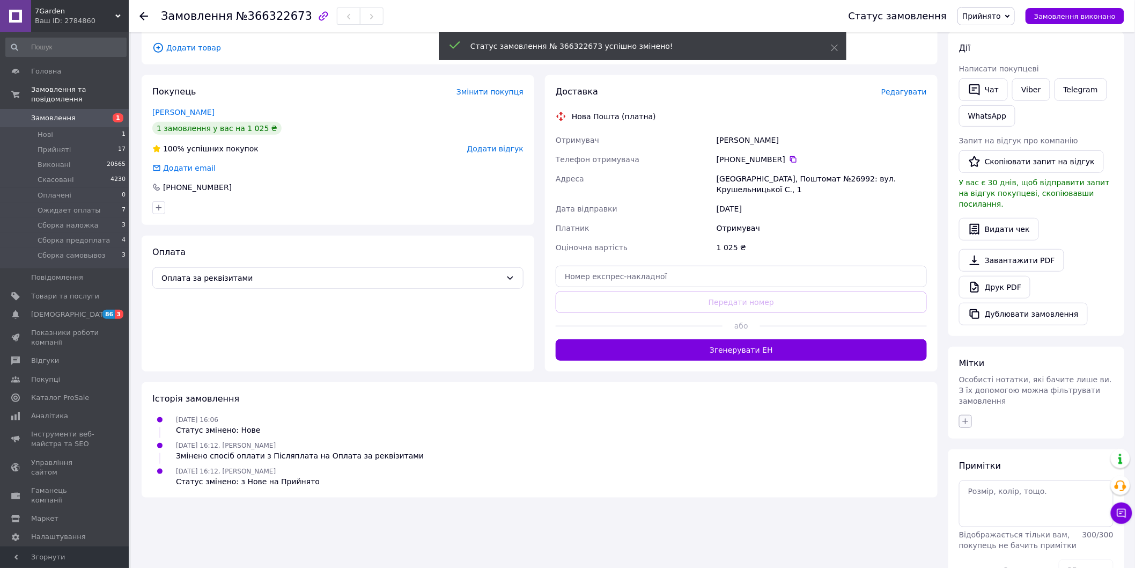
click at [964, 417] on icon "button" at bounding box center [965, 421] width 9 height 9
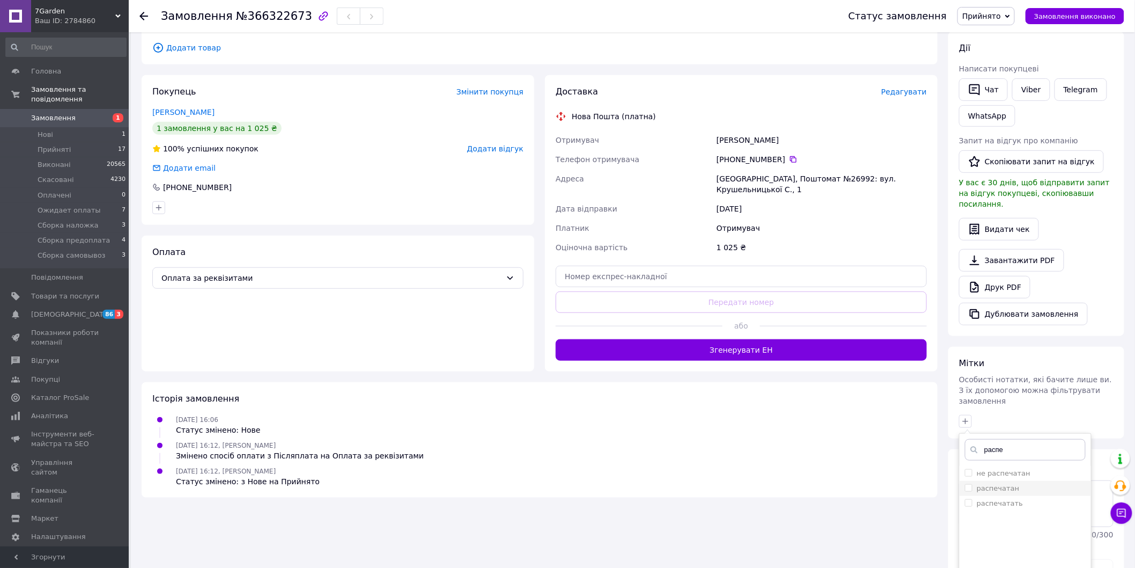
type input "распе"
click at [1001, 484] on label "распечатан" at bounding box center [998, 488] width 43 height 8
checkbox input "true"
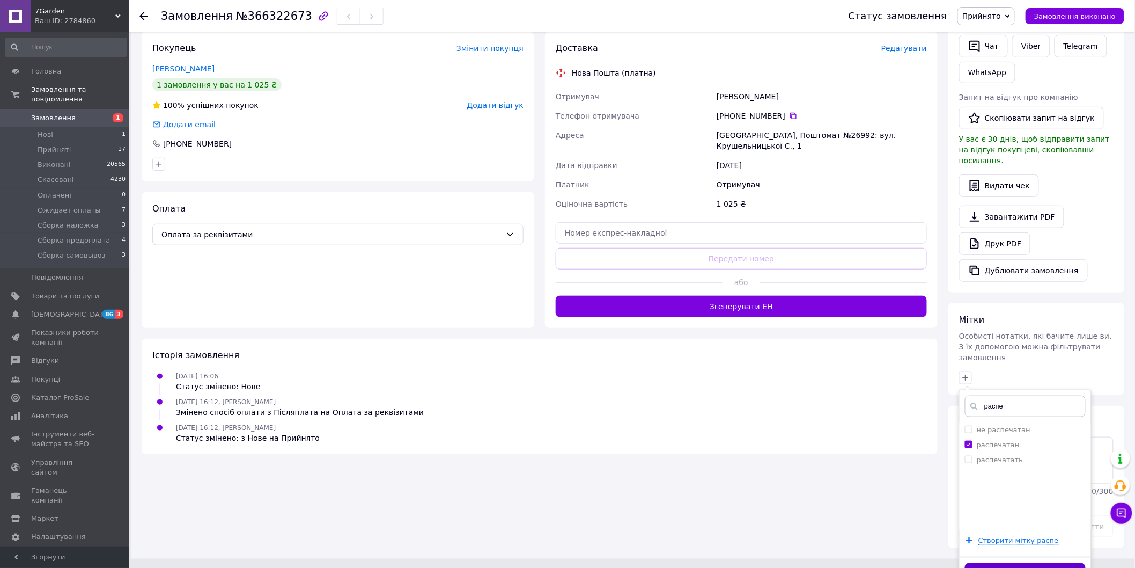
click at [1032, 563] on button "Додати мітку" at bounding box center [1025, 573] width 121 height 21
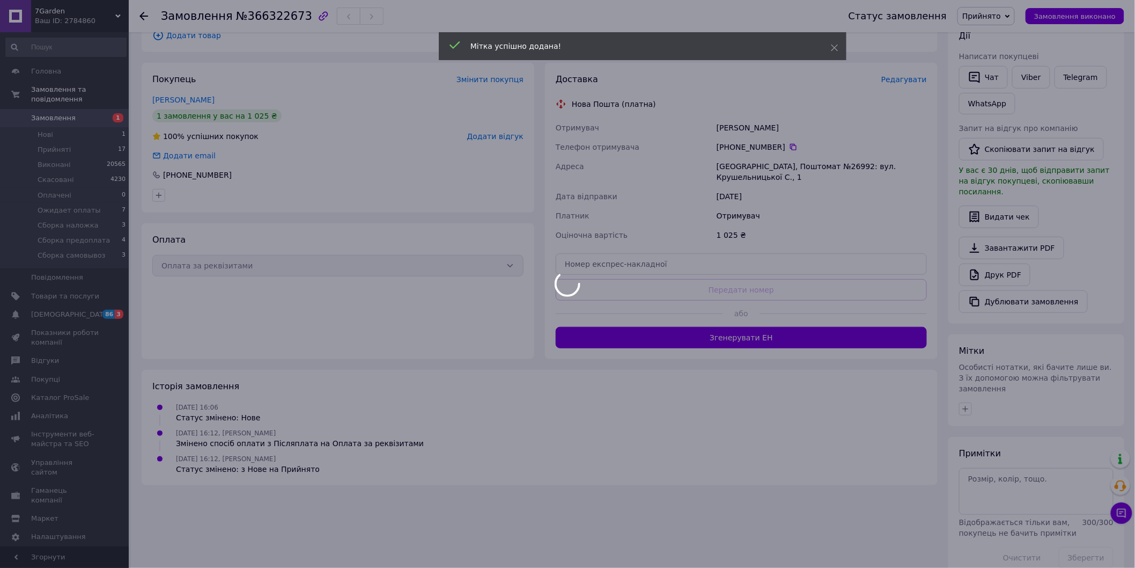
scroll to position [0, 0]
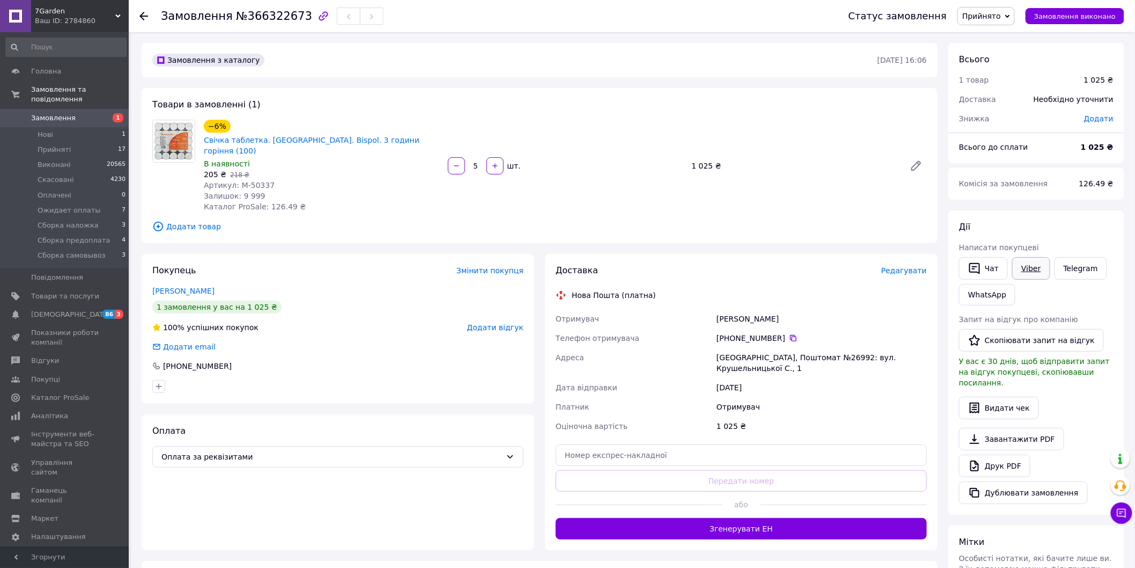
click at [1031, 274] on link "Viber" at bounding box center [1031, 268] width 38 height 23
click at [1065, 121] on div "Знижка" at bounding box center [1015, 119] width 125 height 24
click at [985, 16] on span "Прийнято" at bounding box center [981, 16] width 39 height 9
click at [1000, 85] on li "Ожидает оплаты" at bounding box center [999, 86] width 83 height 16
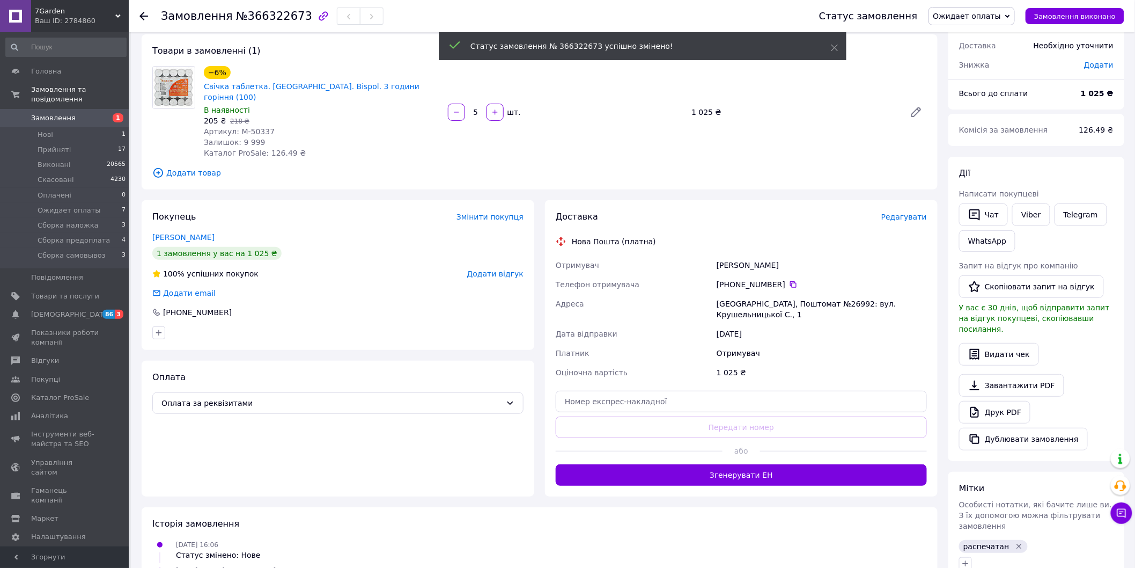
scroll to position [119, 0]
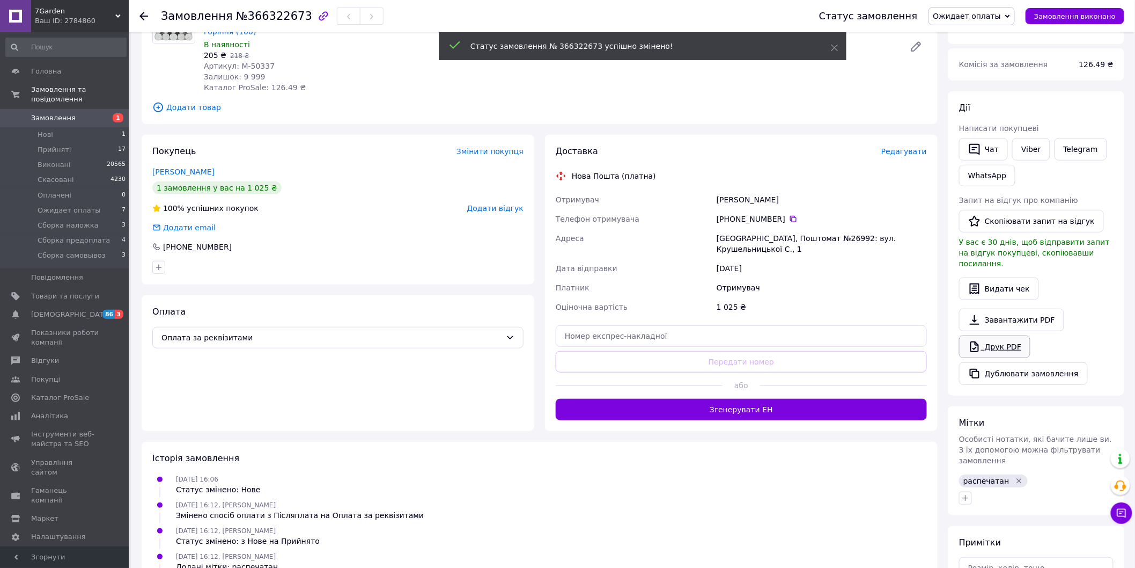
click at [1012, 335] on link "Друк PDF" at bounding box center [994, 346] width 71 height 23
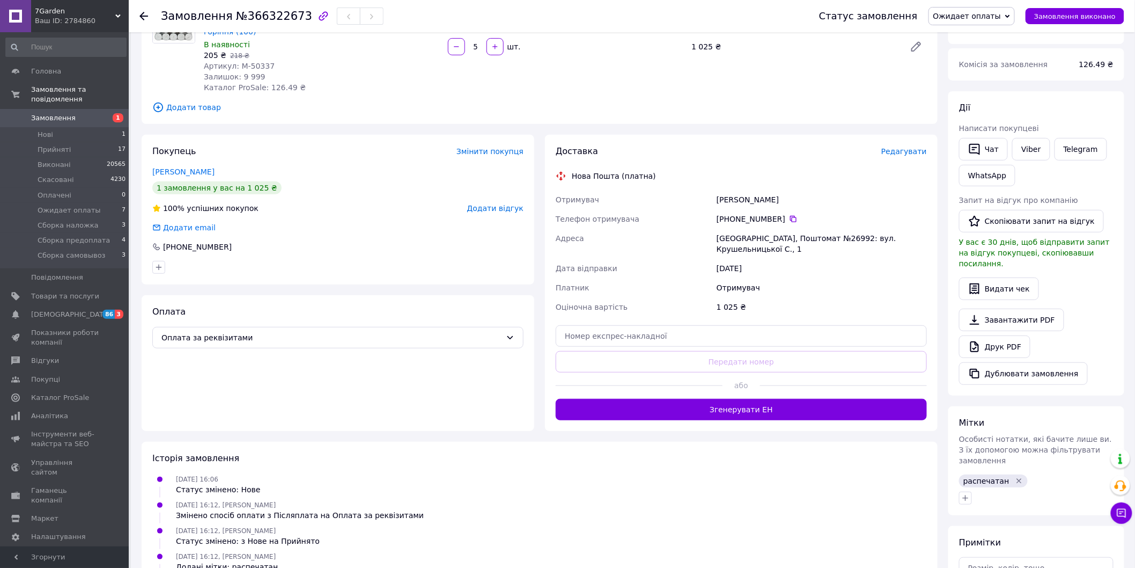
click at [80, 113] on span "Замовлення" at bounding box center [65, 118] width 68 height 10
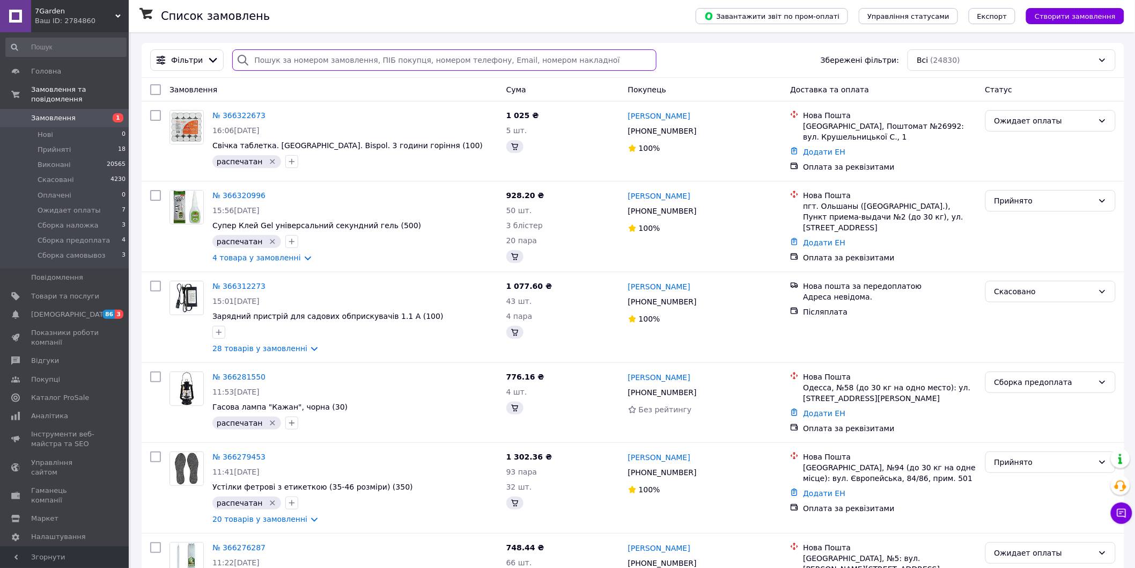
click at [303, 62] on input "search" at bounding box center [444, 59] width 424 height 21
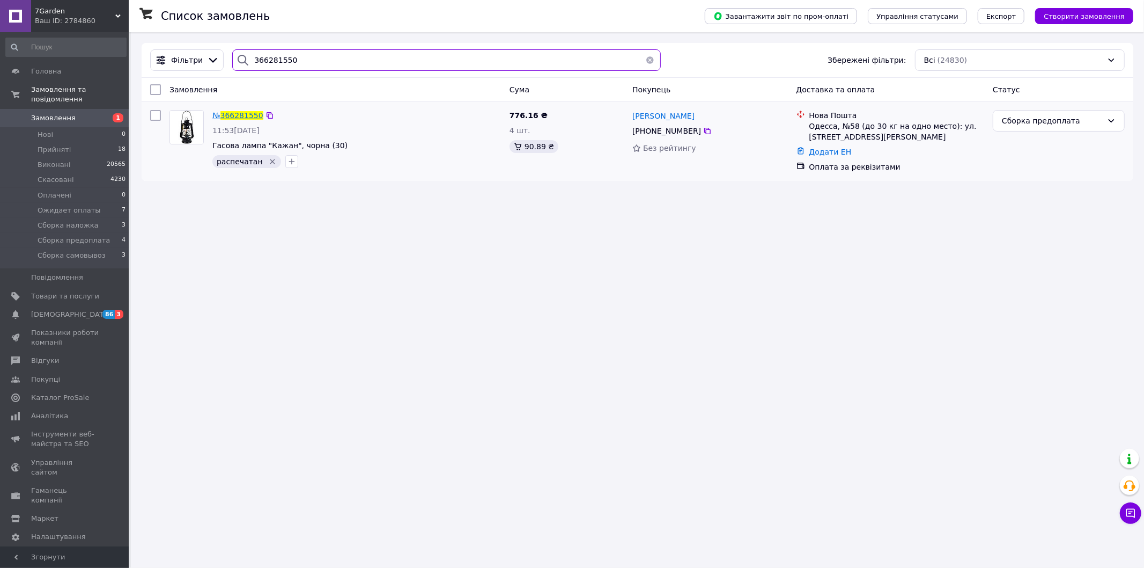
type input "366281550"
click at [226, 117] on span "366281550" at bounding box center [241, 115] width 43 height 9
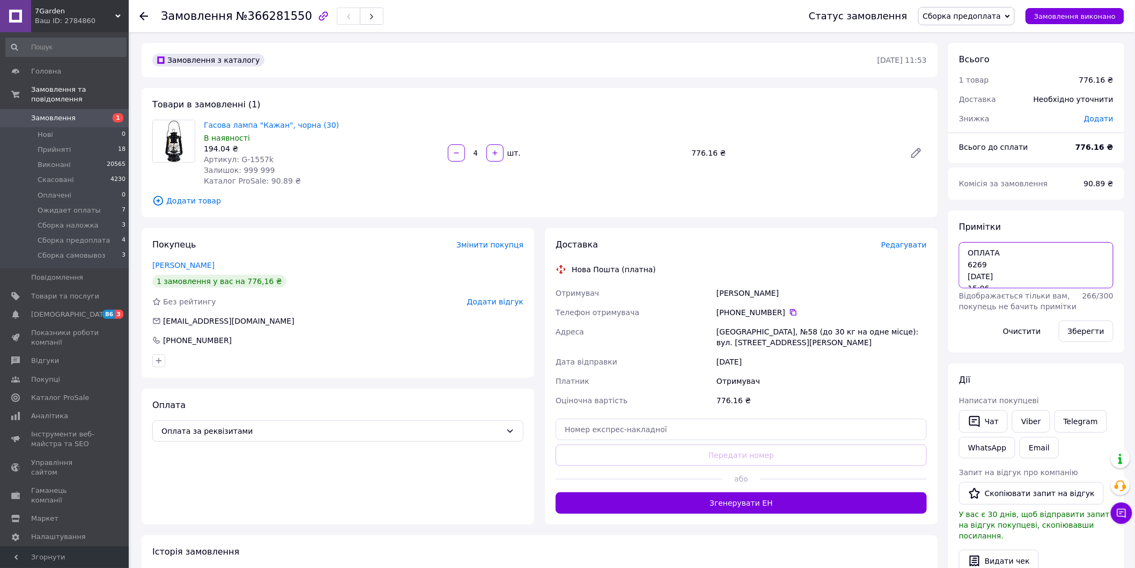
click at [1042, 269] on textarea "ОПЛАТА 6269 12.10 15:06 776,16 ГРН" at bounding box center [1036, 265] width 155 height 46
click at [1027, 286] on textarea "ОПЛАТА 6269 12.10 15:06 776,16 ГРН" at bounding box center [1036, 265] width 155 height 46
paste textarea "Відправлення: 20451269159404 Плановий час доставки: 13.10.2025 09:00 Вартість д…"
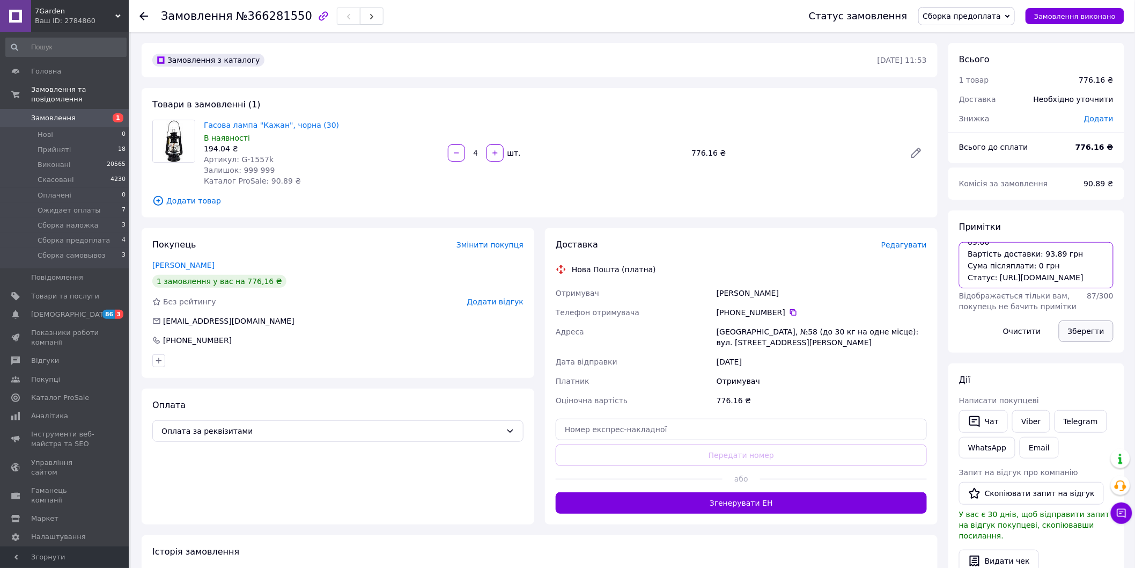
type textarea "ОПЛАТА 6269 12.10 15:06 776,16 ГРН Відправлення: 20451269159404 Плановий час до…"
click at [1093, 340] on button "Зберегти" at bounding box center [1086, 330] width 55 height 21
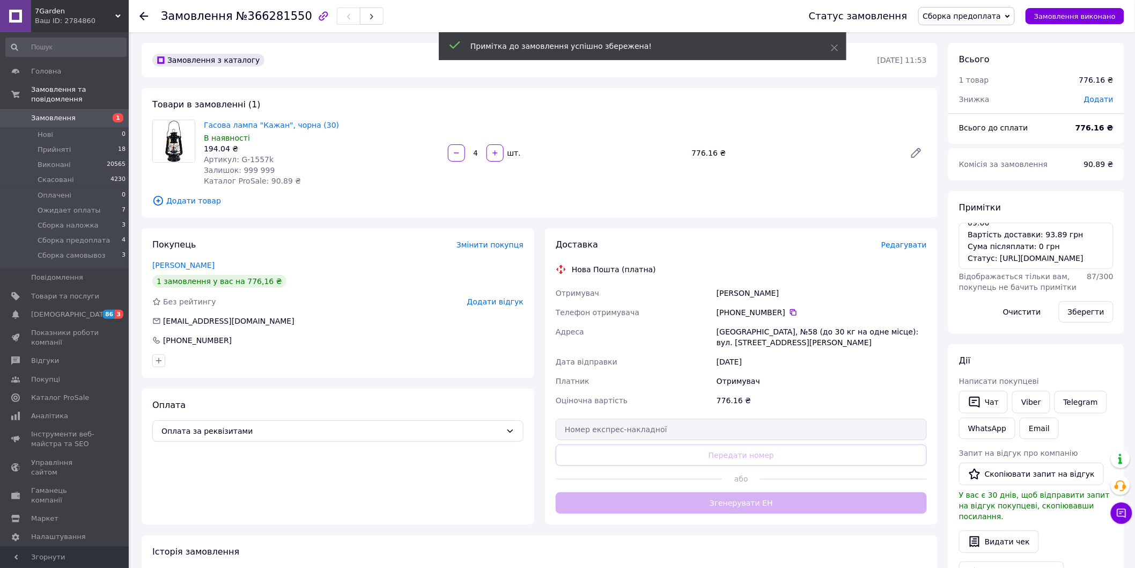
scroll to position [67, 0]
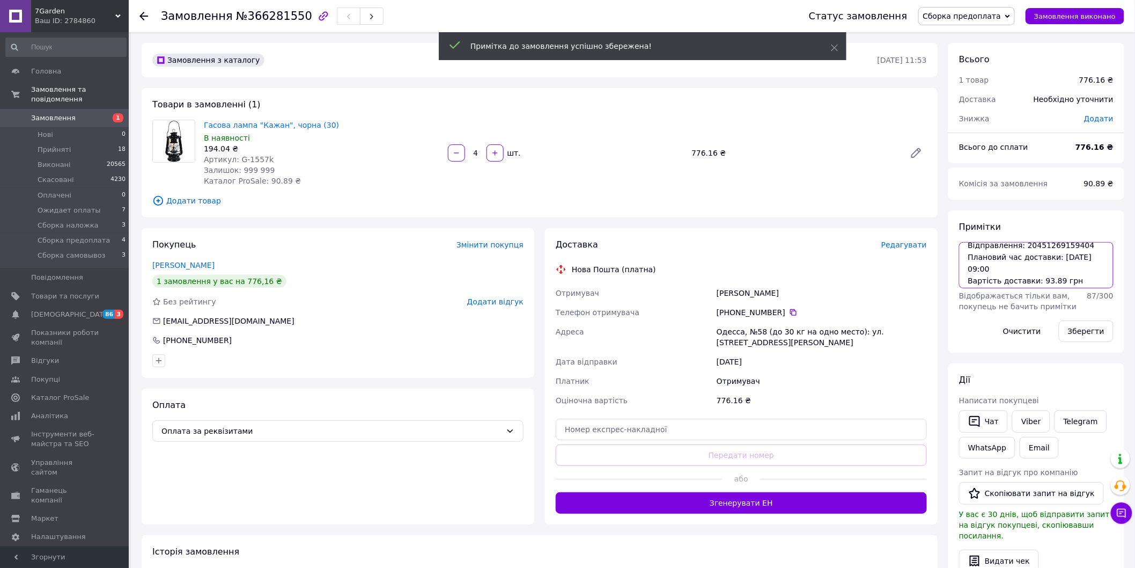
click at [1050, 246] on textarea "ОПЛАТА 6269 12.10 15:06 776,16 ГРН Відправлення: 20451269159404 Плановий час до…" at bounding box center [1036, 265] width 155 height 46
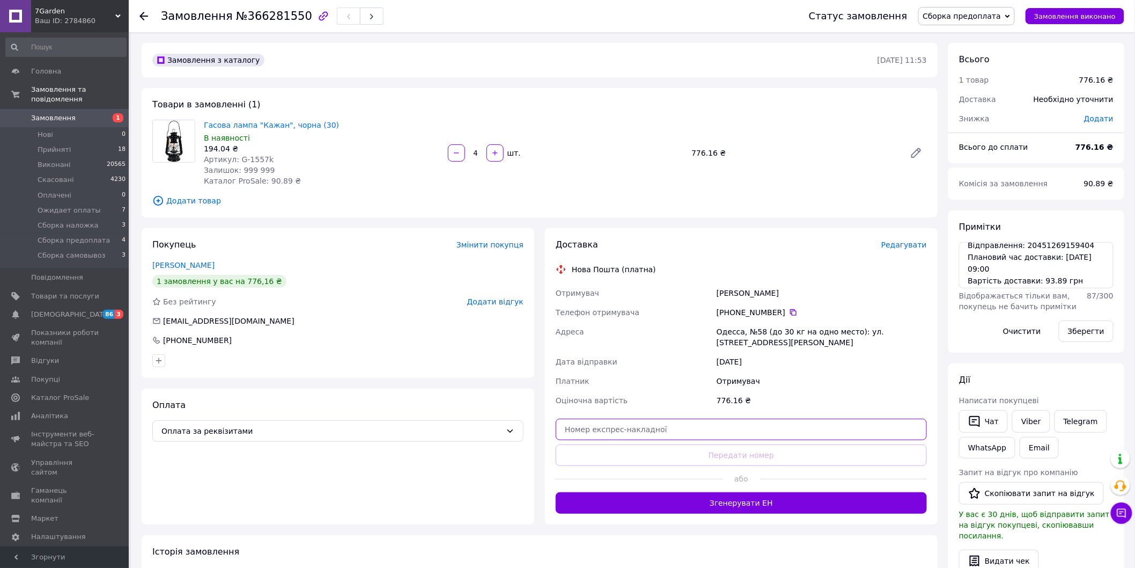
click at [656, 435] on input "text" at bounding box center [741, 428] width 371 height 21
paste input "20451269159404"
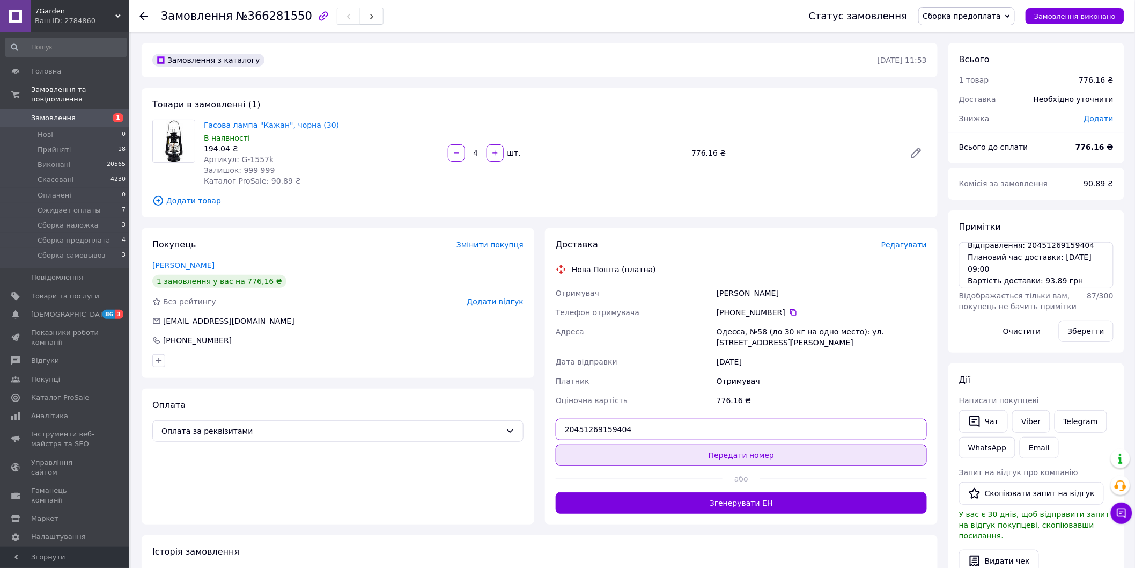
type input "20451269159404"
click at [656, 451] on button "Передати номер" at bounding box center [741, 454] width 371 height 21
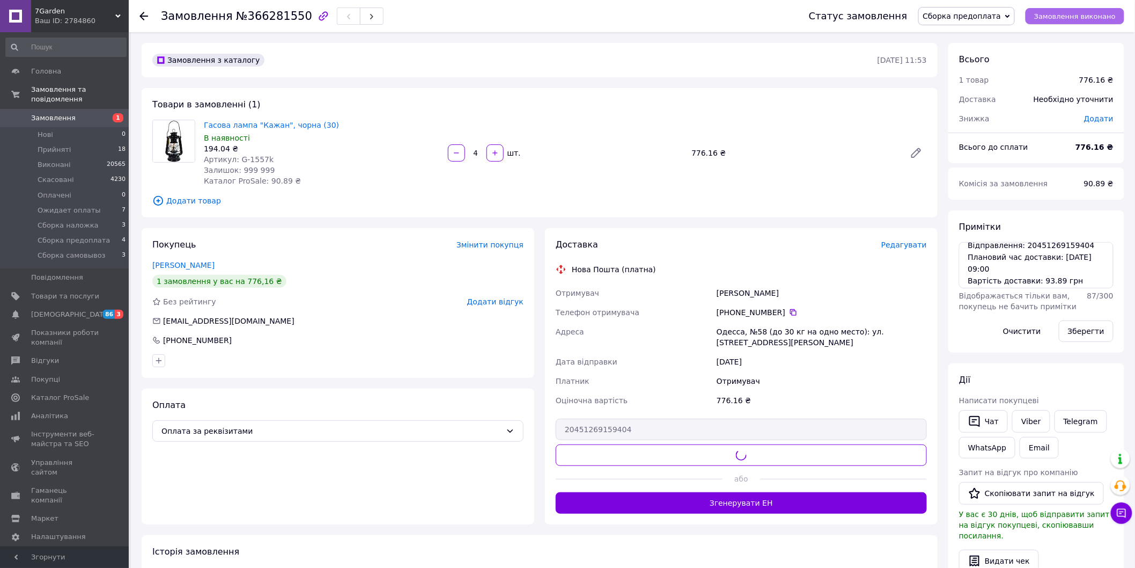
click at [1092, 23] on button "Замовлення виконано" at bounding box center [1075, 16] width 99 height 16
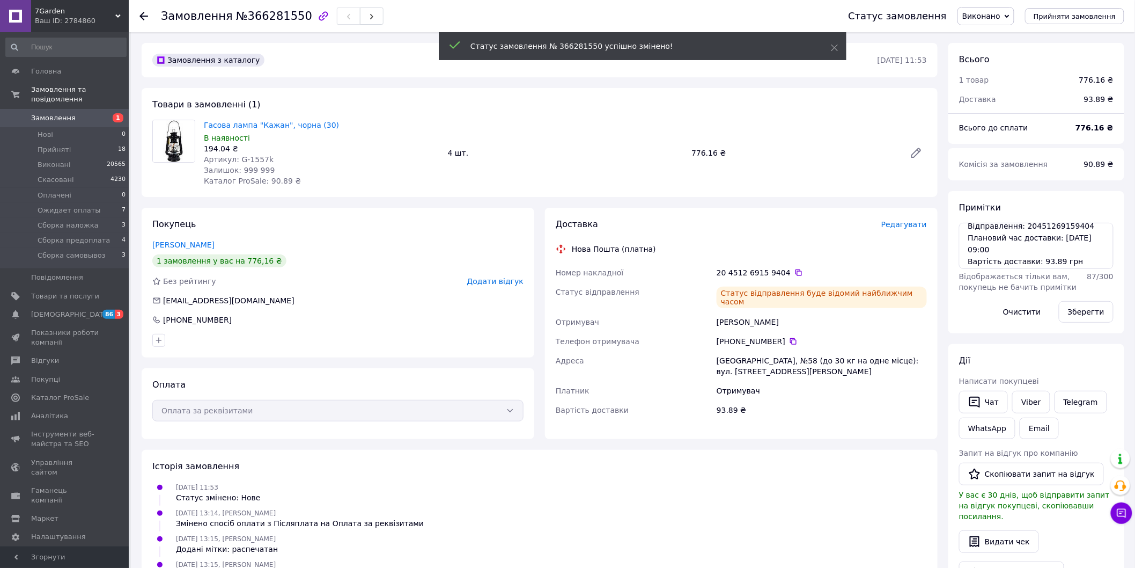
click at [99, 113] on link "Замовлення 1" at bounding box center [66, 118] width 132 height 18
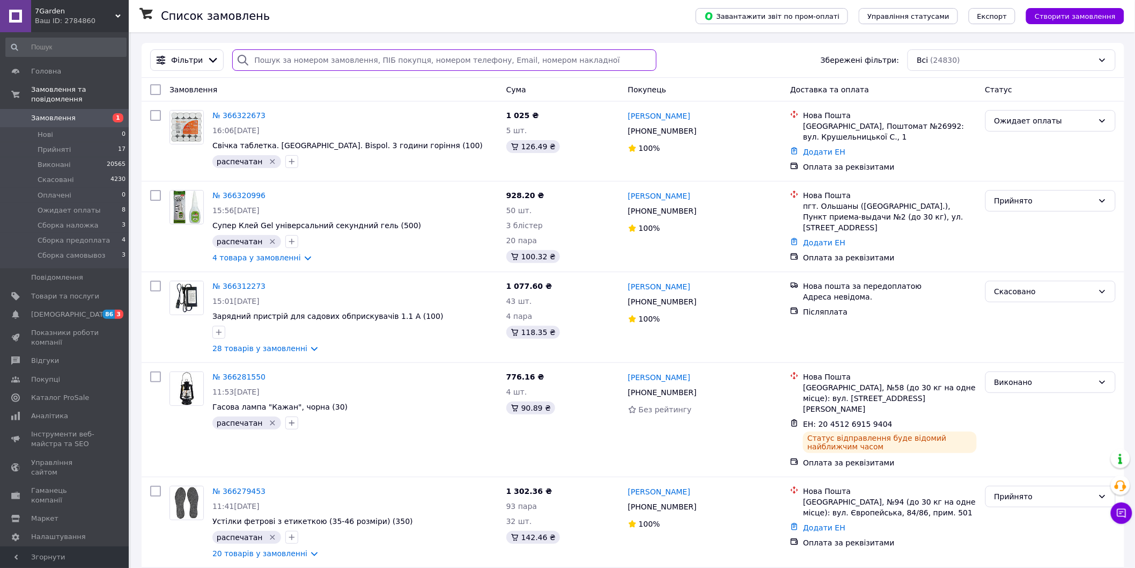
click at [320, 65] on input "search" at bounding box center [444, 59] width 424 height 21
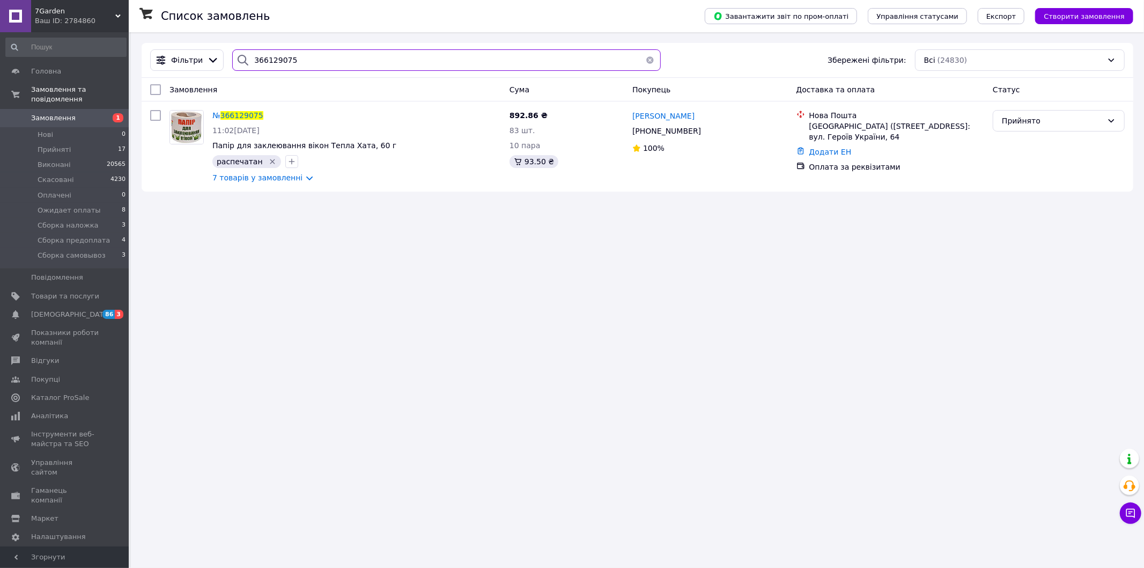
type input "366129075"
click at [234, 112] on span "366129075" at bounding box center [241, 115] width 43 height 9
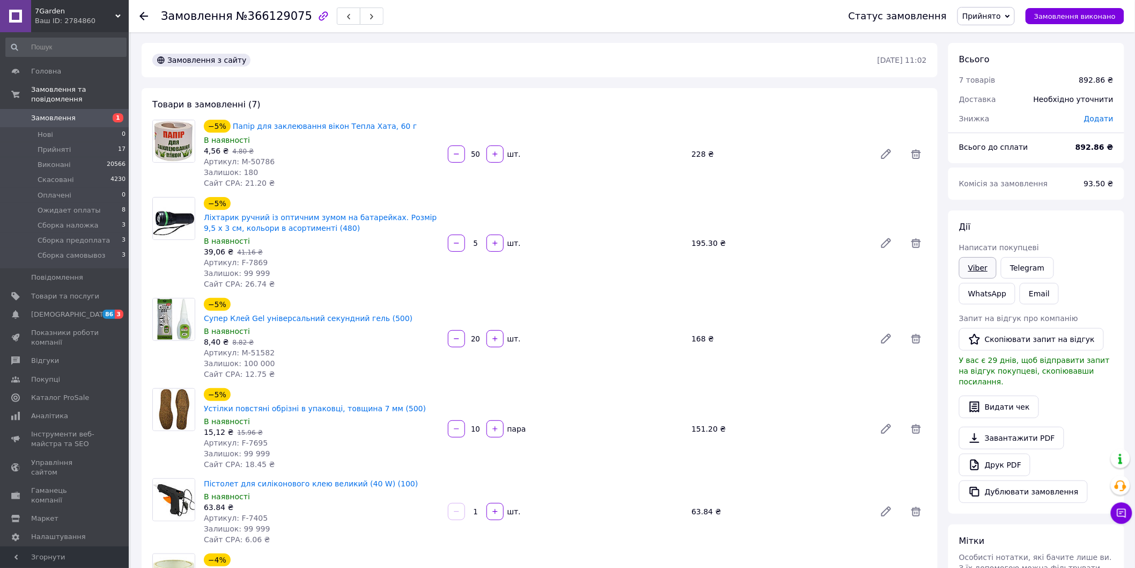
click at [980, 263] on link "Viber" at bounding box center [978, 267] width 38 height 21
drag, startPoint x: 1084, startPoint y: 146, endPoint x: 1108, endPoint y: 148, distance: 24.2
click at [1108, 148] on b "892.86 ₴" at bounding box center [1095, 147] width 38 height 9
copy b "892.86"
click at [996, 14] on span "Прийнято" at bounding box center [981, 16] width 39 height 9
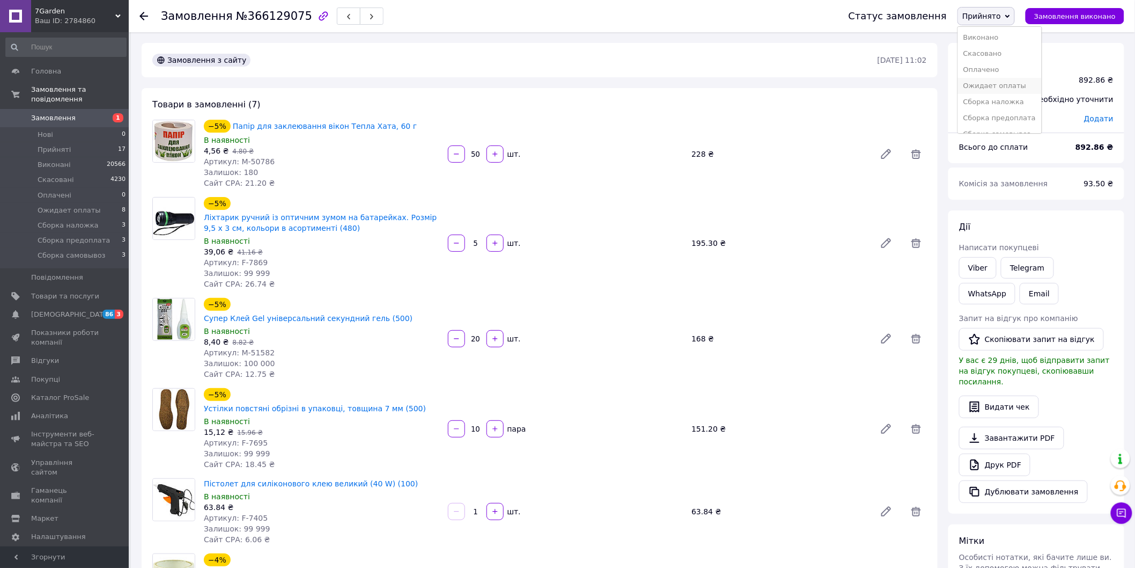
click at [1013, 83] on li "Ожидает оплаты" at bounding box center [999, 86] width 83 height 16
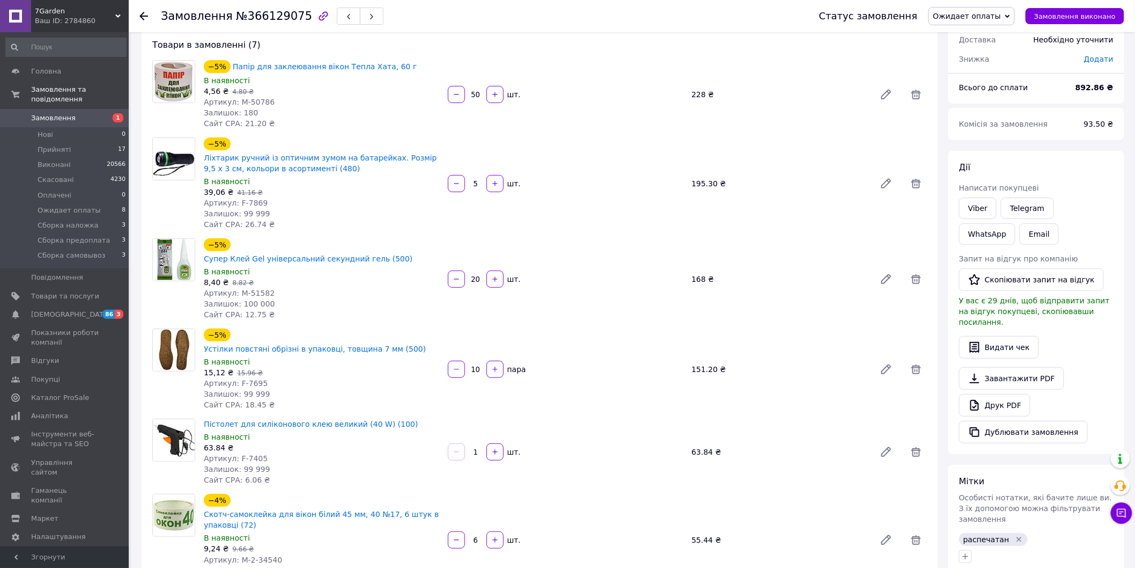
click at [1040, 168] on div "Дії" at bounding box center [1036, 167] width 155 height 12
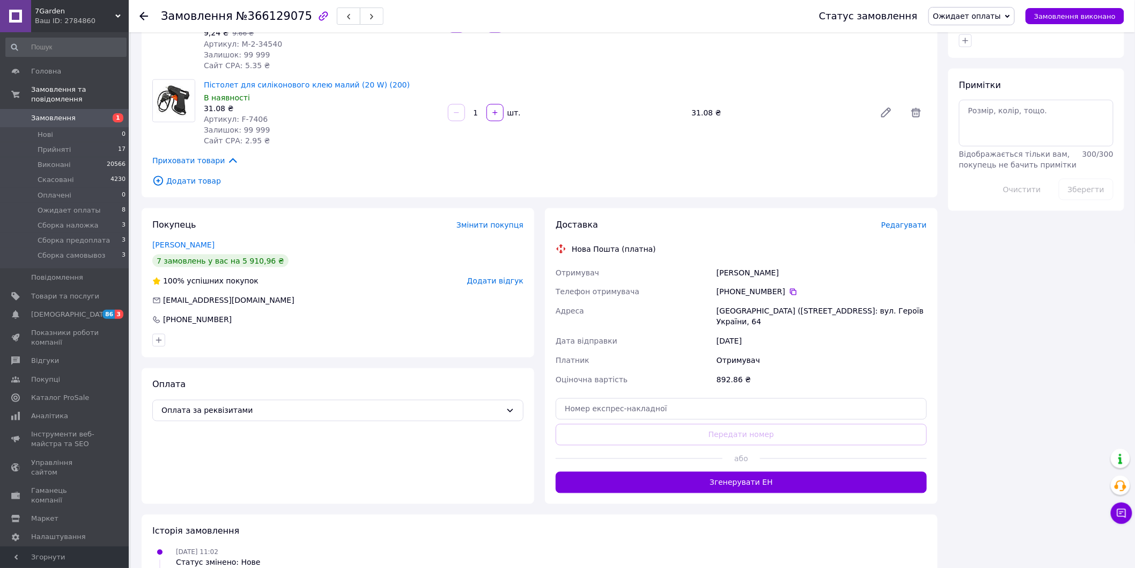
scroll to position [596, 0]
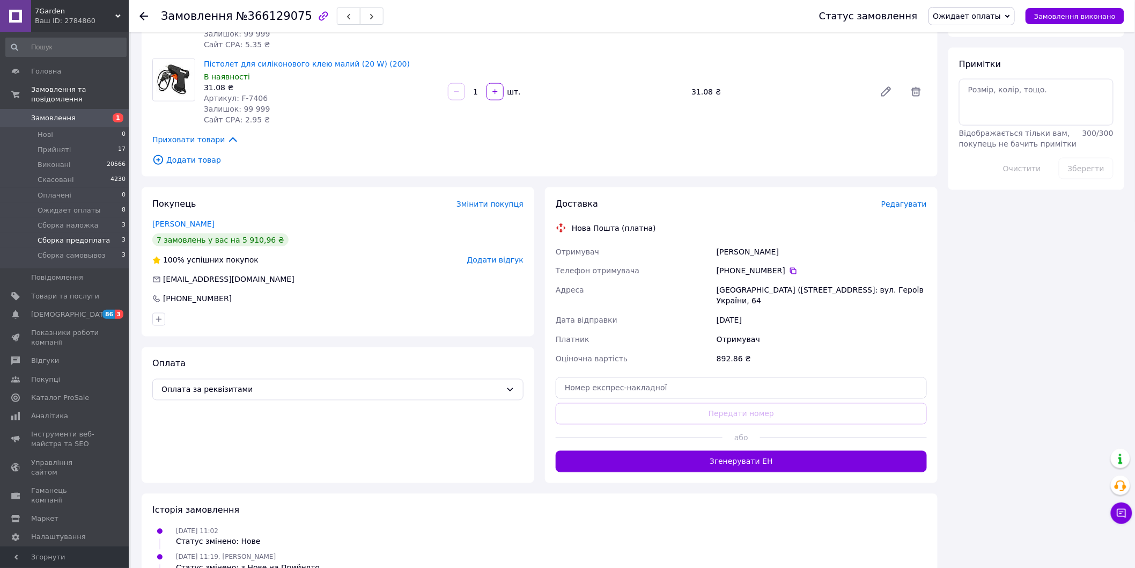
click at [92, 236] on span "Сборка предоплата" at bounding box center [74, 241] width 72 height 10
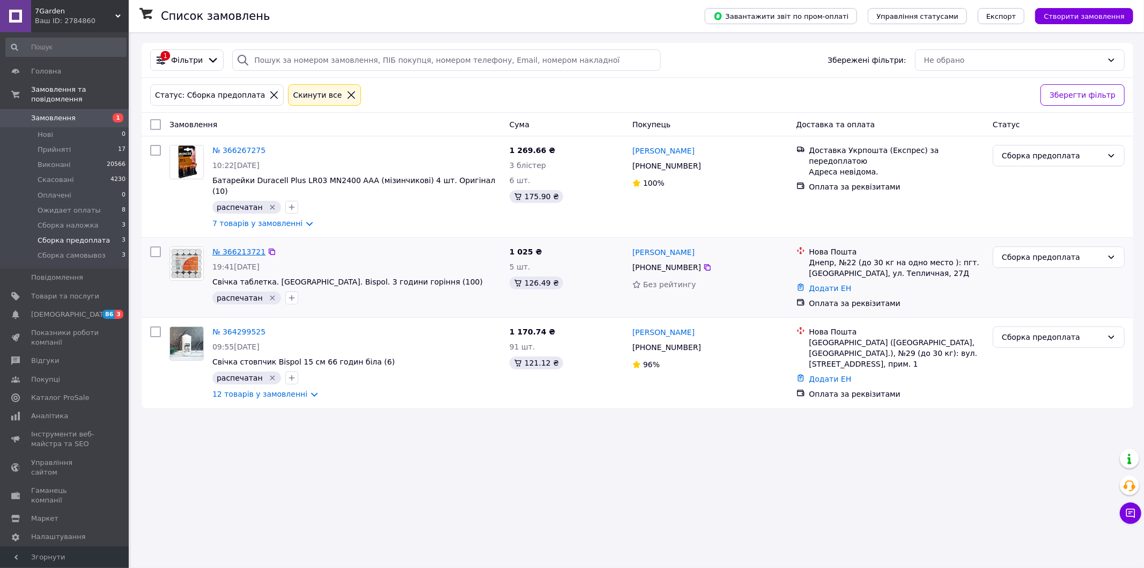
click at [232, 247] on link "№ 366213721" at bounding box center [238, 251] width 53 height 9
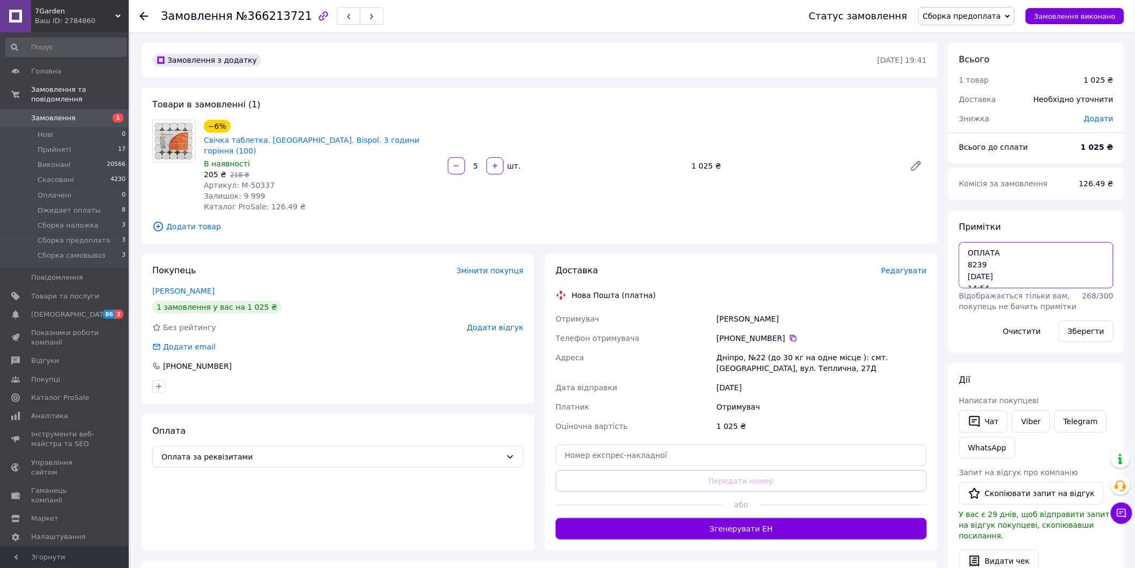
click at [1000, 263] on textarea "ОПЛАТА 8239 12.10 14:54 1025 ГРН" at bounding box center [1036, 265] width 155 height 46
click at [1018, 282] on textarea "ОПЛАТА 8239 12.10 14:54 1025 ГРН" at bounding box center [1036, 265] width 155 height 46
paste textarea "Відправлення: 20451269160580 Плановий час доставки: 13.10.2025 12:00 Вартість д…"
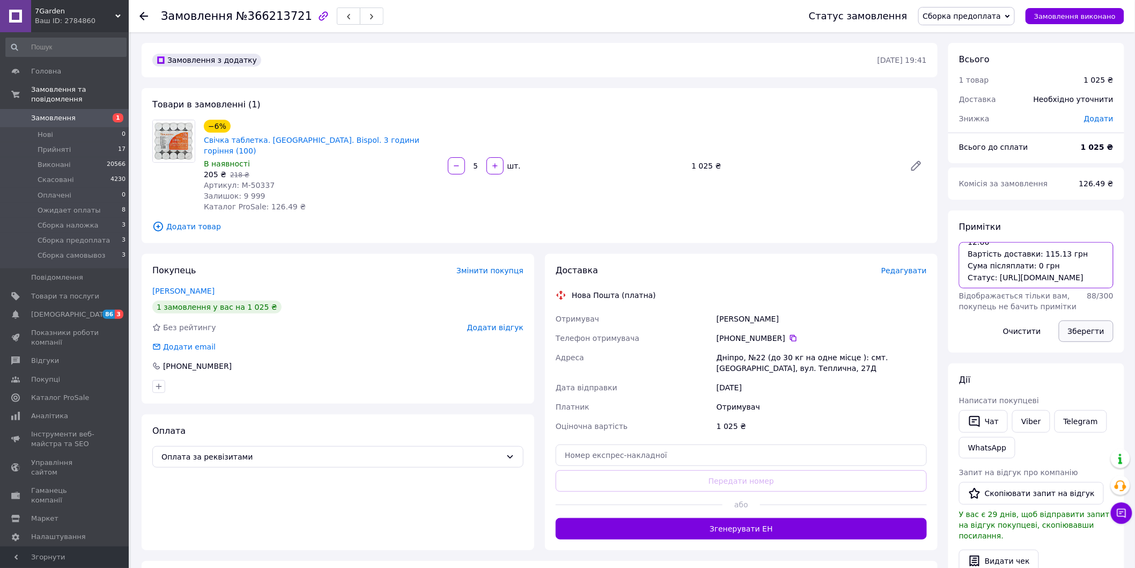
type textarea "ОПЛАТА 8239 12.10 14:54 1025 ГРН Відправлення: 20451269160580 Плановий час дост…"
click at [1075, 333] on button "Зберегти" at bounding box center [1086, 330] width 55 height 21
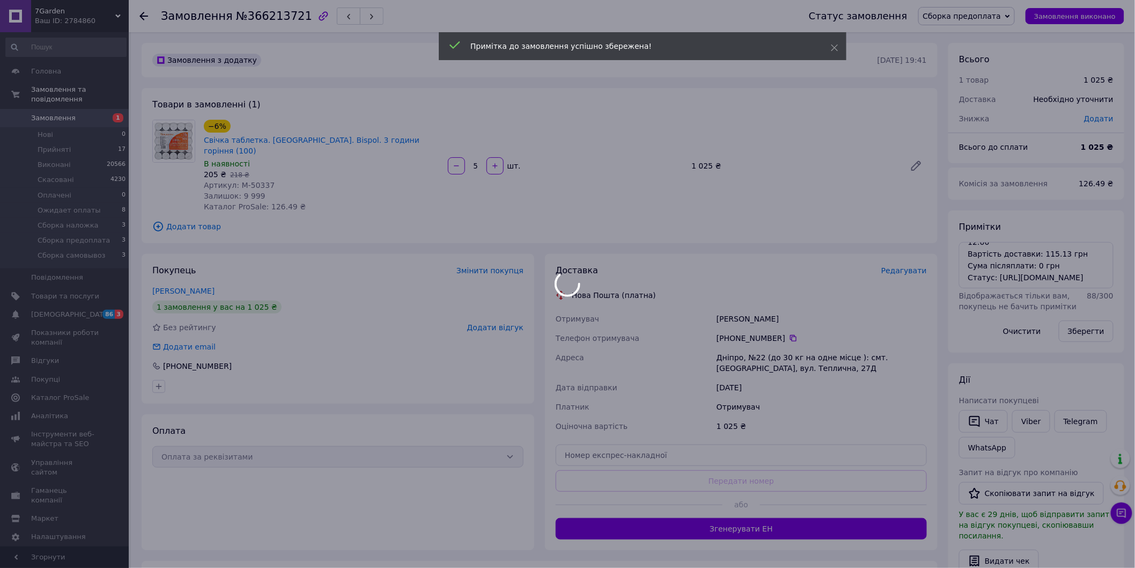
scroll to position [67, 0]
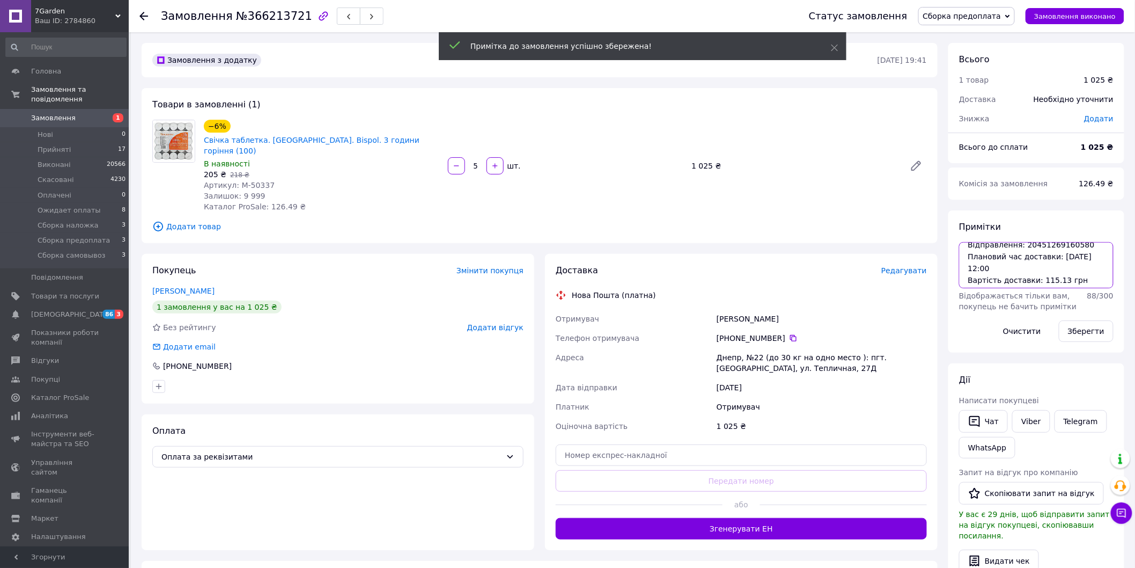
click at [1052, 242] on textarea "ОПЛАТА 8239 12.10 14:54 1025 ГРН Відправлення: 20451269160580 Плановий час дост…" at bounding box center [1036, 265] width 155 height 46
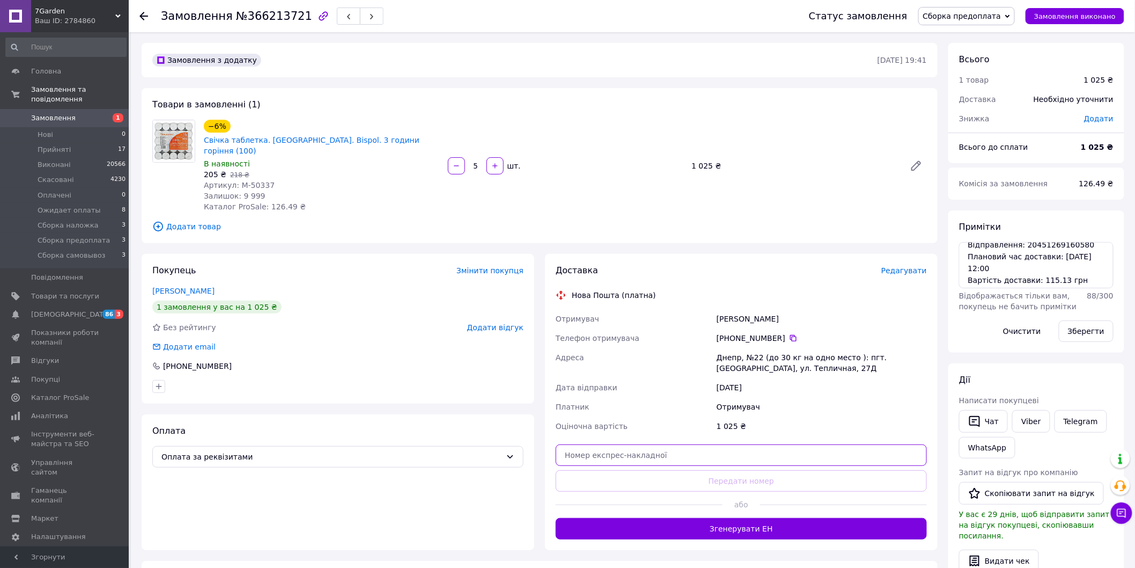
click at [636, 444] on input "text" at bounding box center [741, 454] width 371 height 21
paste input "20451269160580"
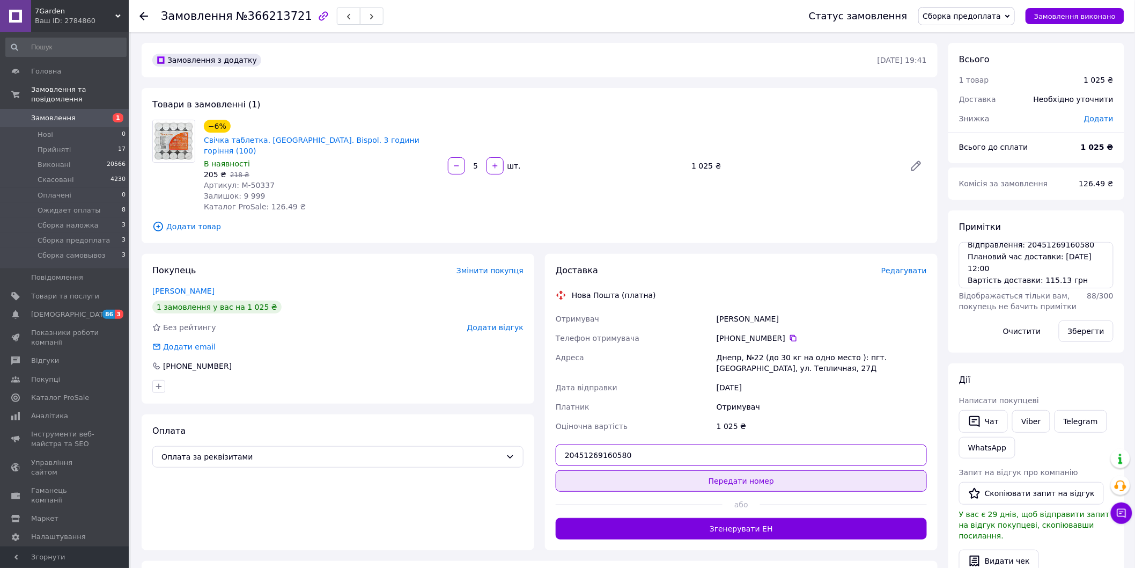
type input "20451269160580"
click at [637, 470] on button "Передати номер" at bounding box center [741, 480] width 371 height 21
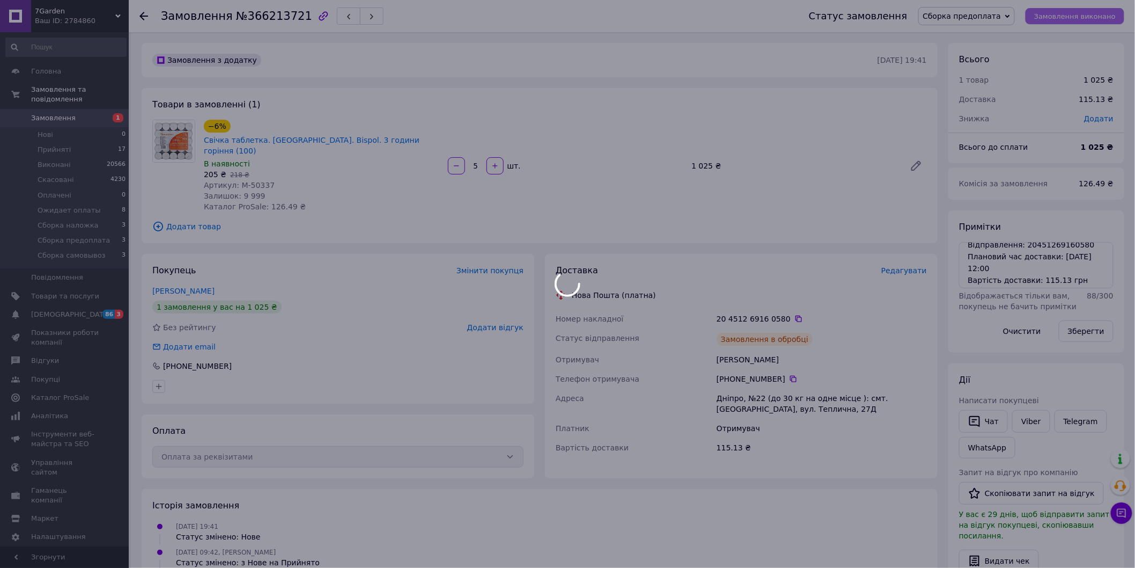
click at [1063, 20] on button "Замовлення виконано" at bounding box center [1075, 16] width 99 height 16
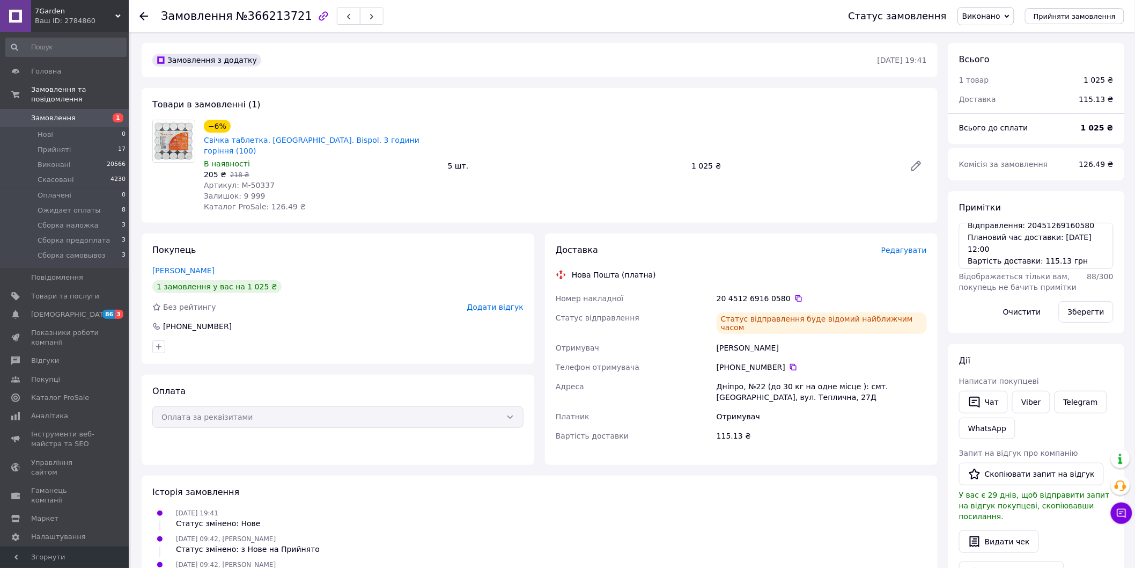
drag, startPoint x: 1049, startPoint y: 142, endPoint x: 1036, endPoint y: 132, distance: 16.4
click at [1049, 142] on div "Всього до сплати 1 025 ₴" at bounding box center [1037, 132] width 176 height 21
drag, startPoint x: 82, startPoint y: 231, endPoint x: 143, endPoint y: 231, distance: 61.2
click at [82, 236] on span "Сборка предоплата" at bounding box center [74, 241] width 72 height 10
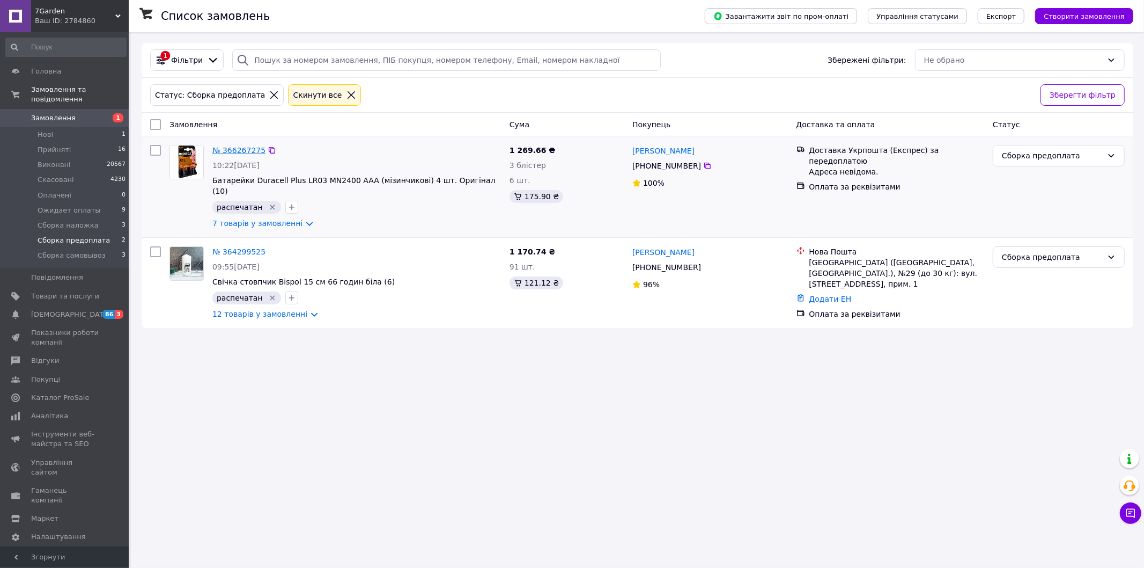
click at [242, 152] on link "№ 366267275" at bounding box center [238, 150] width 53 height 9
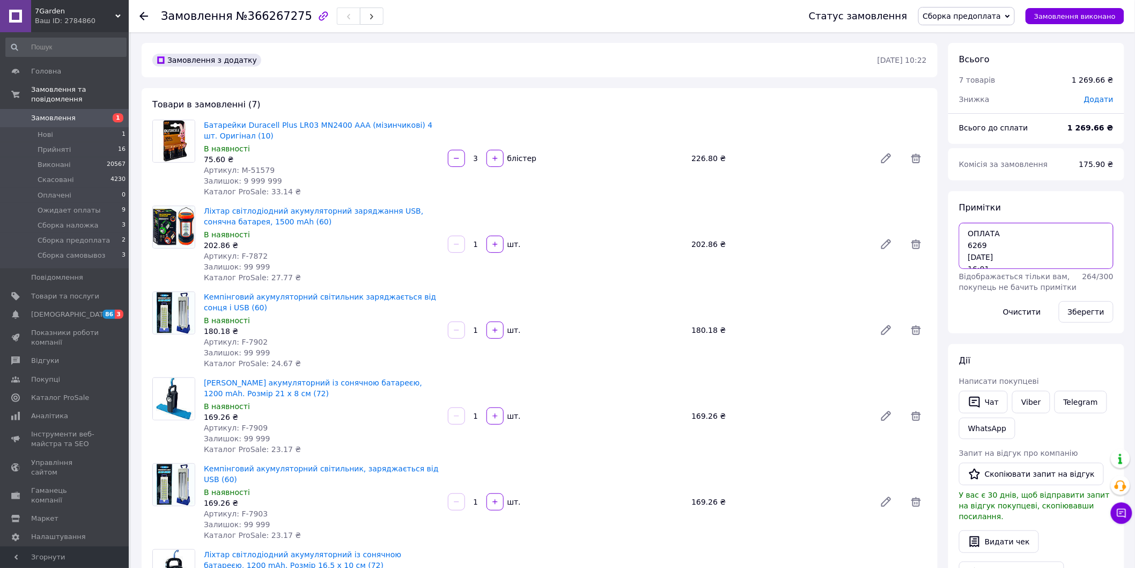
click at [1005, 260] on textarea "ОПЛАТА 6269 12.10 16:01 1269, 66 ГРН" at bounding box center [1036, 246] width 155 height 46
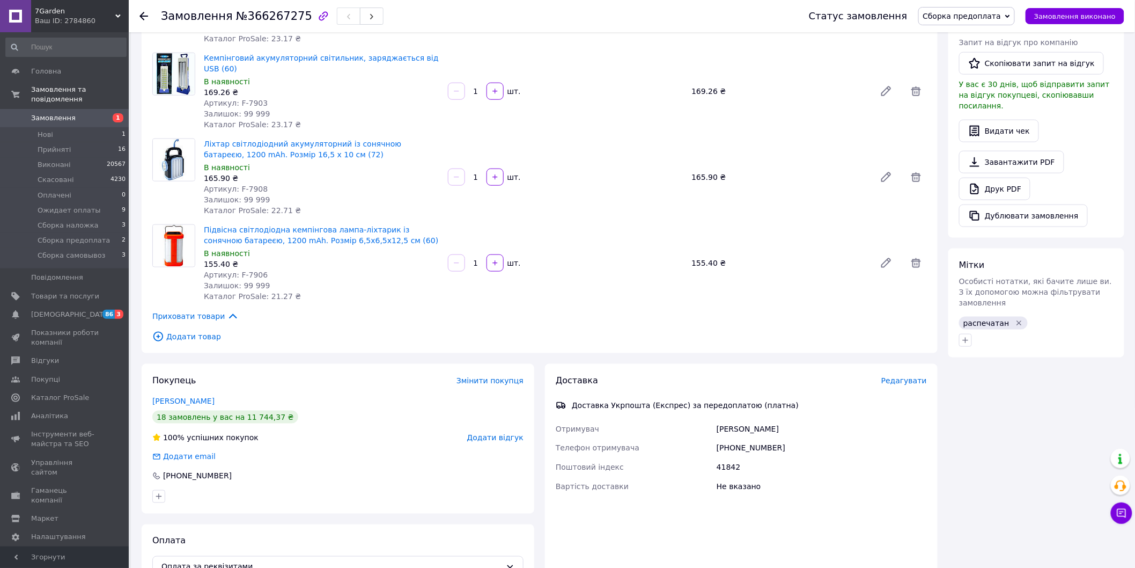
scroll to position [536, 0]
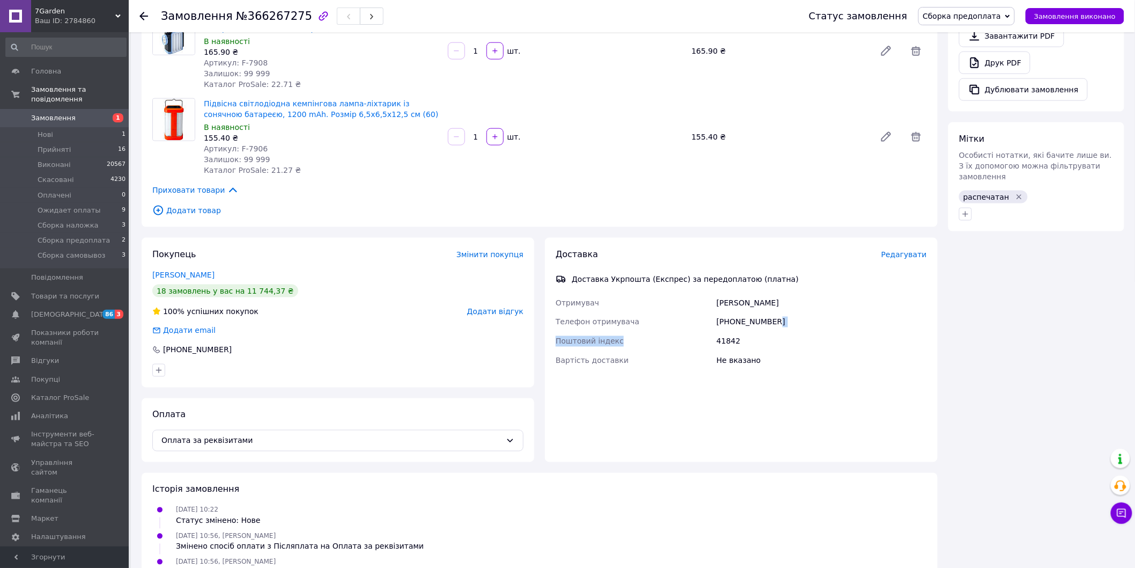
drag, startPoint x: 774, startPoint y: 312, endPoint x: 693, endPoint y: 320, distance: 81.4
click at [693, 320] on div "Отримувач Олена Петровна Нагорна Телефон отримувача +380666851395 Поштовий інде…" at bounding box center [742, 331] width 376 height 77
drag, startPoint x: 718, startPoint y: 312, endPoint x: 782, endPoint y: 313, distance: 63.9
click at [782, 313] on div "+380666851395" at bounding box center [822, 321] width 215 height 19
copy div "+380666851395"
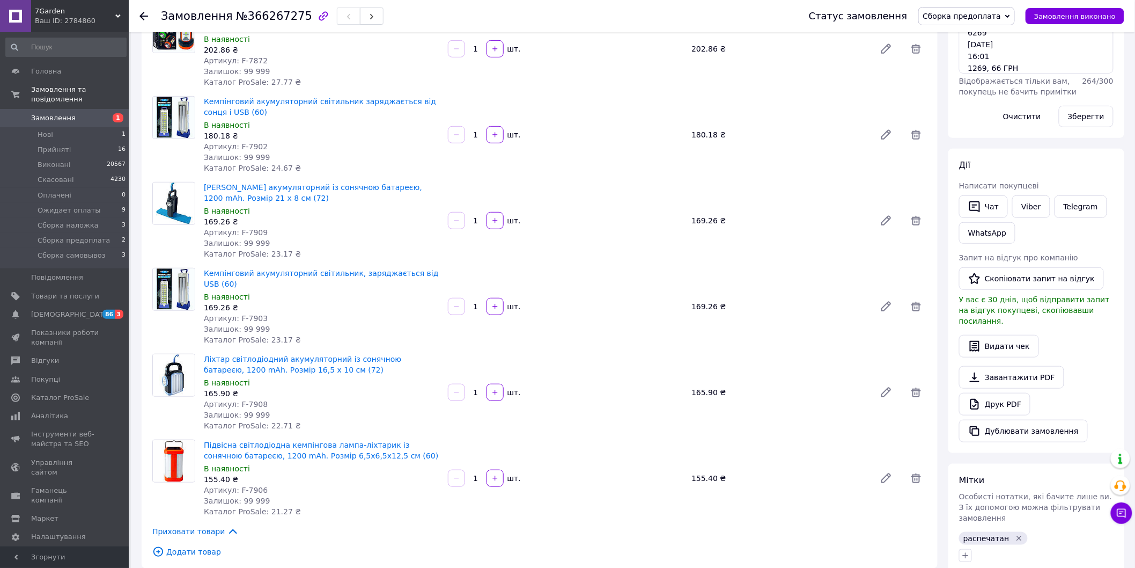
scroll to position [60, 0]
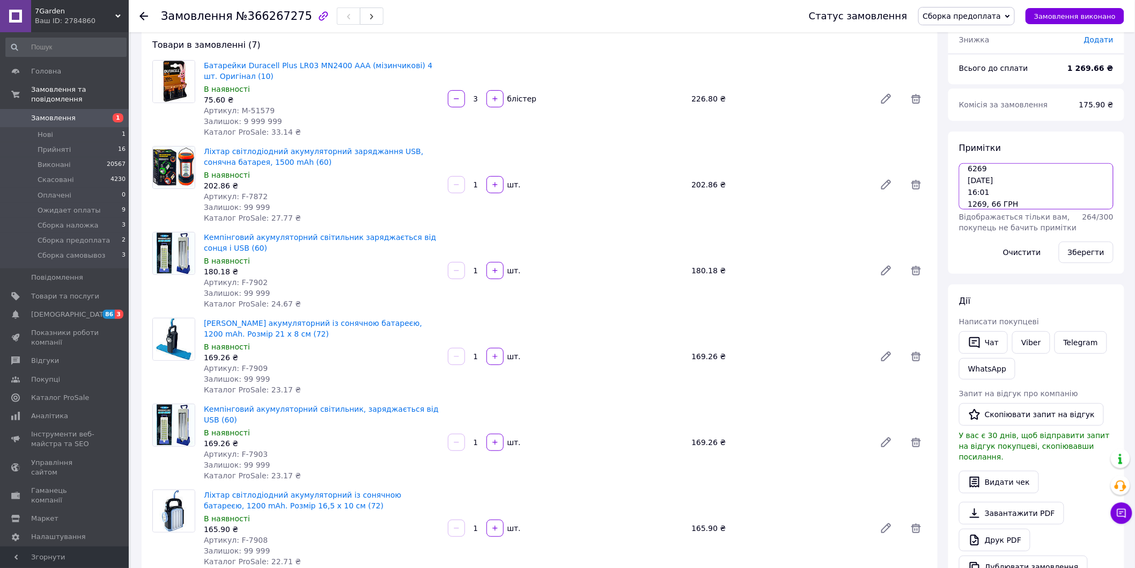
click at [1023, 201] on textarea "ОПЛАТА 6269 12.10 16:01 1269, 66 ГРН" at bounding box center [1036, 186] width 155 height 46
paste textarea "0505384115157 12.10.2025 16:20:58"
type textarea "ОПЛАТА 6269 12.10 16:01 1269, 66 ГРН 0505384115157 12.10.2025 16:20:58"
click at [1103, 248] on button "Зберегти" at bounding box center [1086, 251] width 55 height 21
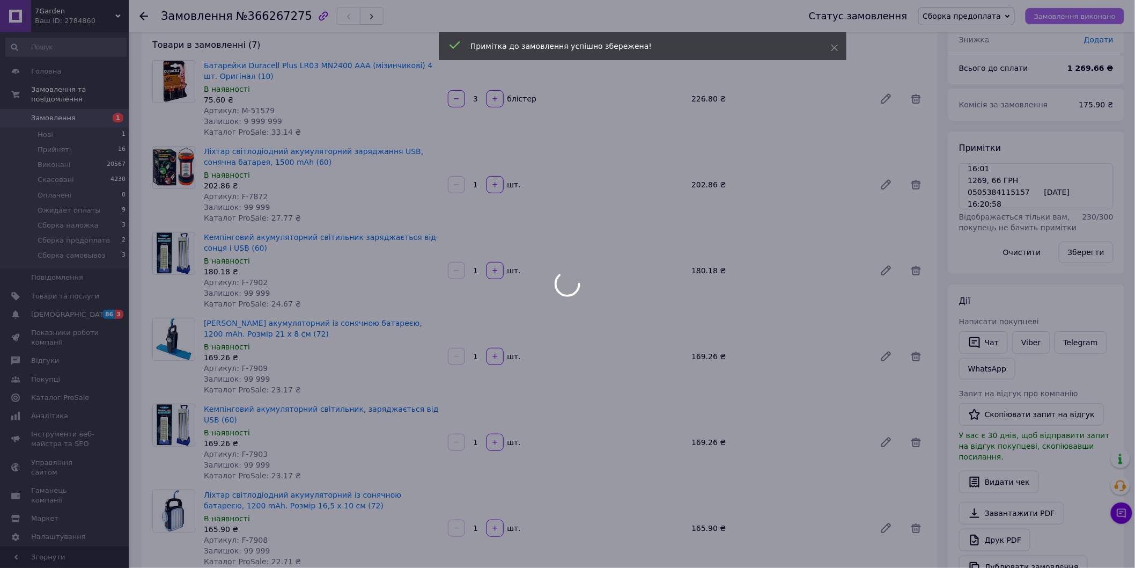
click at [1080, 19] on div at bounding box center [567, 284] width 1135 height 568
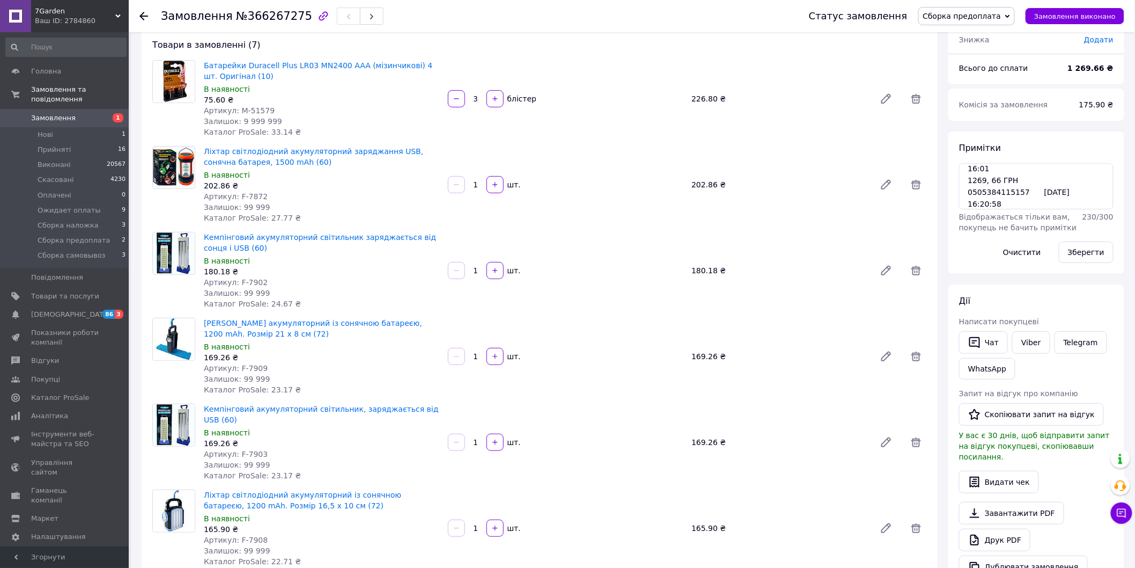
click at [109, 113] on span "1" at bounding box center [114, 118] width 30 height 10
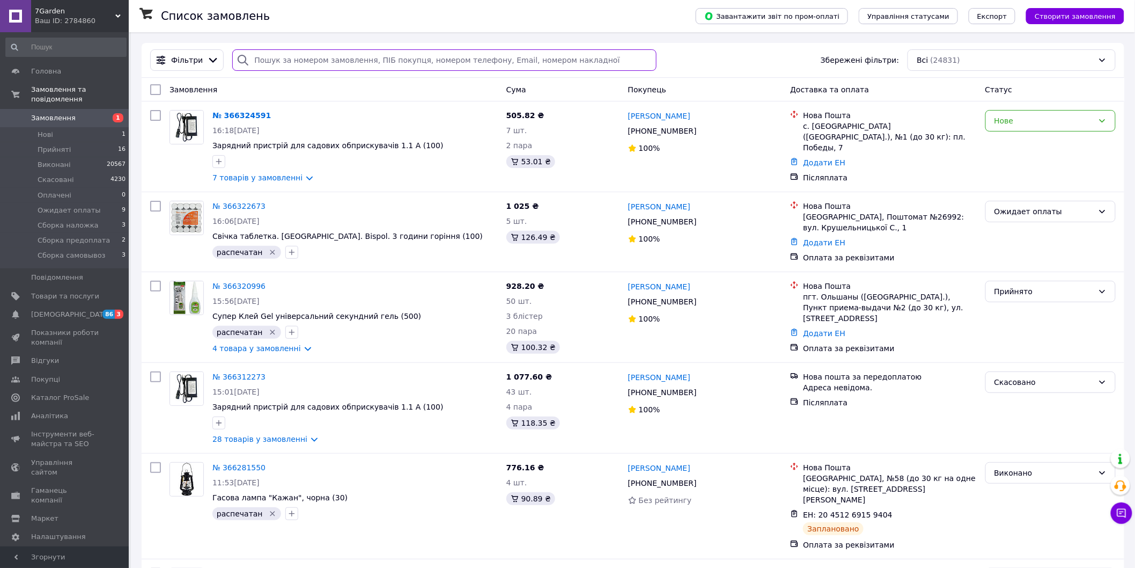
click at [308, 63] on input "search" at bounding box center [444, 59] width 424 height 21
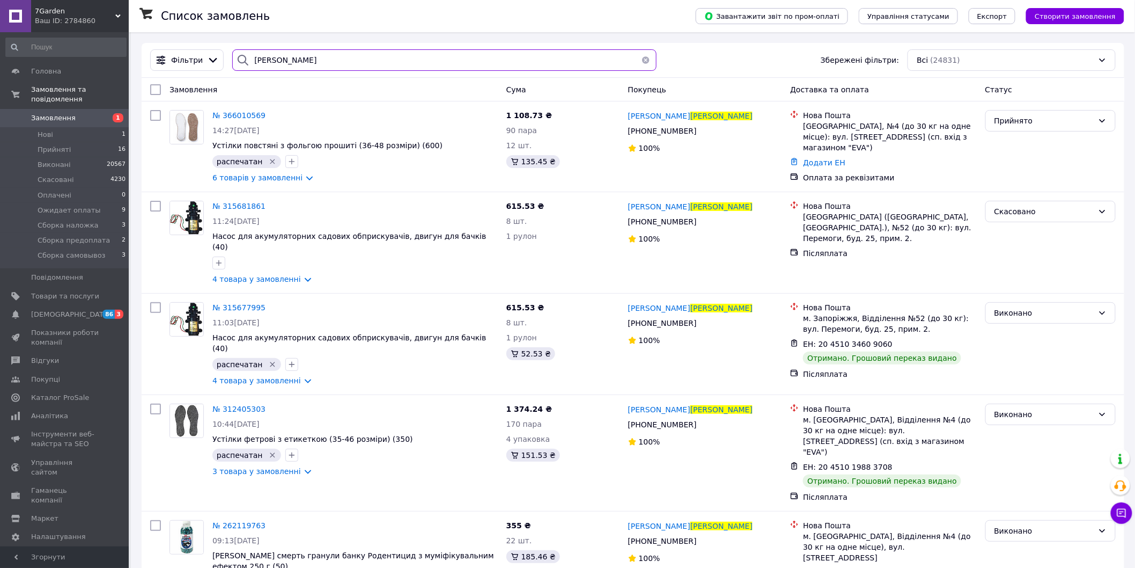
type input "макаренко"
click at [238, 116] on span "№ 366010569" at bounding box center [238, 115] width 53 height 9
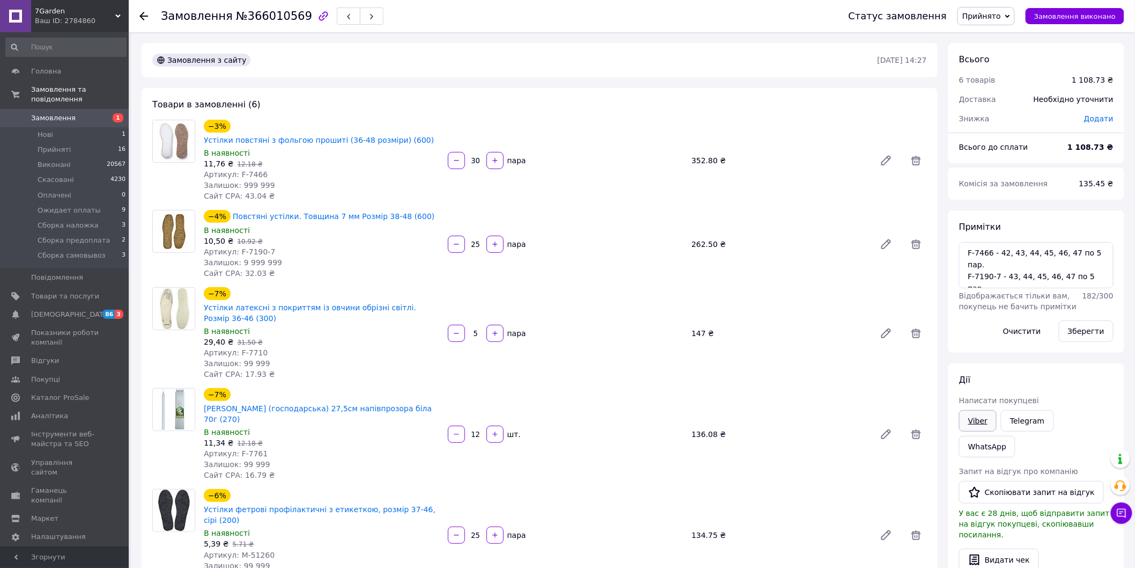
click at [982, 419] on link "Viber" at bounding box center [978, 420] width 38 height 21
drag, startPoint x: 1077, startPoint y: 146, endPoint x: 1107, endPoint y: 148, distance: 30.1
click at [1107, 148] on b "1 108.73 ₴" at bounding box center [1091, 147] width 46 height 9
copy b "1 108.73"
click at [1001, 13] on span "Прийнято" at bounding box center [981, 16] width 39 height 9
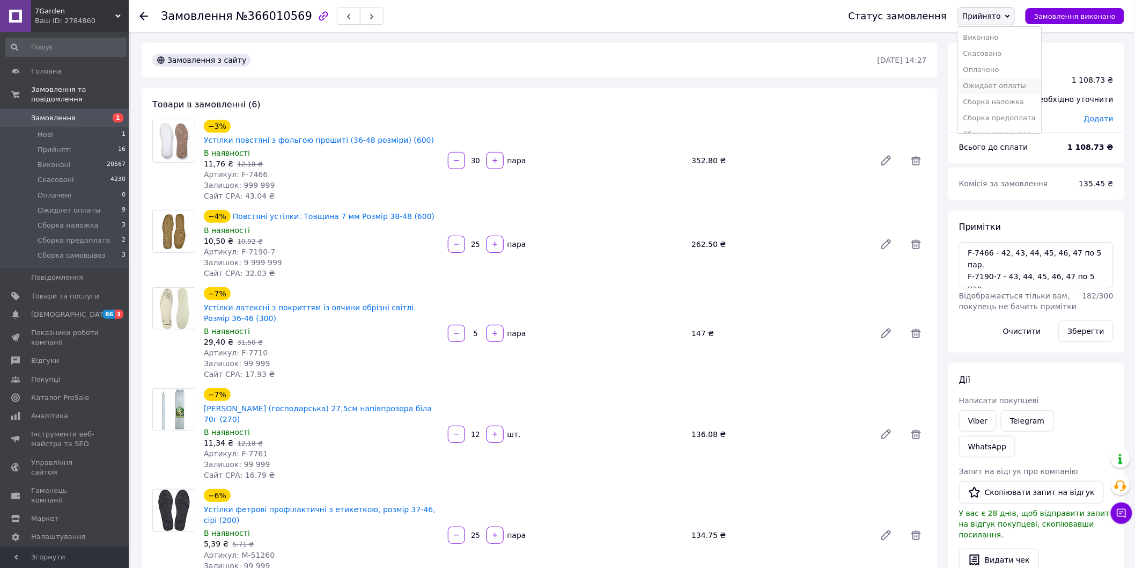
click at [1007, 84] on li "Ожидает оплаты" at bounding box center [999, 86] width 83 height 16
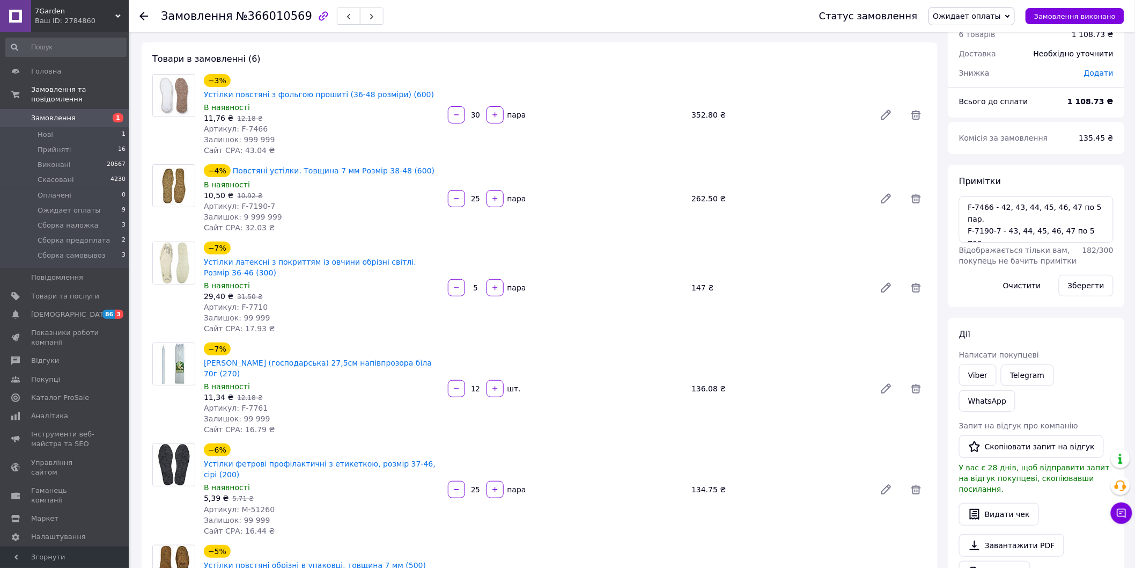
scroll to position [60, 0]
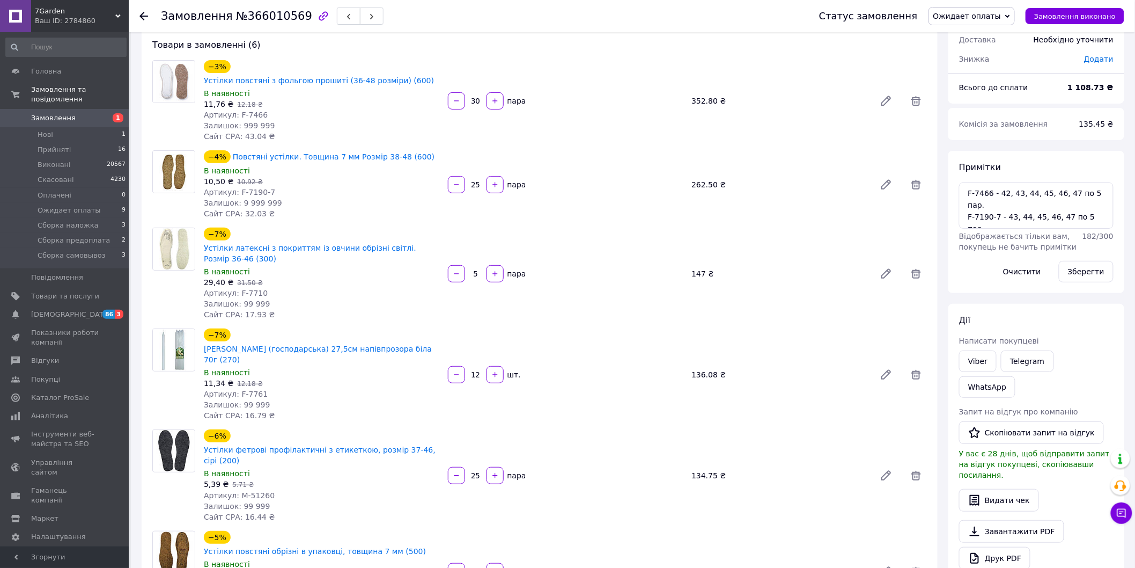
click at [1039, 113] on div "Комісія за замовлення" at bounding box center [1013, 124] width 120 height 24
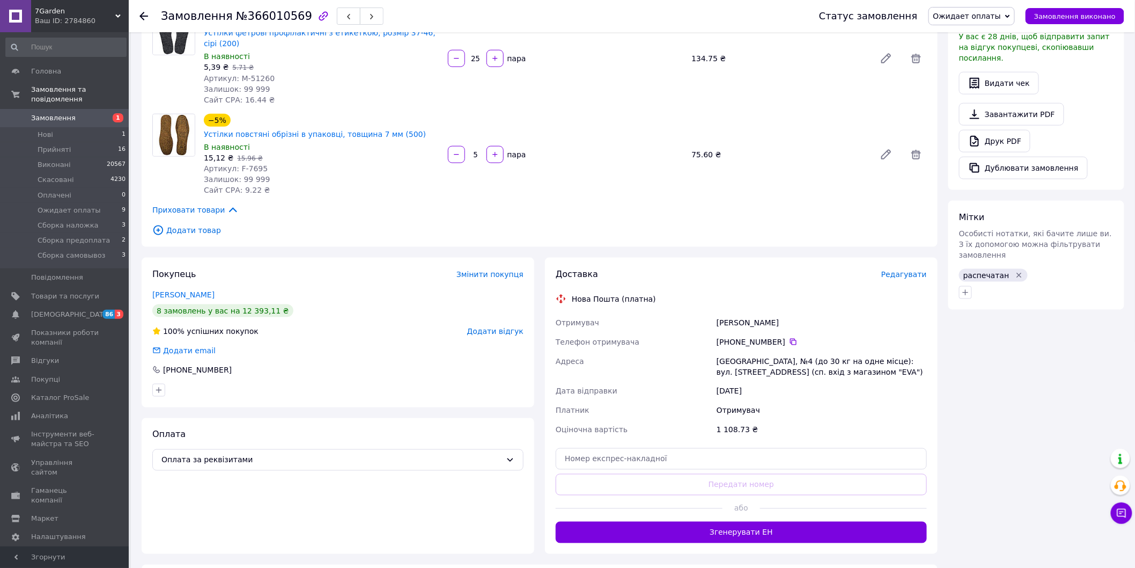
scroll to position [536, 0]
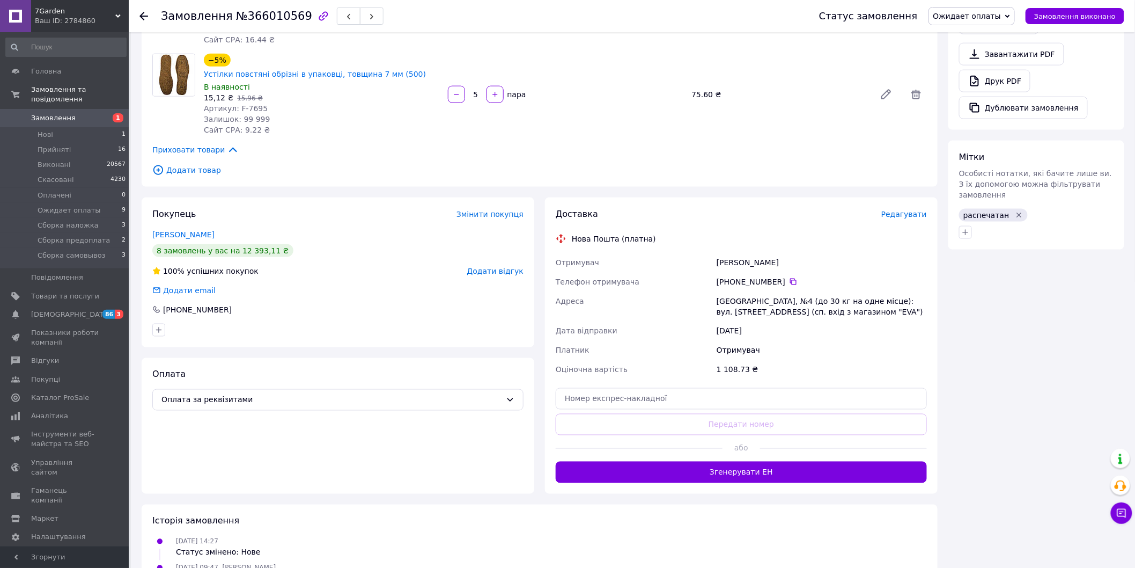
click at [1054, 260] on div "Всього 6 товарів 1 108.73 ₴ Доставка Необхідно уточнити Знижка Додати Всього до…" at bounding box center [1036, 140] width 187 height 1268
click at [95, 113] on span "Замовлення" at bounding box center [65, 118] width 68 height 10
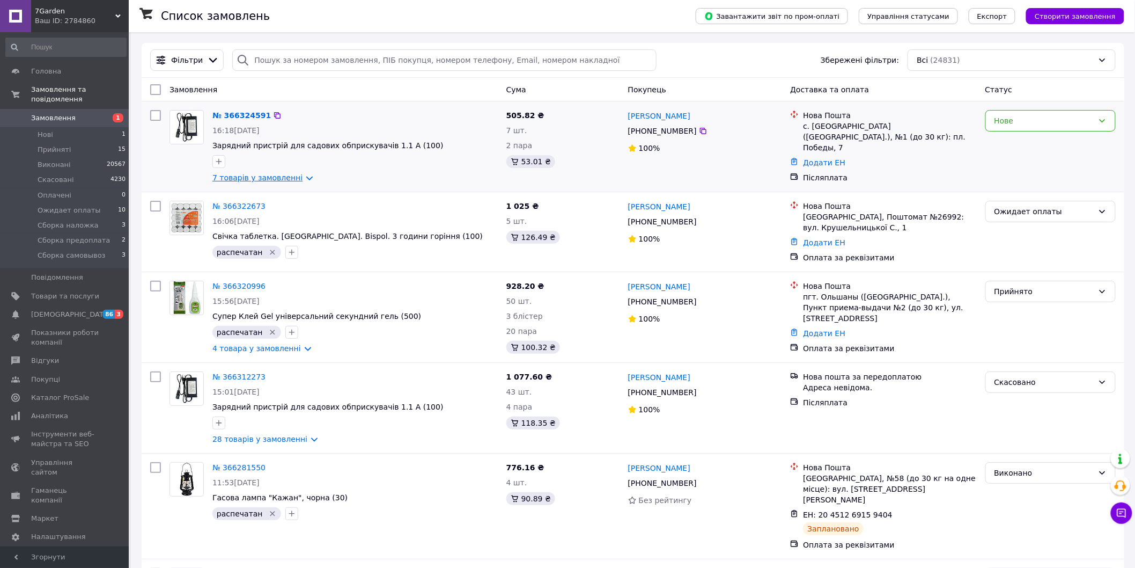
click at [239, 179] on link "7 товарів у замовленні" at bounding box center [257, 177] width 90 height 9
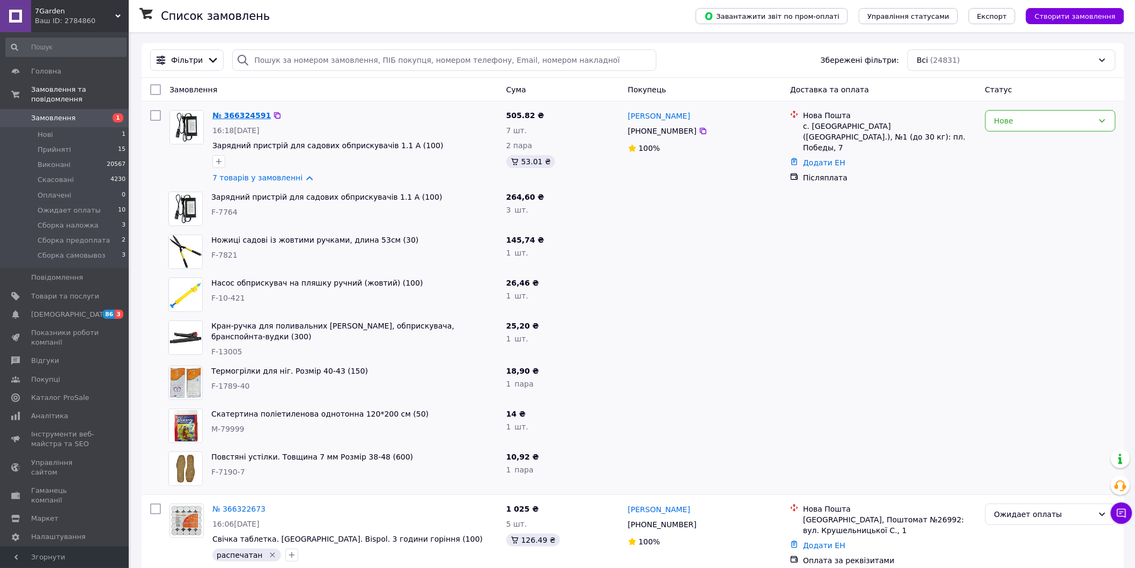
click at [238, 111] on link "№ 366324591" at bounding box center [241, 115] width 58 height 9
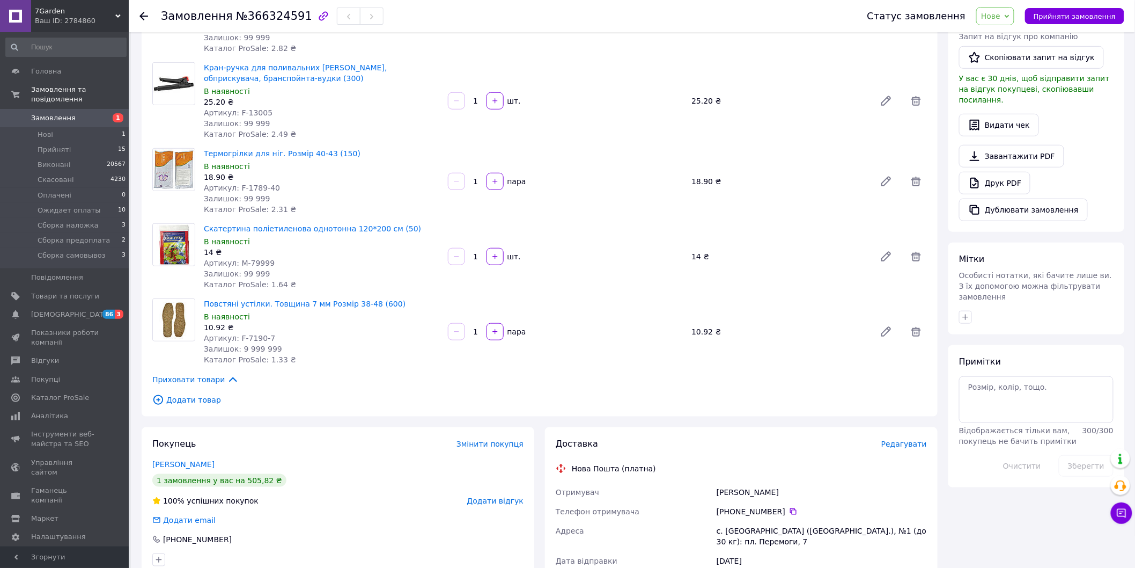
scroll to position [357, 0]
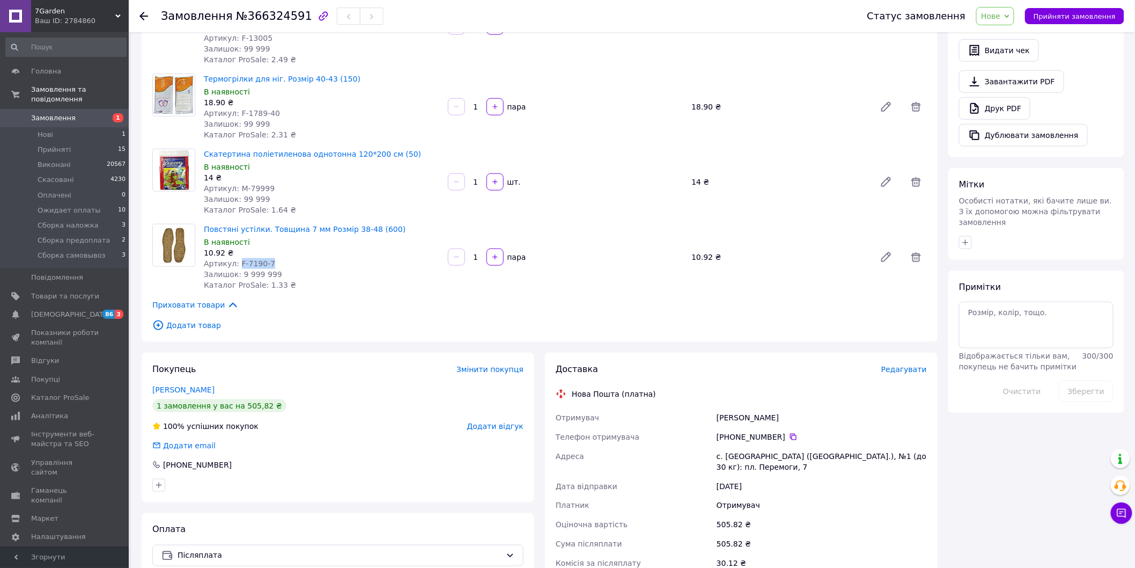
drag, startPoint x: 237, startPoint y: 261, endPoint x: 272, endPoint y: 261, distance: 34.9
click at [272, 261] on div "Артикул: F-7190-7" at bounding box center [322, 263] width 236 height 11
copy span "F-7190-7"
click at [1029, 302] on textarea at bounding box center [1036, 325] width 155 height 46
paste textarea "F-7190-7"
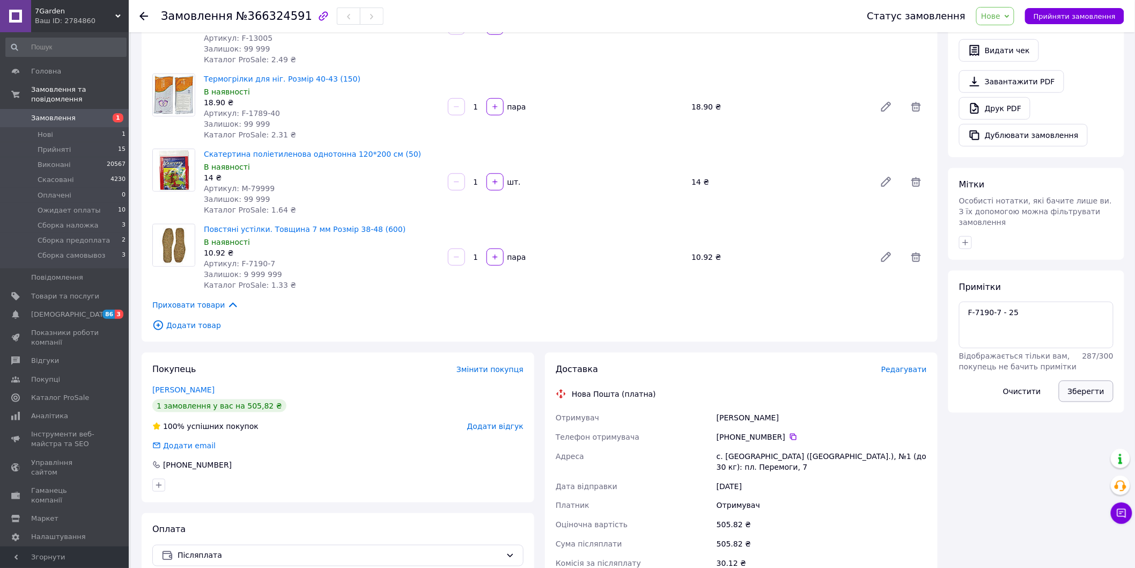
click at [1077, 380] on button "Зберегти" at bounding box center [1086, 390] width 55 height 21
click at [1033, 302] on textarea "F-7190-7 - 25" at bounding box center [1036, 325] width 155 height 46
type textarea "F-7190-7 - 26 см"
click at [1086, 380] on button "Зберегти" at bounding box center [1086, 390] width 55 height 21
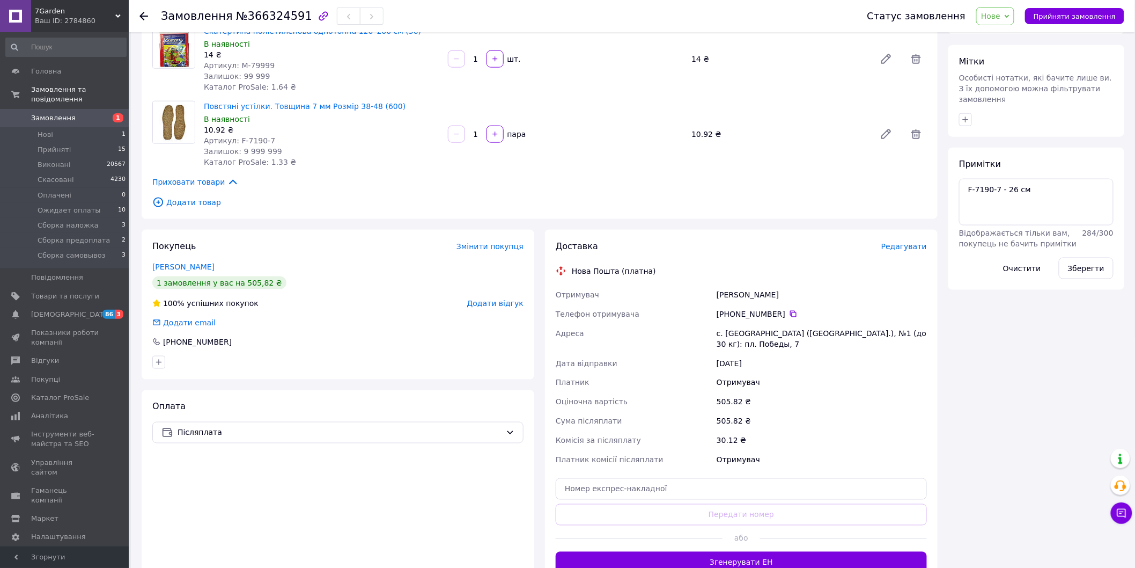
scroll to position [536, 0]
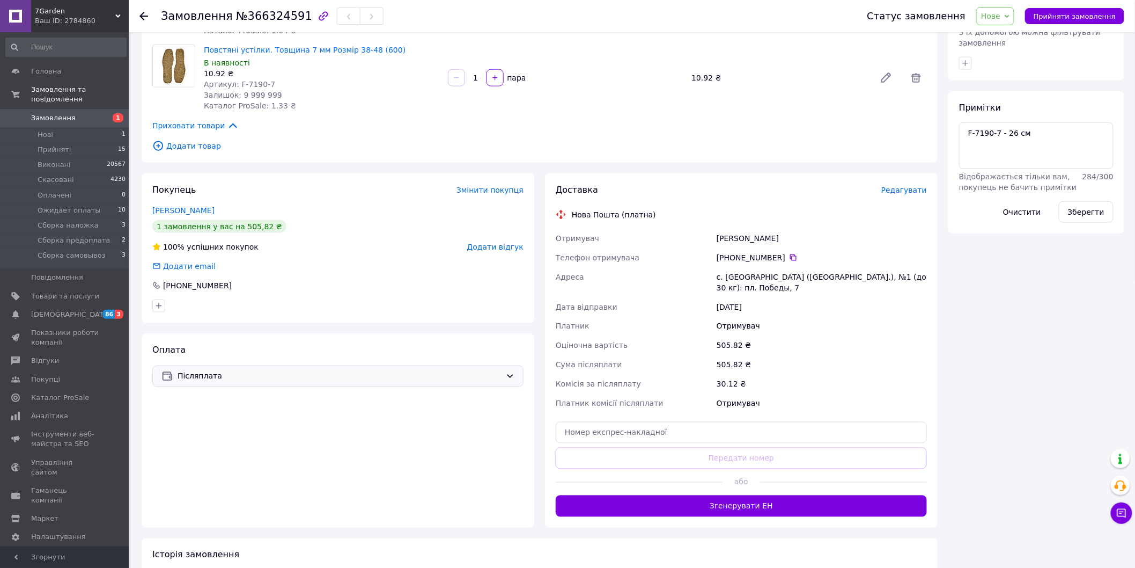
click at [211, 373] on span "Післяплата" at bounding box center [340, 376] width 324 height 12
click at [215, 441] on span "Оплата за реквізитами" at bounding box center [337, 438] width 353 height 11
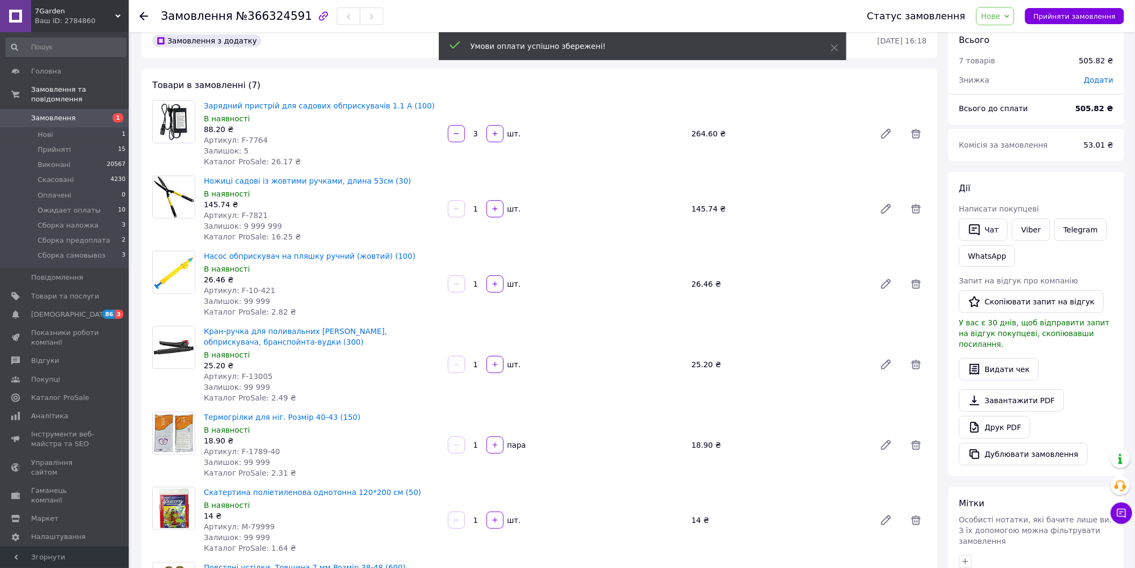
scroll to position [0, 0]
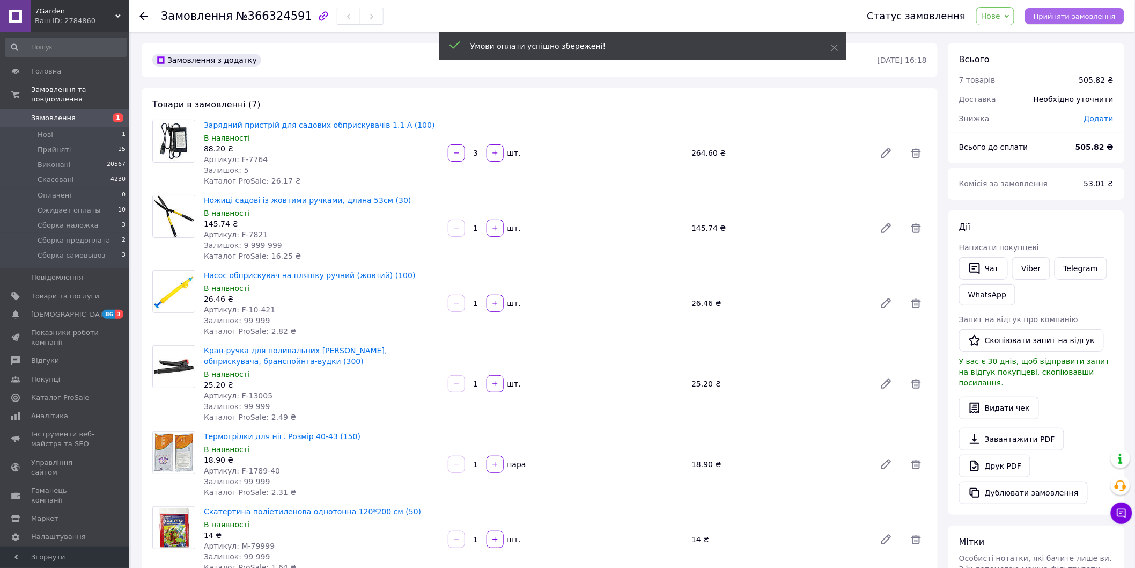
click at [1085, 15] on span "Прийняти замовлення" at bounding box center [1075, 16] width 82 height 8
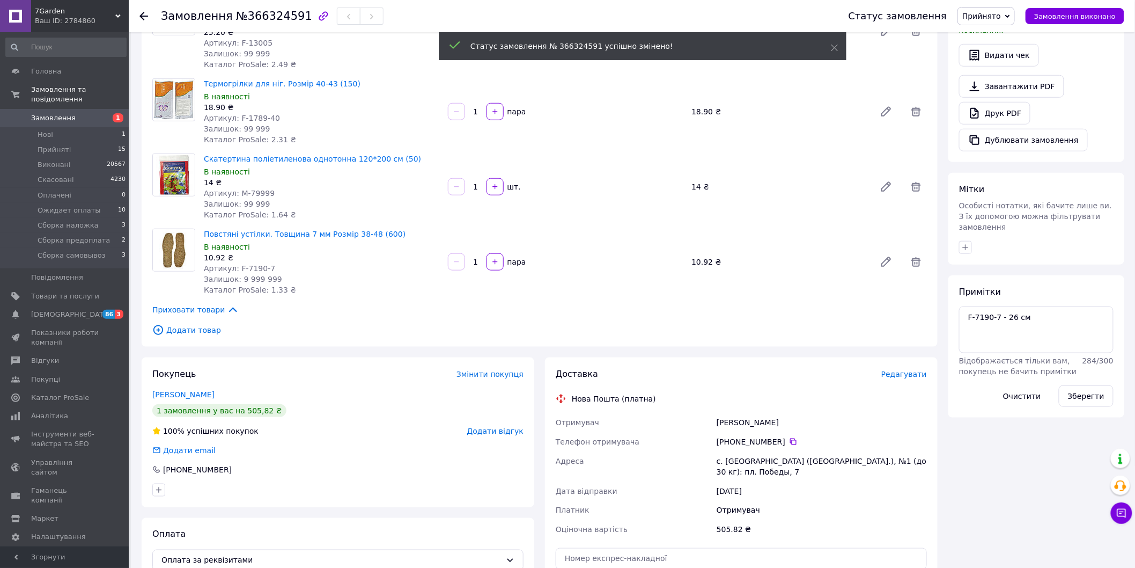
scroll to position [357, 0]
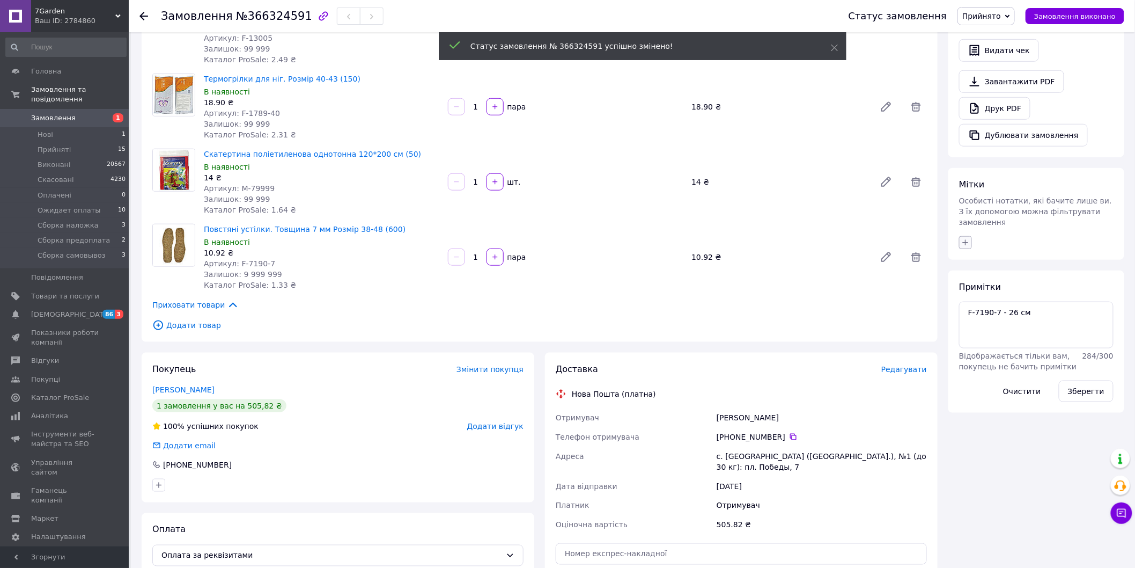
click at [965, 236] on button "button" at bounding box center [965, 242] width 13 height 13
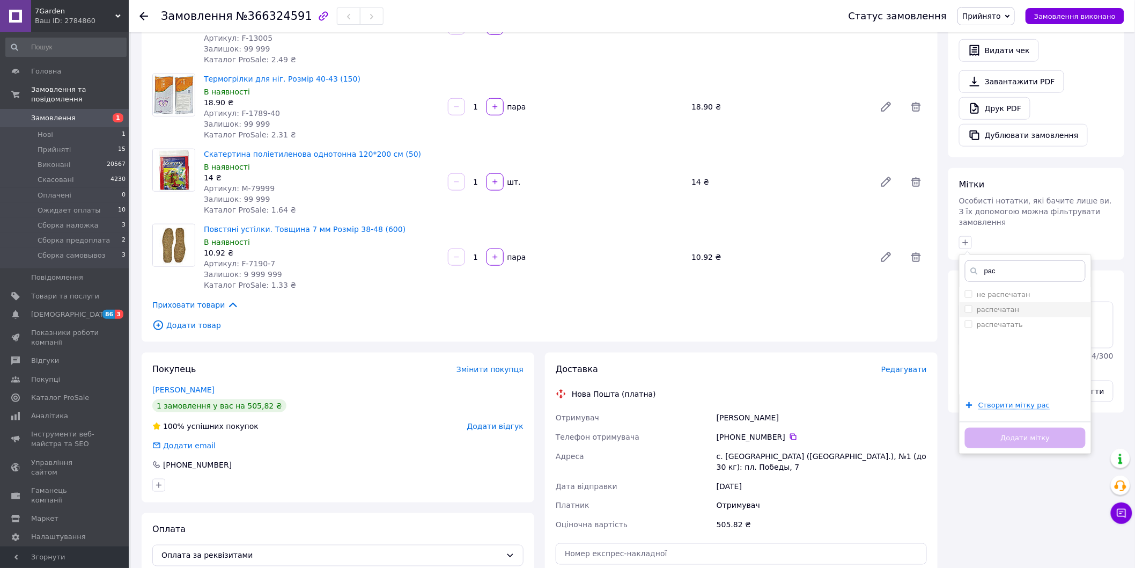
type input "рас"
click at [1019, 305] on div "распечатан" at bounding box center [1025, 310] width 121 height 10
checkbox input "true"
click at [1021, 428] on button "Додати мітку" at bounding box center [1025, 438] width 121 height 21
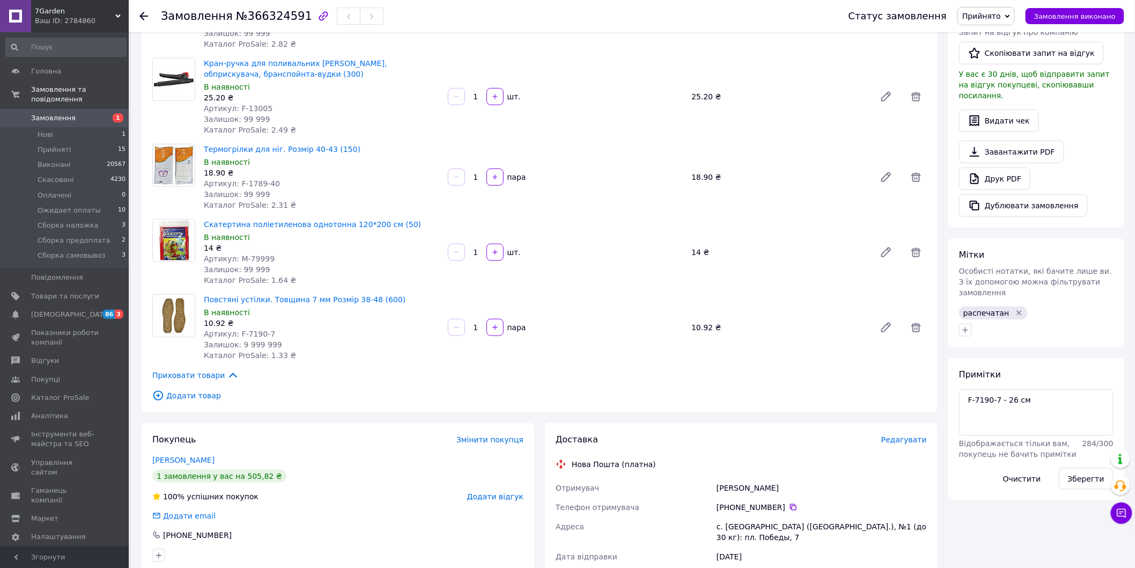
scroll to position [179, 0]
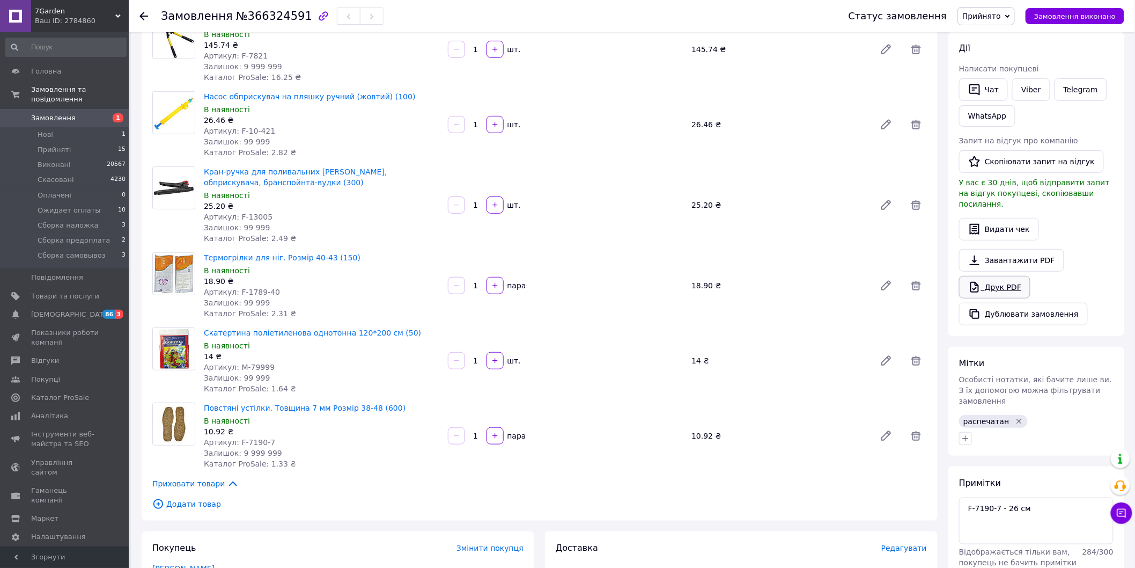
click at [1000, 276] on link "Друк PDF" at bounding box center [994, 287] width 71 height 23
click at [102, 113] on span "1" at bounding box center [114, 118] width 30 height 10
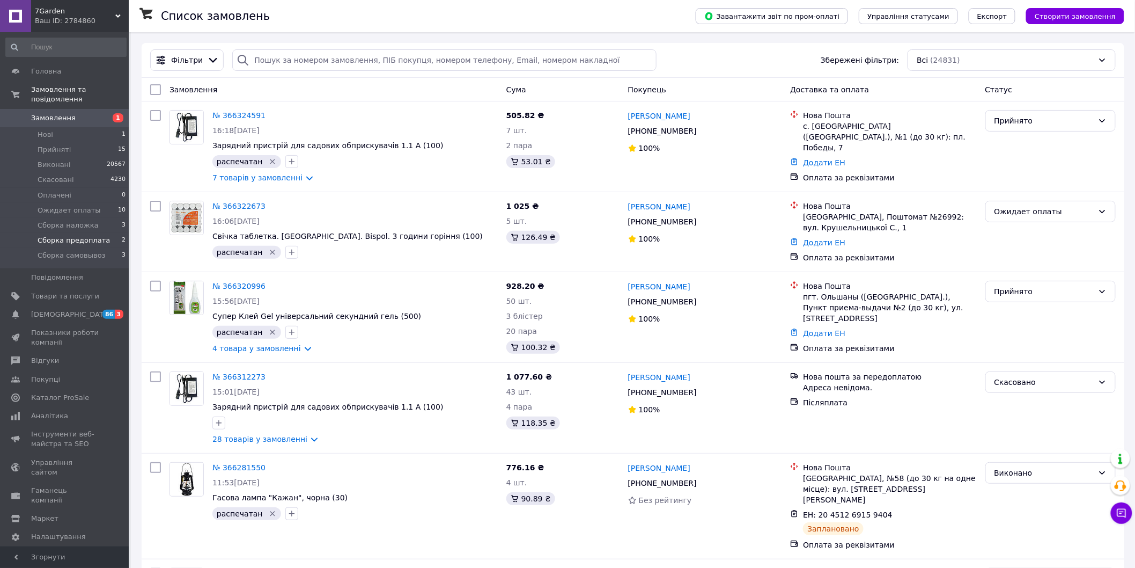
click at [72, 236] on span "Сборка предоплата" at bounding box center [74, 241] width 72 height 10
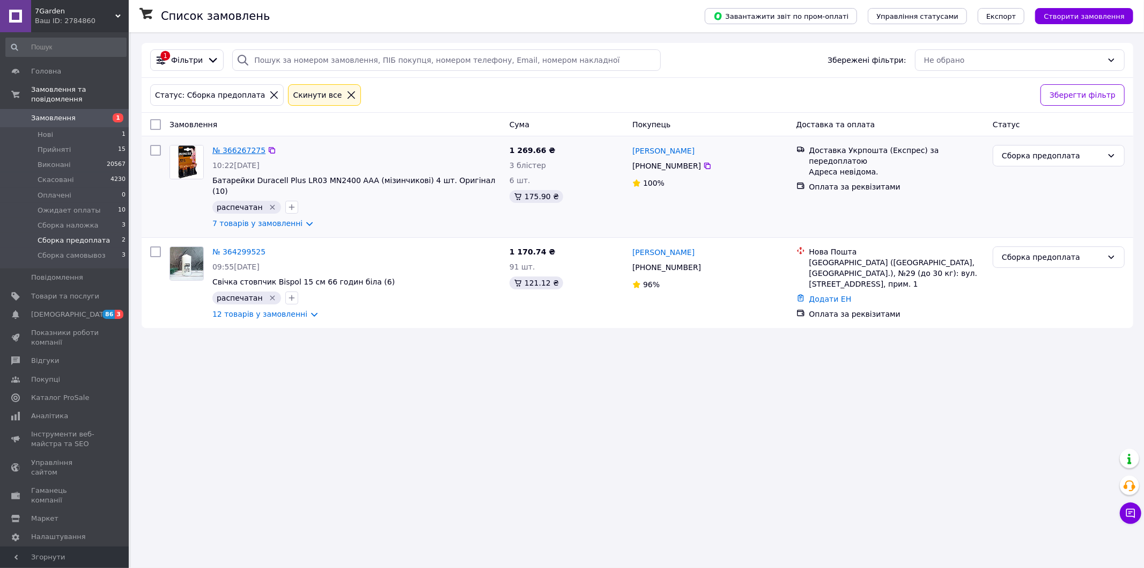
click at [244, 153] on link "№ 366267275" at bounding box center [238, 150] width 53 height 9
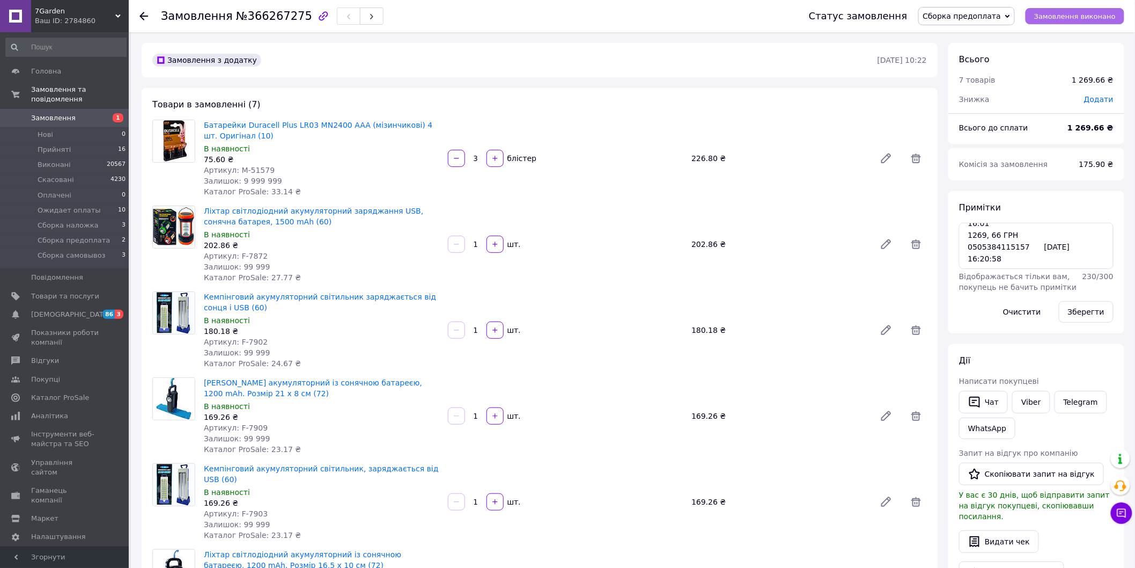
click at [1085, 14] on span "Замовлення виконано" at bounding box center [1075, 16] width 82 height 8
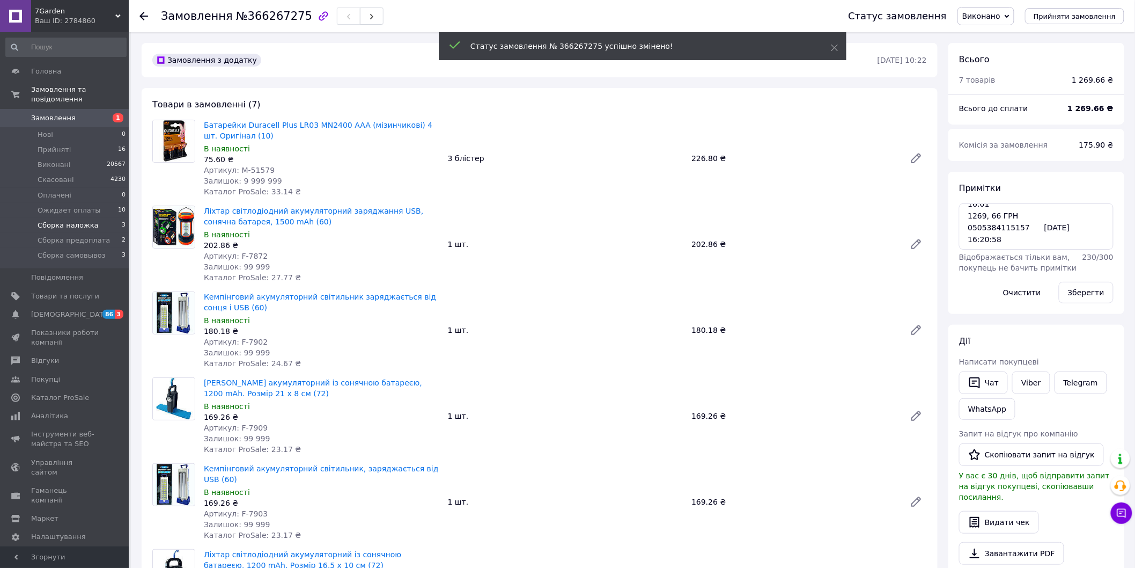
click at [73, 220] on span "Сборка наложка" at bounding box center [68, 225] width 61 height 10
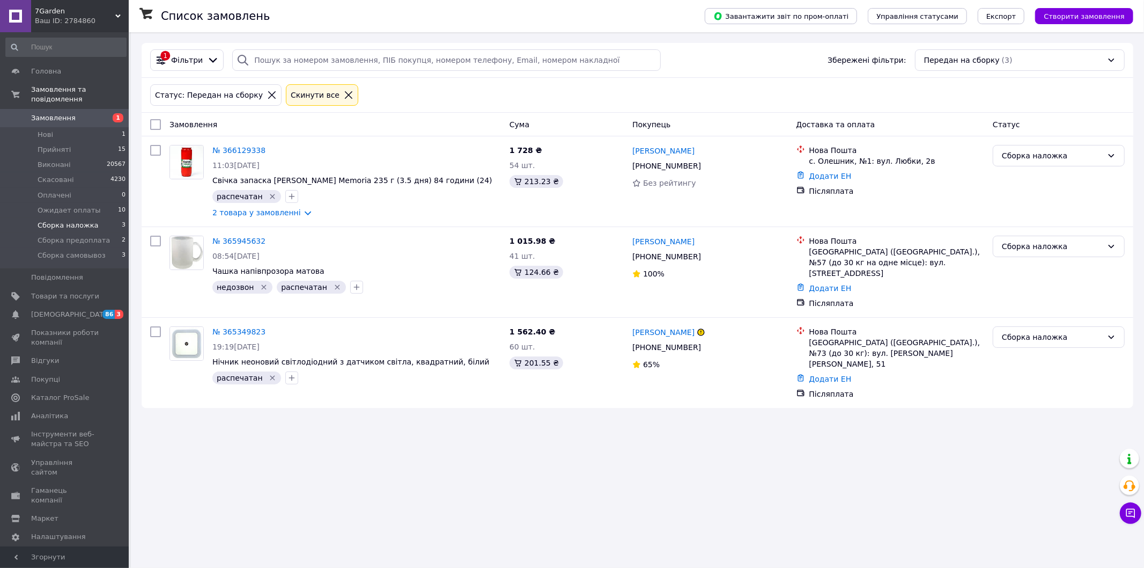
click at [90, 113] on span "Замовлення" at bounding box center [65, 118] width 68 height 10
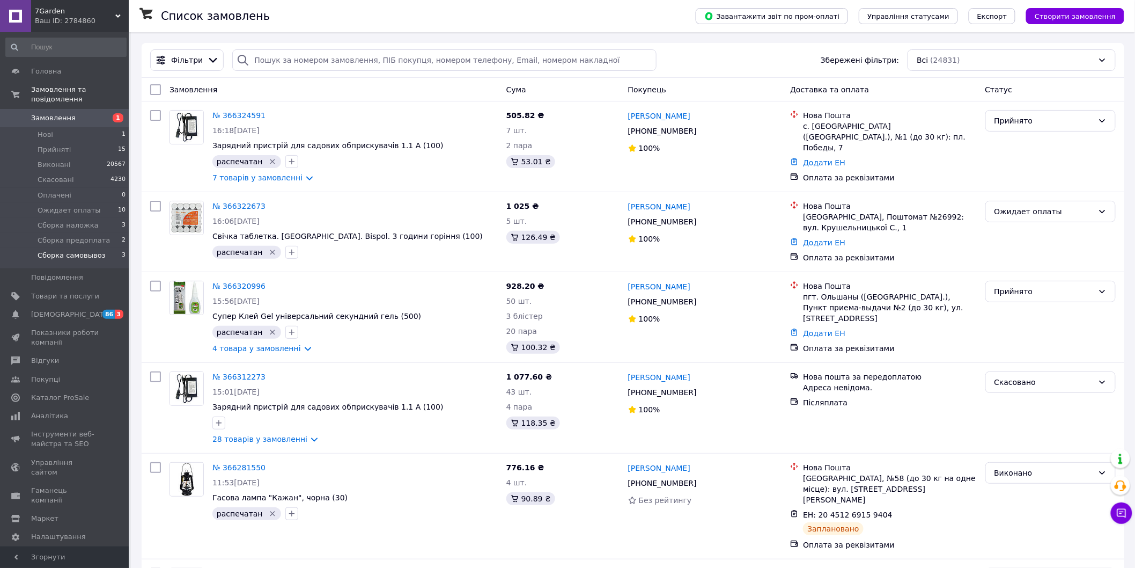
click at [75, 251] on span "Сборка самовывоз" at bounding box center [72, 256] width 68 height 10
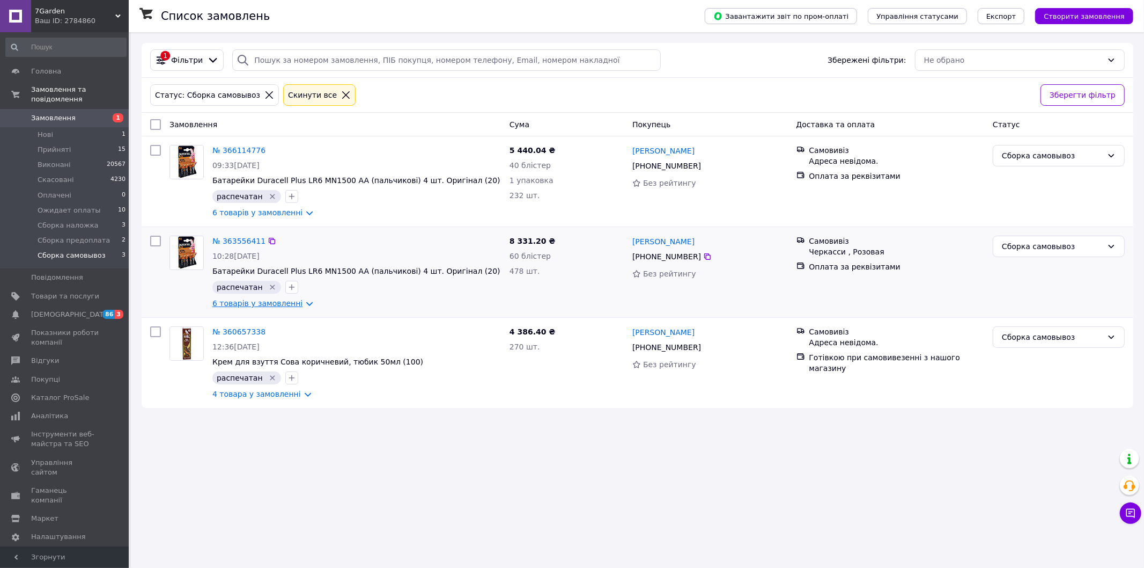
click at [258, 302] on link "6 товарів у замовленні" at bounding box center [257, 303] width 90 height 9
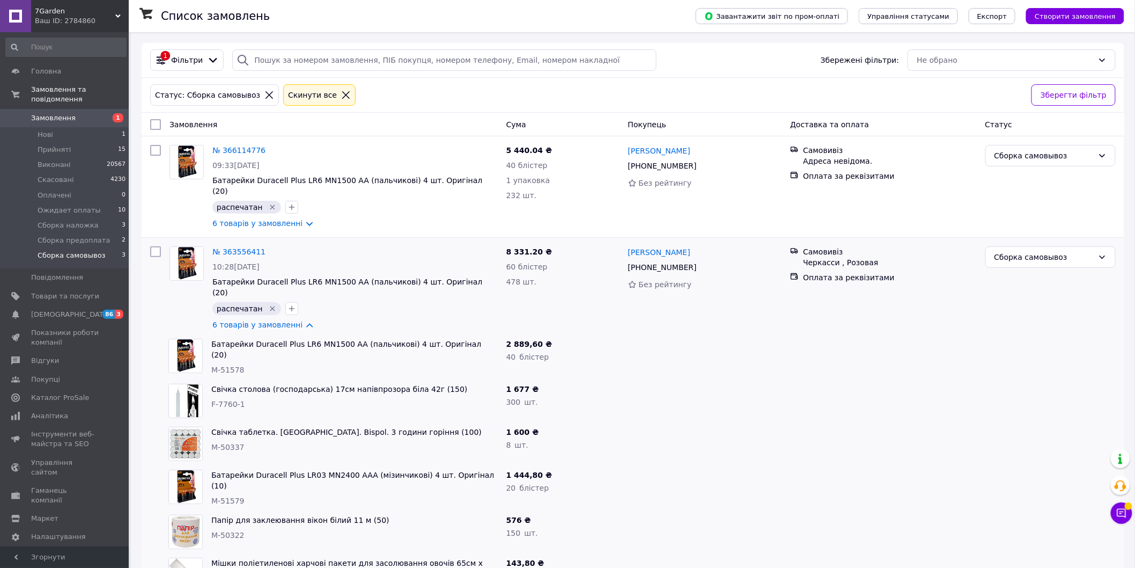
click at [90, 113] on span "Замовлення" at bounding box center [65, 118] width 68 height 10
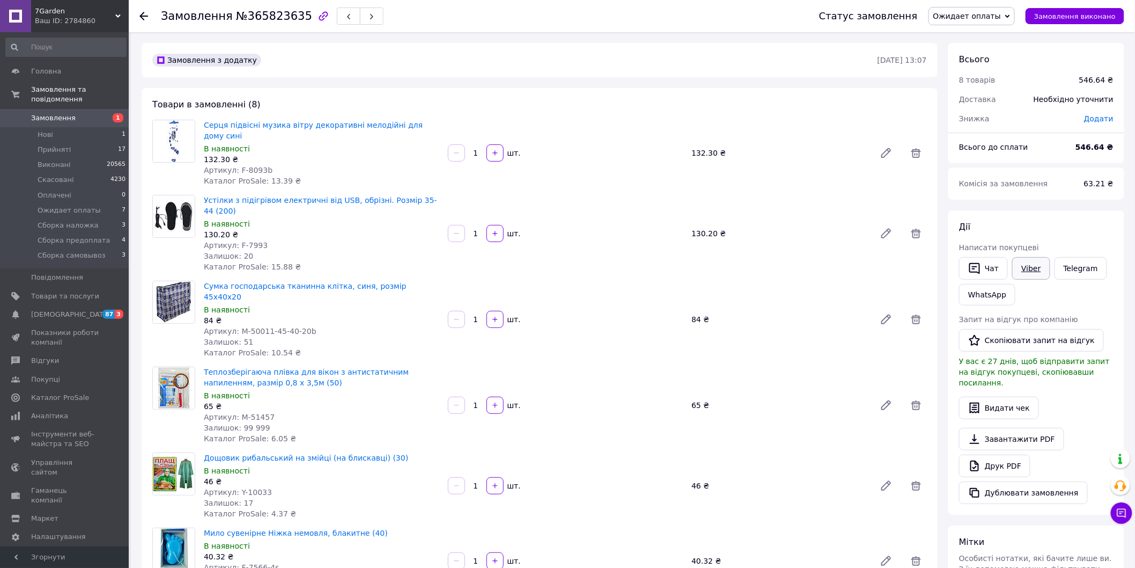
click at [1023, 269] on link "Viber" at bounding box center [1031, 268] width 38 height 23
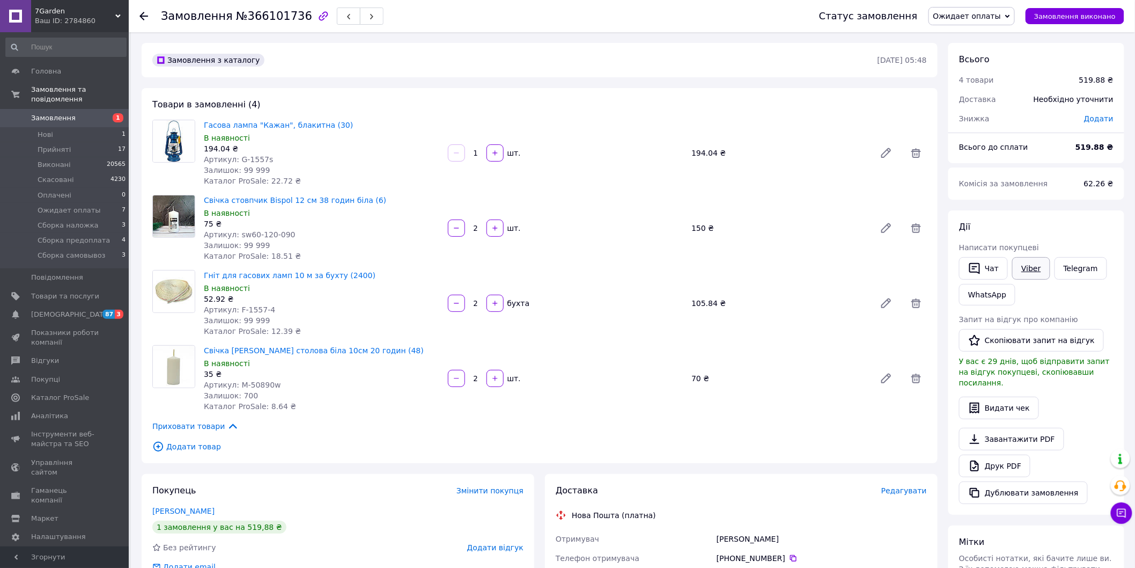
click at [1027, 268] on link "Viber" at bounding box center [1031, 268] width 38 height 23
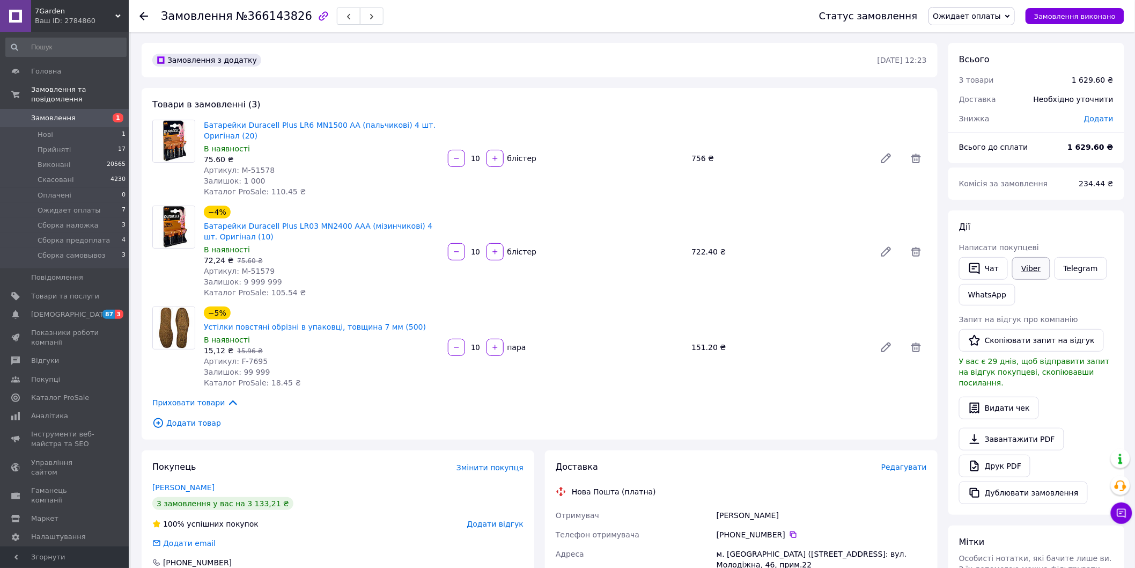
click at [1033, 263] on link "Viber" at bounding box center [1031, 268] width 38 height 23
drag, startPoint x: 1025, startPoint y: 121, endPoint x: 889, endPoint y: 135, distance: 136.4
click at [1025, 121] on div "Знижка" at bounding box center [1015, 119] width 125 height 24
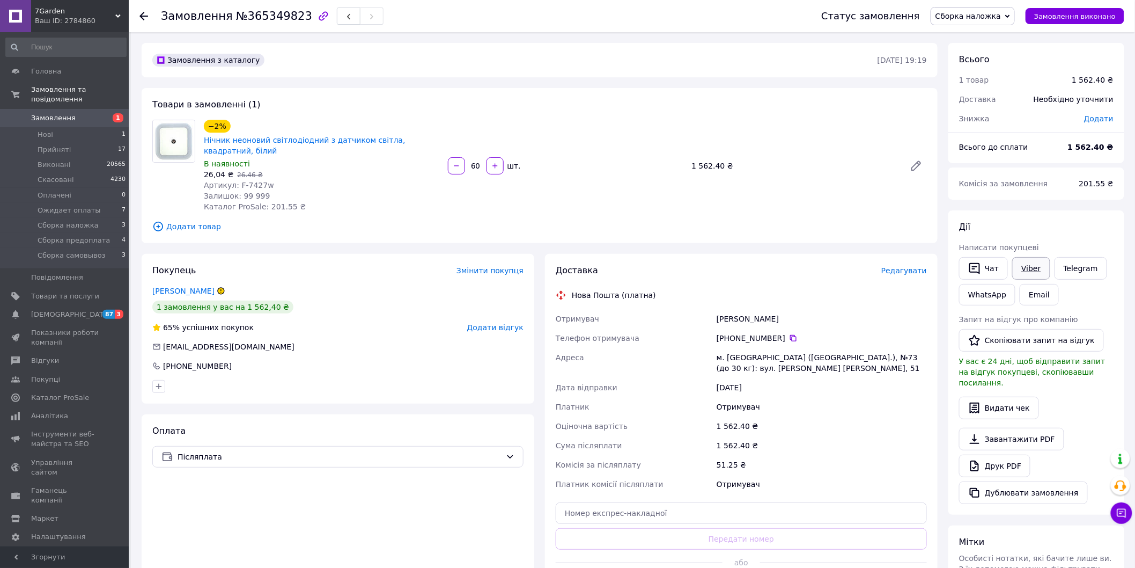
click at [1032, 263] on link "Viber" at bounding box center [1031, 268] width 38 height 23
click at [1034, 131] on div "Всього 1 товар 1 562.40 ₴ Доставка Необхідно уточнити Знижка Додати Всього до с…" at bounding box center [1037, 103] width 176 height 120
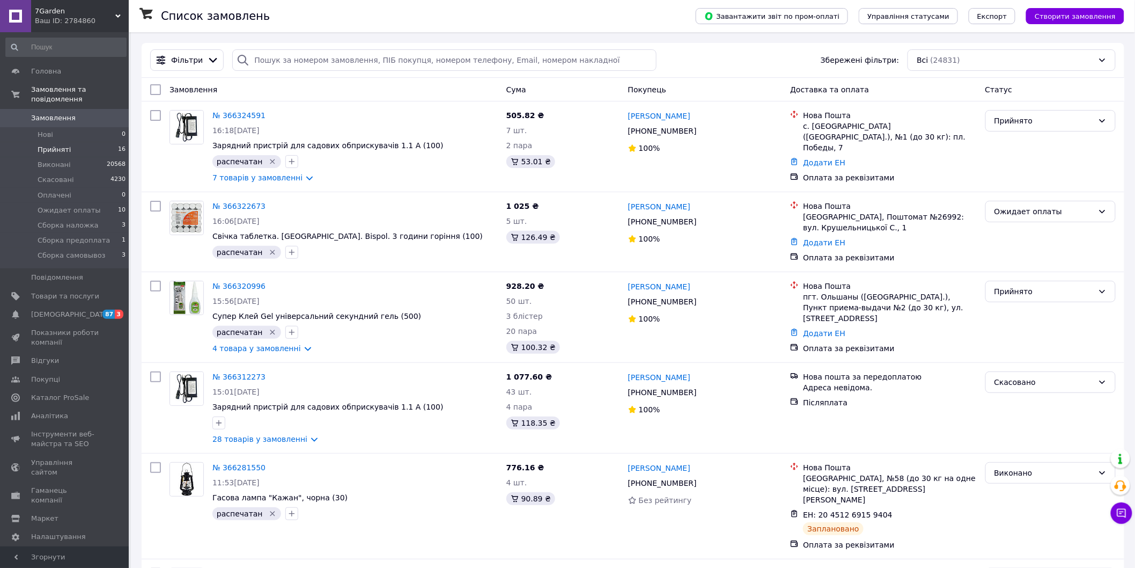
click at [69, 142] on li "Прийняті 16" at bounding box center [66, 149] width 132 height 15
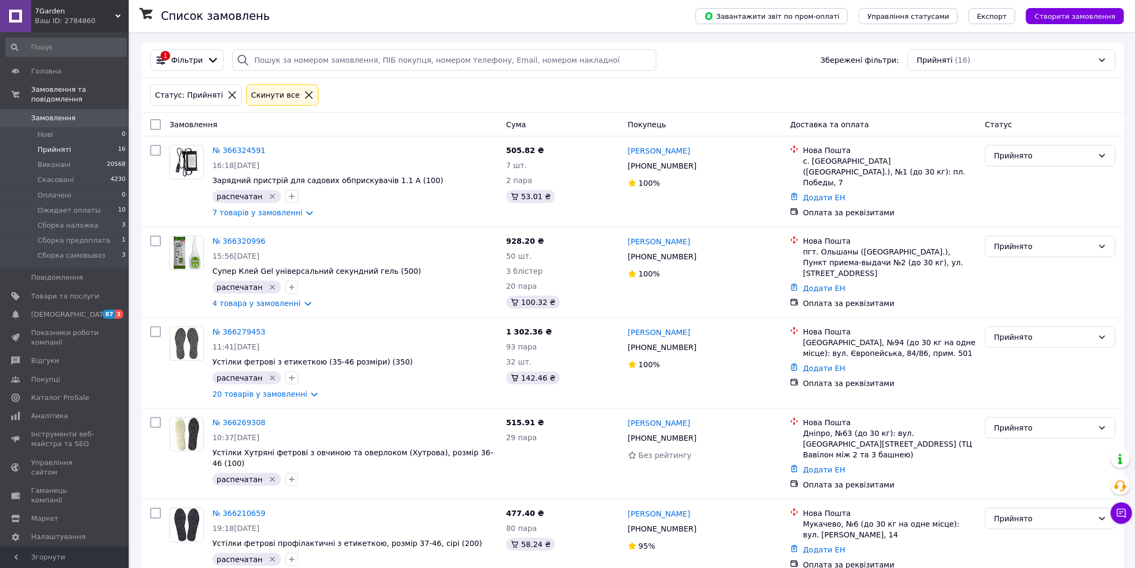
click at [305, 97] on icon at bounding box center [309, 95] width 8 height 8
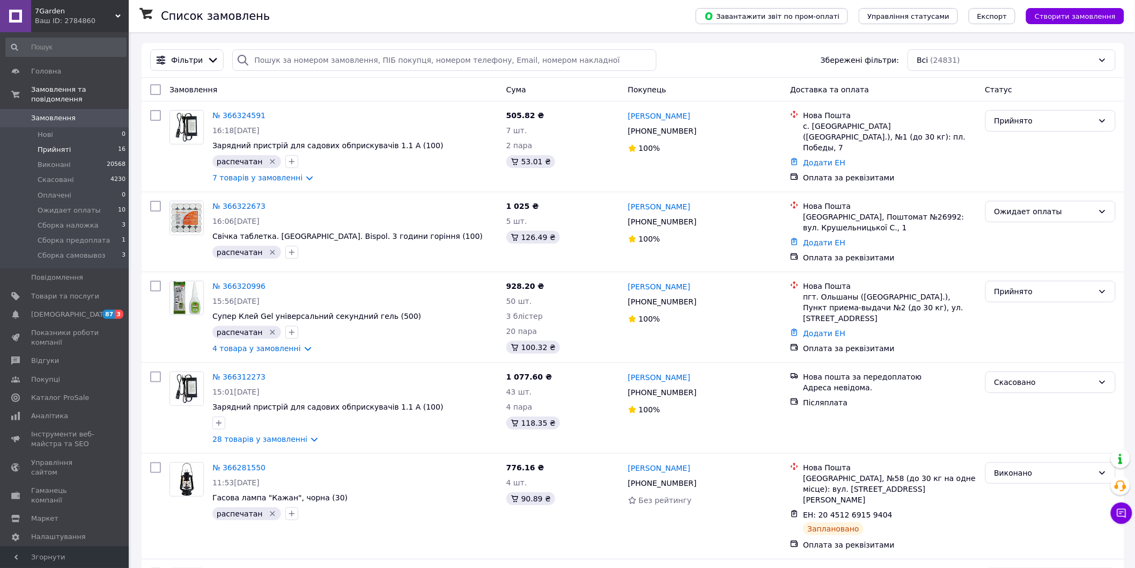
click at [156, 28] on div at bounding box center [149, 16] width 21 height 32
click at [71, 113] on span "Замовлення" at bounding box center [65, 118] width 68 height 10
drag, startPoint x: 165, startPoint y: 29, endPoint x: 136, endPoint y: 68, distance: 48.7
click at [165, 29] on div "Список замовлень" at bounding box center [417, 16] width 513 height 32
click at [79, 113] on span "Замовлення" at bounding box center [65, 118] width 68 height 10
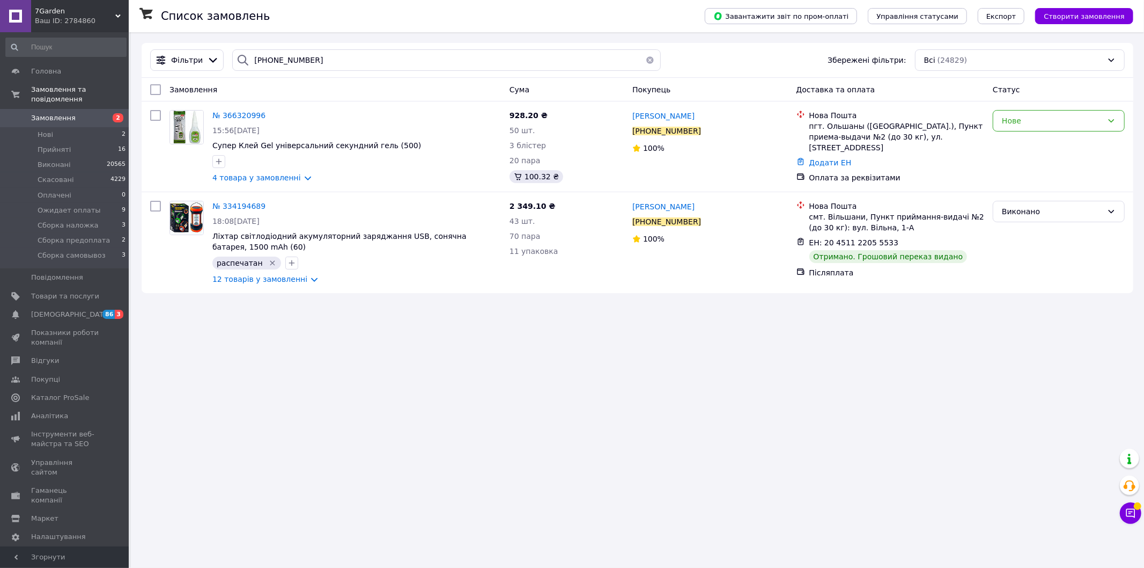
drag, startPoint x: 306, startPoint y: 61, endPoint x: 221, endPoint y: 65, distance: 85.4
click at [221, 65] on div "Фільтри [PHONE_NUMBER] Збережені фільтри: Всі (24829)" at bounding box center [637, 59] width 983 height 21
